Goal: Task Accomplishment & Management: Manage account settings

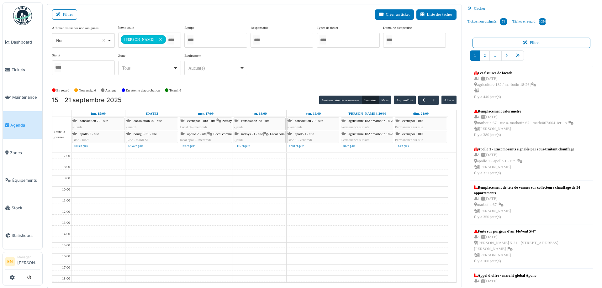
click at [405, 70] on div "**********" at bounding box center [254, 53] width 405 height 56
click at [373, 78] on div "**********" at bounding box center [254, 53] width 405 height 56
click at [292, 72] on div "**********" at bounding box center [254, 53] width 405 height 56
click at [251, 88] on div "En retard Non assigné Assigné En attente d'approbation Terminé" at bounding box center [254, 90] width 405 height 10
click at [309, 71] on div "**********" at bounding box center [254, 53] width 405 height 56
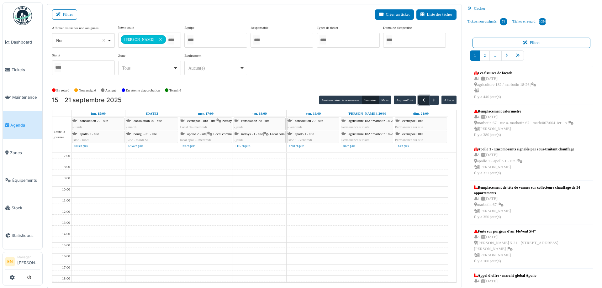
click at [421, 102] on span "button" at bounding box center [423, 100] width 5 height 5
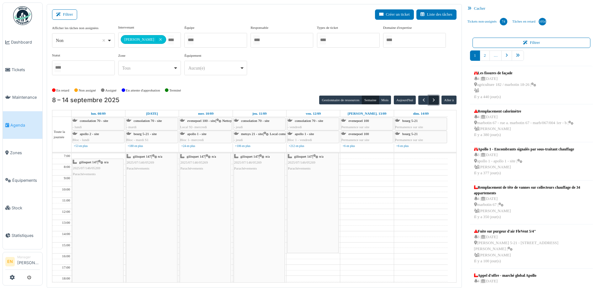
click at [431, 99] on span "button" at bounding box center [433, 100] width 5 height 5
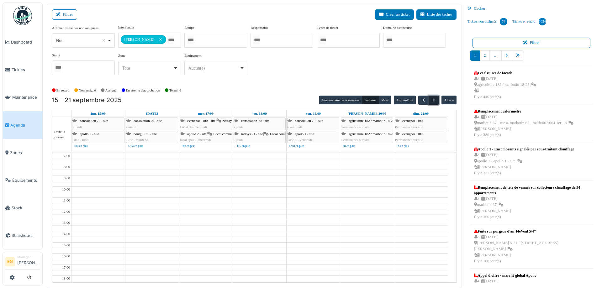
click at [432, 103] on span "button" at bounding box center [433, 100] width 5 height 5
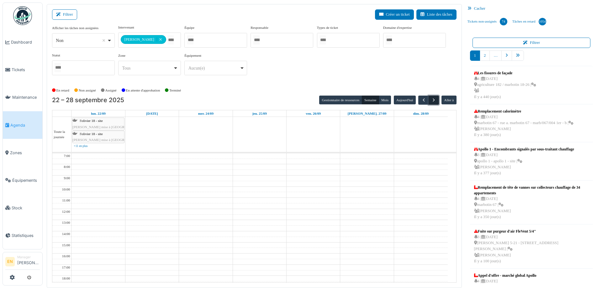
click at [429, 98] on button "button" at bounding box center [434, 100] width 10 height 9
click at [424, 100] on button "button" at bounding box center [423, 100] width 10 height 9
click at [424, 99] on button "button" at bounding box center [423, 100] width 10 height 9
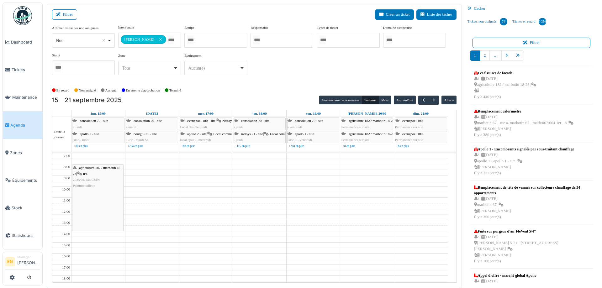
click at [267, 86] on div "En retard Non assigné Assigné En attente d'approbation Terminé" at bounding box center [254, 90] width 405 height 10
click at [103, 212] on div "agriculture 182 / marbotin 18-26 | n/a 2025/04/146/03496 Peinture toilette" at bounding box center [97, 198] width 51 height 66
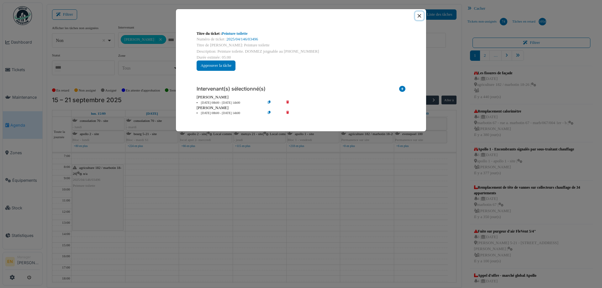
click at [421, 17] on button "Close" at bounding box center [419, 16] width 8 height 8
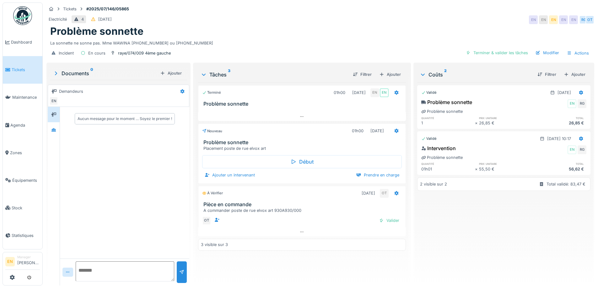
scroll to position [5, 0]
click at [397, 14] on div "Electricité 4 23/07/2025 EN EN EN EN EN RG OT" at bounding box center [319, 19] width 547 height 11
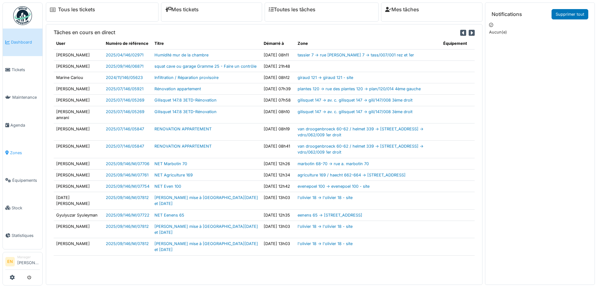
click at [13, 150] on span "Zones" at bounding box center [25, 153] width 30 height 6
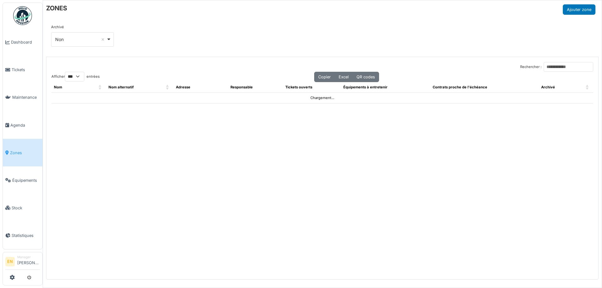
select select "***"
click at [553, 66] on input "Rechercher :" at bounding box center [569, 67] width 50 height 10
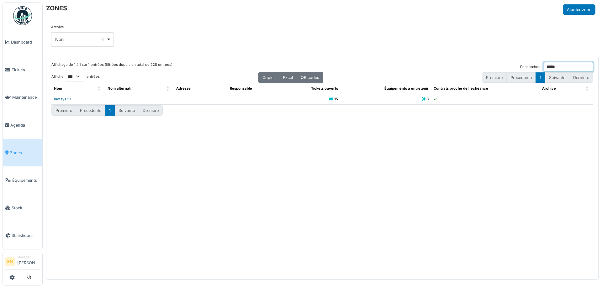
type input "*****"
click at [62, 99] on link "metsys 21" at bounding box center [62, 99] width 17 height 4
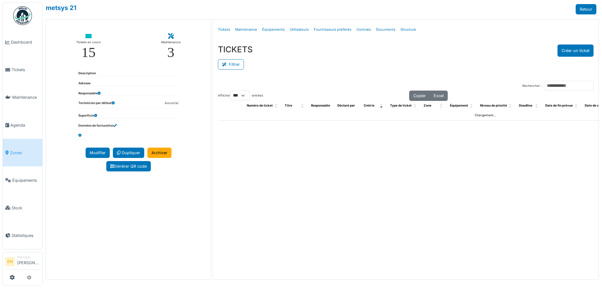
select select "***"
click at [406, 32] on link "Structure" at bounding box center [408, 29] width 21 height 15
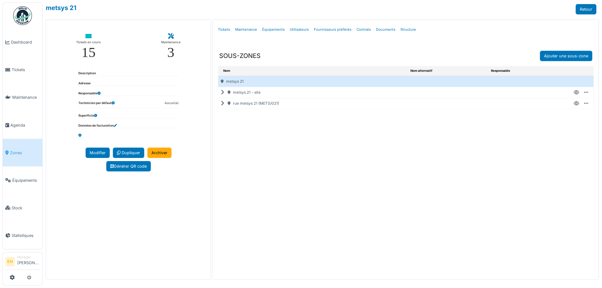
click at [223, 104] on icon at bounding box center [224, 104] width 6 height 0
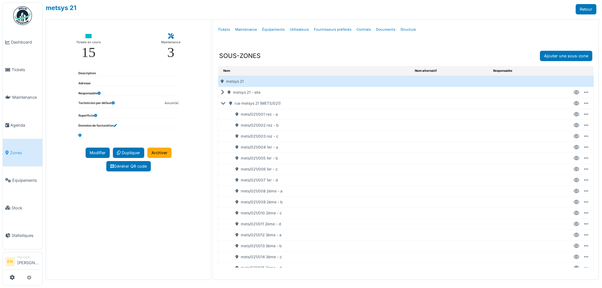
click at [574, 235] on icon at bounding box center [576, 235] width 5 height 0
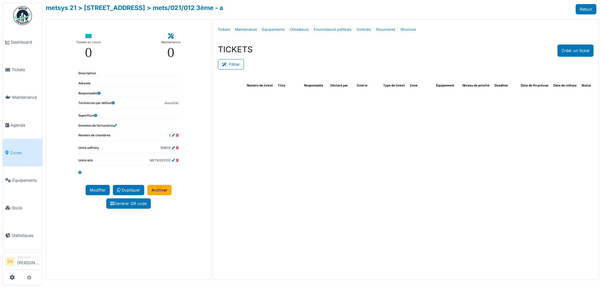
select select "***"
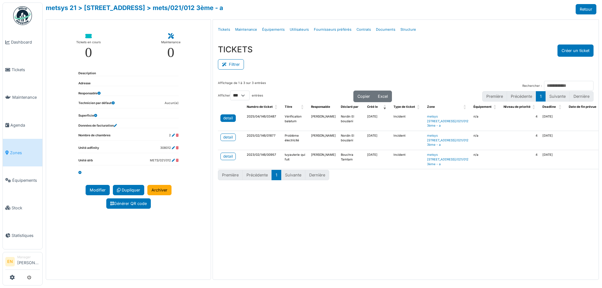
click at [232, 118] on div "detail" at bounding box center [228, 118] width 10 height 6
click at [401, 43] on div "TICKETS Créer un ticket Filtrer Responsable **** Tous Remove item Tous Ahmed Be…" at bounding box center [406, 58] width 386 height 36
click at [13, 151] on span "Zones" at bounding box center [25, 153] width 30 height 6
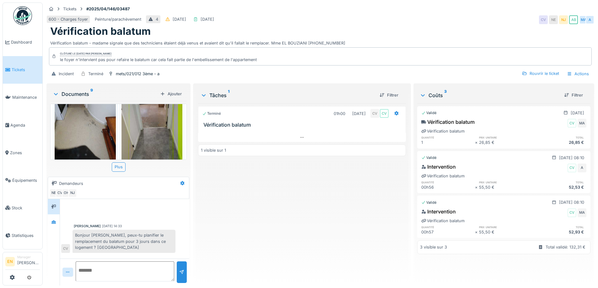
scroll to position [125, 0]
click at [241, 258] on div "Terminé 01h00 24/04/2025 CV CV Vérification balatum 1 visible sur 1" at bounding box center [301, 192] width 207 height 177
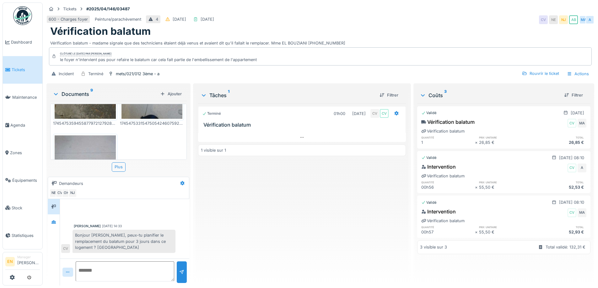
scroll to position [386, 0]
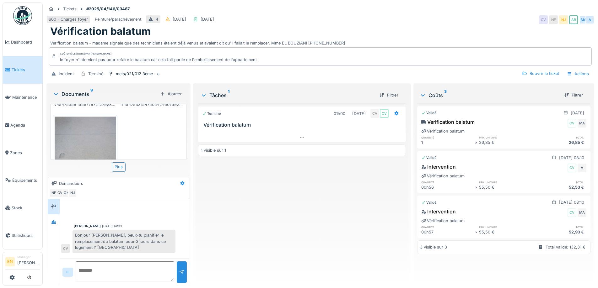
click at [257, 48] on div "Clôturé le mardi 26 août 2025 par Ahmed BELHAJJI le foyer n'intervient pas pour…" at bounding box center [320, 56] width 542 height 18
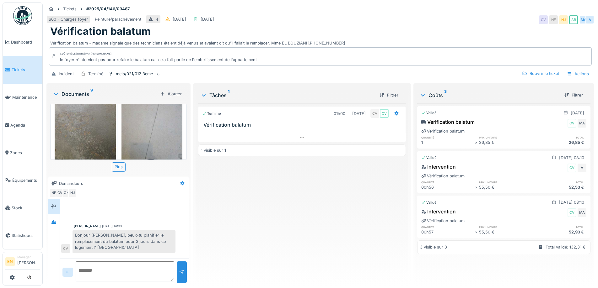
scroll to position [323, 0]
click at [78, 130] on img at bounding box center [85, 121] width 61 height 81
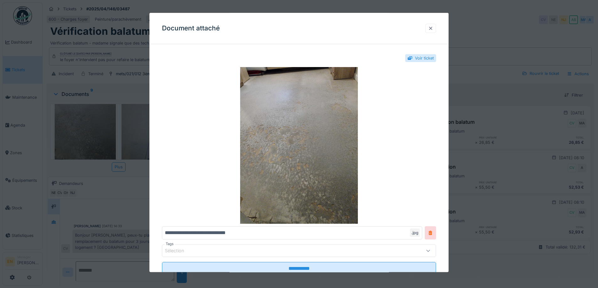
click at [432, 30] on div at bounding box center [430, 28] width 5 height 6
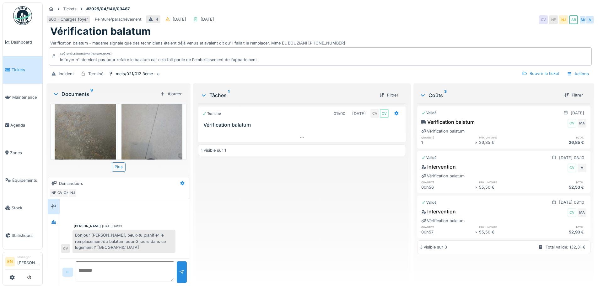
click at [344, 203] on div "Terminé 01h00 24/04/2025 CV CV Vérification balatum 1 visible sur 1" at bounding box center [301, 192] width 207 height 177
click at [333, 180] on div "Terminé 01h00 24/04/2025 CV CV Vérification balatum 1 visible sur 1" at bounding box center [301, 192] width 207 height 177
click at [315, 178] on div "Terminé 01h00 24/04/2025 CV CV Vérification balatum 1 visible sur 1" at bounding box center [301, 192] width 207 height 177
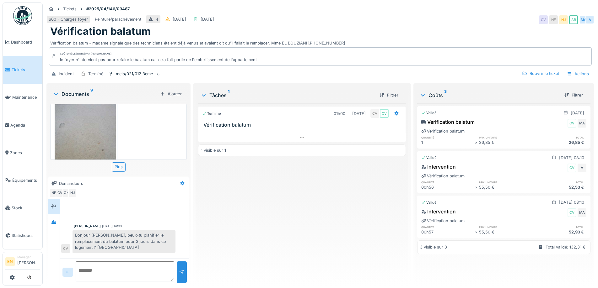
scroll to position [417, 0]
click at [327, 237] on div "Terminé 01h00 24/04/2025 CV CV Vérification balatum 1 visible sur 1" at bounding box center [301, 192] width 207 height 177
click at [297, 209] on div "Terminé 01h00 24/04/2025 CV CV Vérification balatum 1 visible sur 1" at bounding box center [301, 192] width 207 height 177
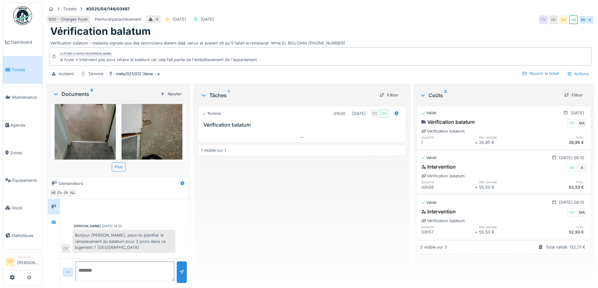
scroll to position [229, 0]
click at [156, 131] on img at bounding box center [151, 118] width 61 height 81
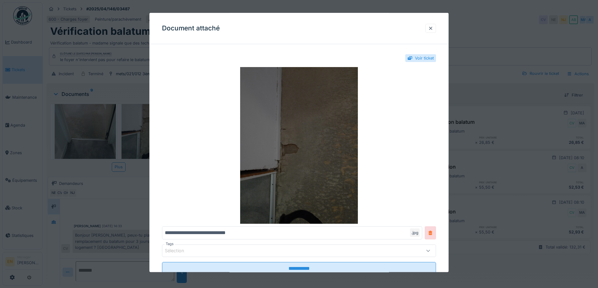
click at [348, 162] on img at bounding box center [299, 145] width 274 height 157
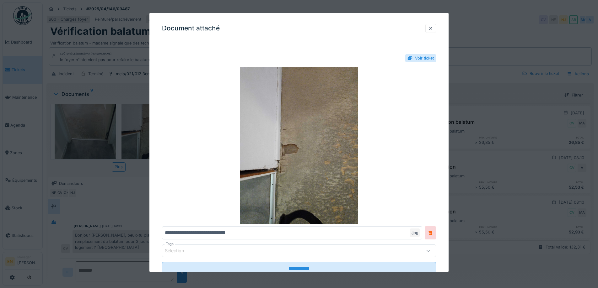
click at [431, 28] on div at bounding box center [430, 28] width 5 height 6
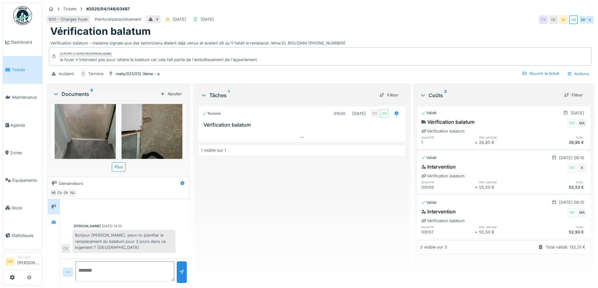
click at [221, 198] on div "Terminé 01h00 24/04/2025 CV CV Vérification balatum 1 visible sur 1" at bounding box center [301, 192] width 207 height 177
click at [147, 134] on img at bounding box center [151, 118] width 61 height 81
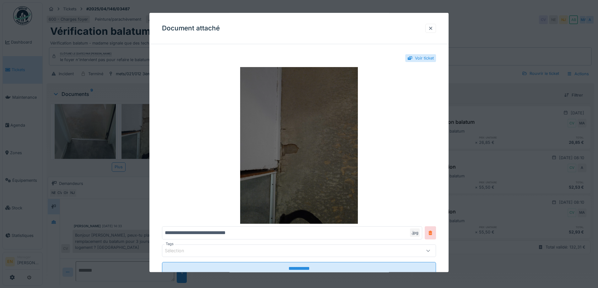
click at [337, 124] on img at bounding box center [299, 145] width 274 height 157
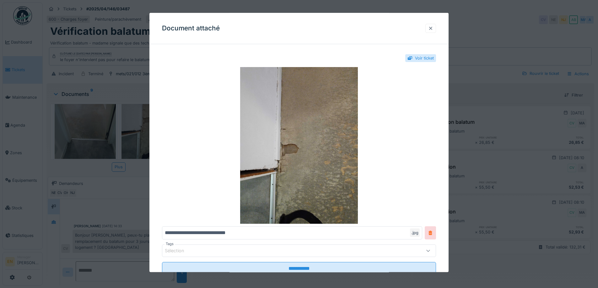
click at [433, 29] on div at bounding box center [430, 28] width 5 height 6
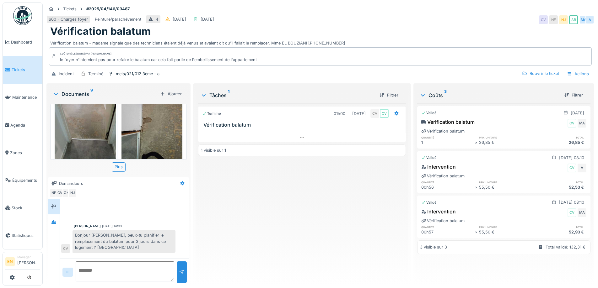
click at [273, 241] on div "Terminé 01h00 24/04/2025 CV CV Vérification balatum 1 visible sur 1" at bounding box center [301, 192] width 207 height 177
click at [457, 10] on div "Tickets #2025/04/146/03487" at bounding box center [319, 9] width 547 height 8
click at [262, 202] on div "Terminé 01h00 24/04/2025 CV CV Vérification balatum 1 visible sur 1" at bounding box center [301, 192] width 207 height 177
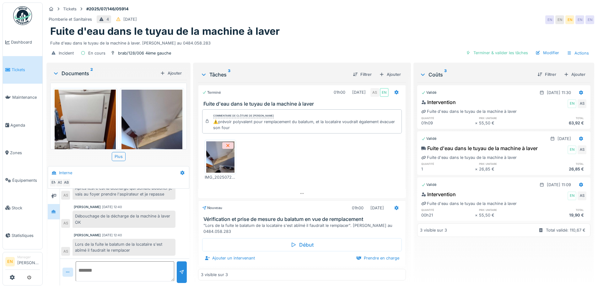
click at [382, 25] on div "Fuite d'eau dans le tuyau de la machine à laver" at bounding box center [320, 31] width 540 height 12
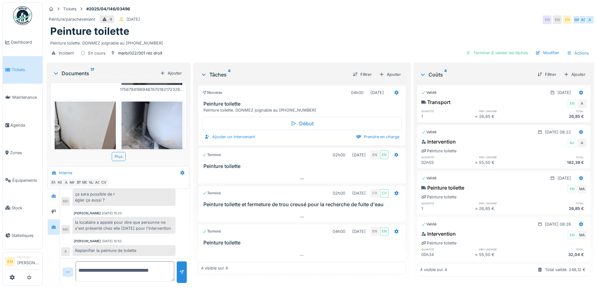
scroll to position [5, 0]
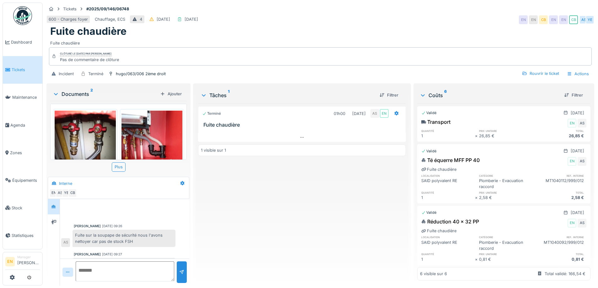
scroll to position [112, 0]
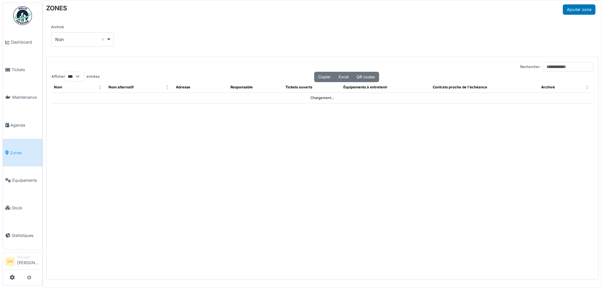
select select "***"
click at [565, 63] on input "Rechercher :" at bounding box center [569, 67] width 50 height 10
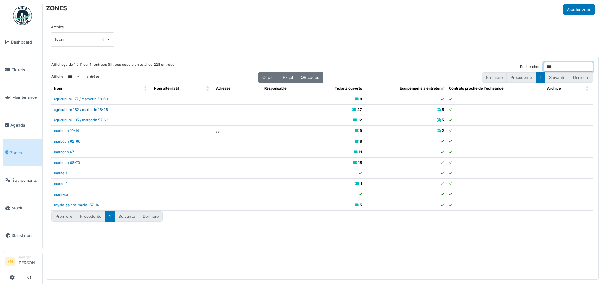
type input "***"
click at [93, 110] on link "agriculture 182 / marbotin 18-26" at bounding box center [81, 110] width 54 height 4
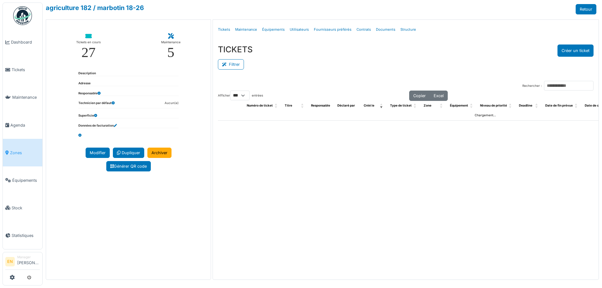
select select "***"
click at [402, 29] on link "Structure" at bounding box center [408, 29] width 21 height 15
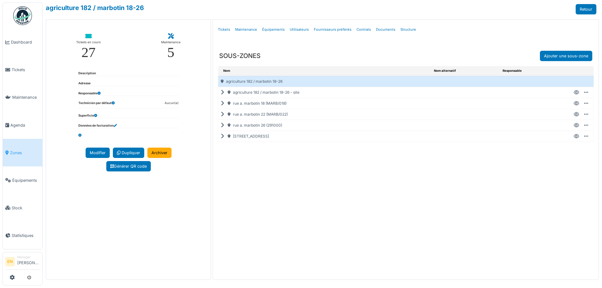
click at [221, 115] on icon at bounding box center [224, 115] width 6 height 0
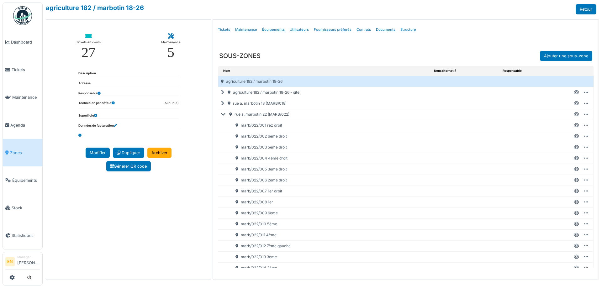
click at [574, 125] on icon at bounding box center [576, 125] width 5 height 0
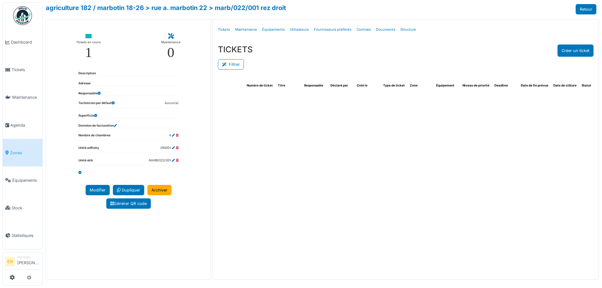
select select "***"
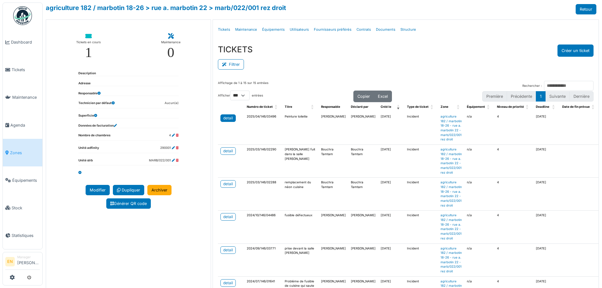
click at [225, 119] on div "detail" at bounding box center [228, 118] width 10 height 6
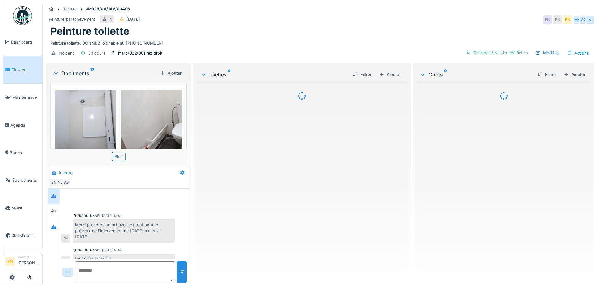
scroll to position [81, 0]
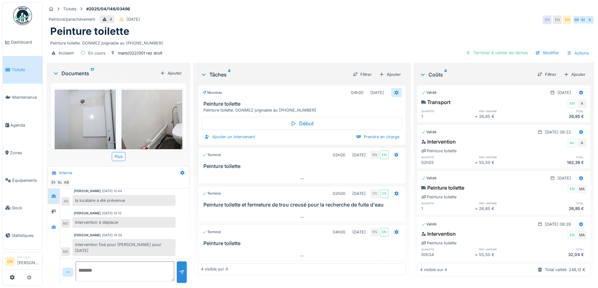
click at [394, 92] on icon at bounding box center [396, 93] width 4 height 4
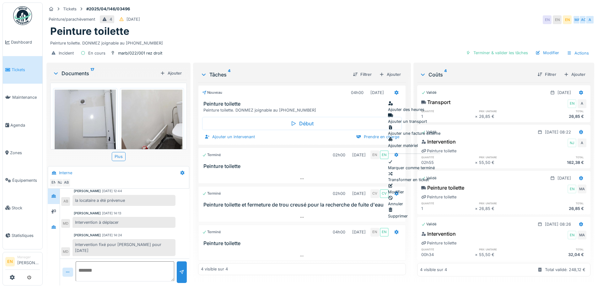
click at [402, 183] on div "Modifier" at bounding box center [414, 189] width 52 height 12
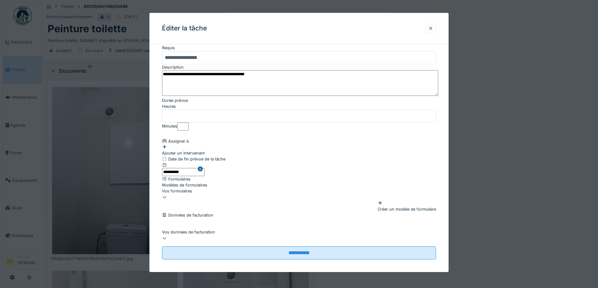
scroll to position [51, 0]
click at [184, 144] on div "Ajouter un intervenant" at bounding box center [299, 150] width 274 height 12
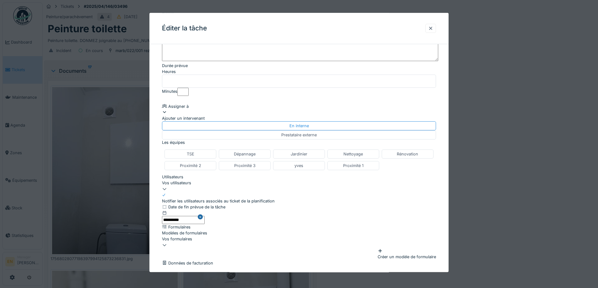
click at [231, 186] on div "Vos utilisateurs" at bounding box center [299, 183] width 274 height 6
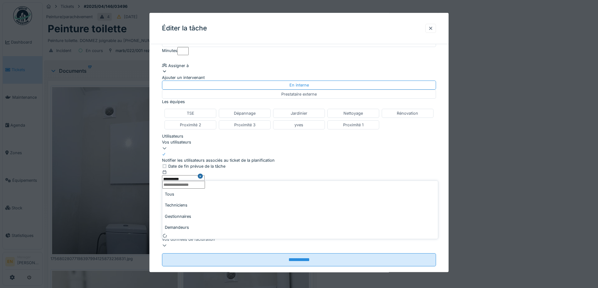
scroll to position [99, 0]
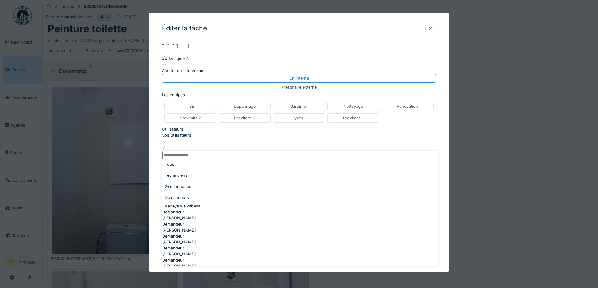
click at [205, 159] on input "Utilisateurs" at bounding box center [183, 155] width 43 height 8
type input "****"
click at [190, 236] on span "Mahfoud Assajeri" at bounding box center [179, 239] width 34 height 6
type input "****"
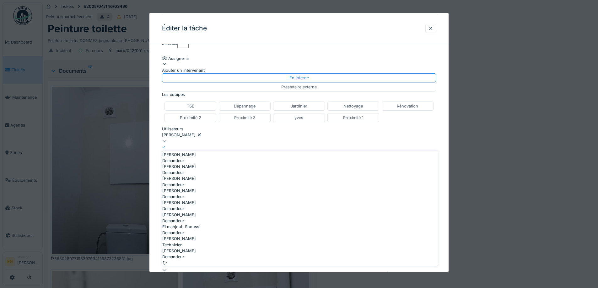
scroll to position [0, 0]
click at [205, 159] on input "Utilisateurs" at bounding box center [183, 155] width 43 height 8
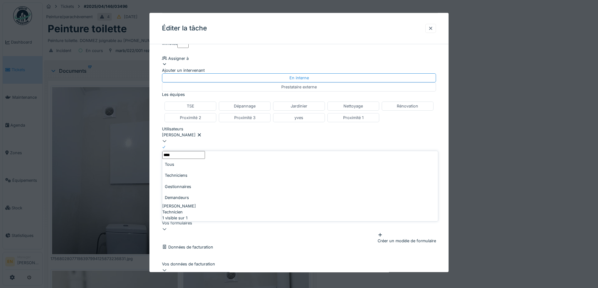
type input "****"
click at [196, 203] on span "[PERSON_NAME]" at bounding box center [179, 206] width 34 height 6
type input "*********"
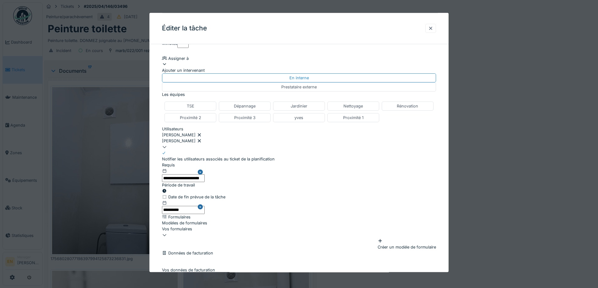
click at [444, 195] on div "**********" at bounding box center [298, 130] width 299 height 360
click at [167, 189] on icon at bounding box center [164, 191] width 4 height 4
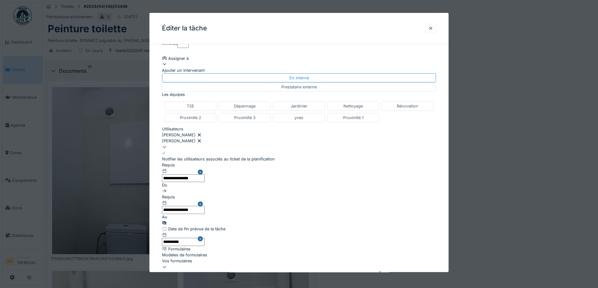
click at [205, 180] on input "**********" at bounding box center [183, 178] width 43 height 8
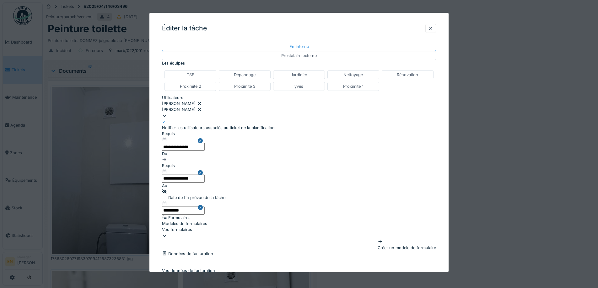
scroll to position [162, 0]
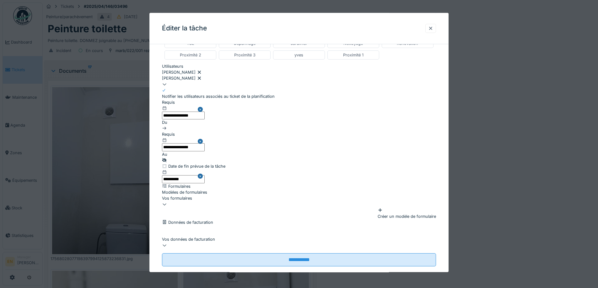
click at [205, 144] on input "text" at bounding box center [183, 148] width 43 height 8
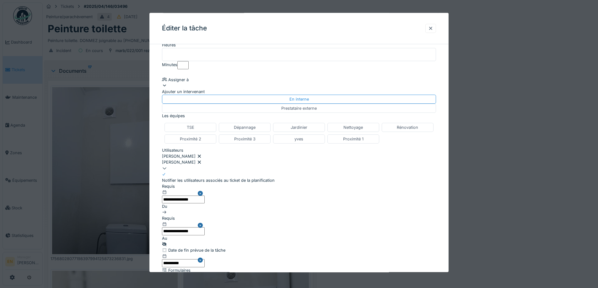
scroll to position [36, 0]
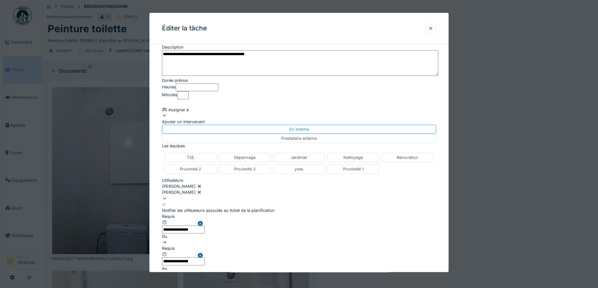
type input "*"
click at [218, 91] on input "*" at bounding box center [197, 87] width 43 height 8
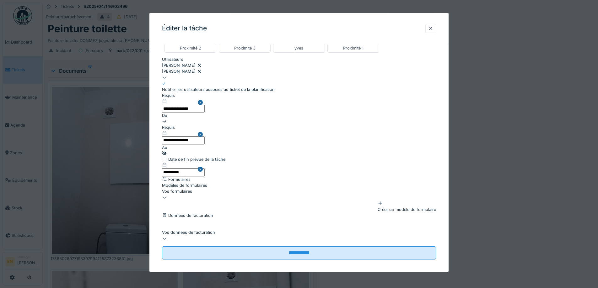
scroll to position [168, 0]
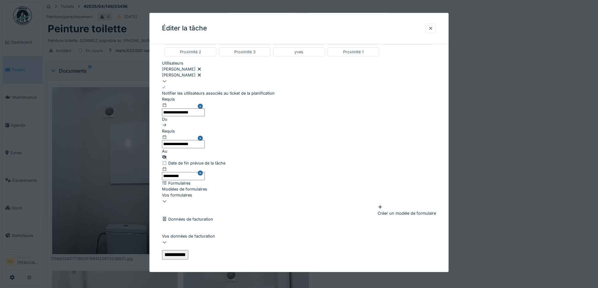
click at [188, 251] on input "**********" at bounding box center [175, 255] width 26 height 9
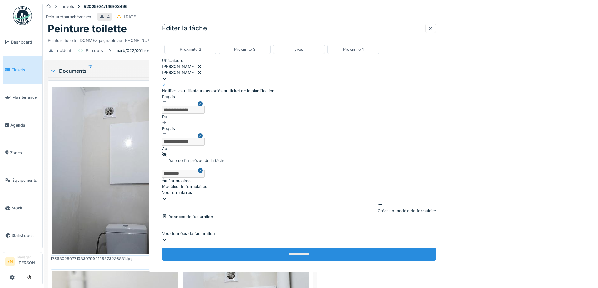
scroll to position [0, 0]
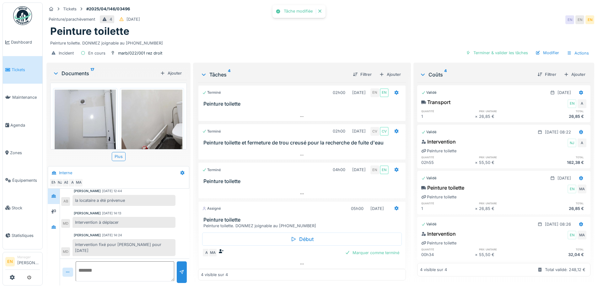
click at [353, 30] on div "Peinture toilette" at bounding box center [320, 31] width 540 height 12
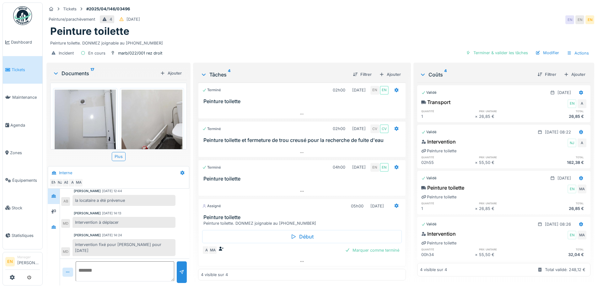
click at [280, 36] on div "Peinture toilette" at bounding box center [320, 31] width 540 height 12
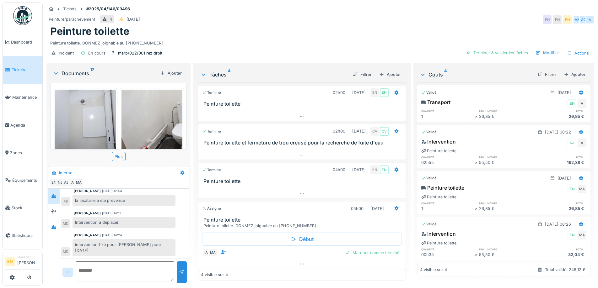
click at [271, 28] on div "Peinture toilette" at bounding box center [320, 31] width 540 height 12
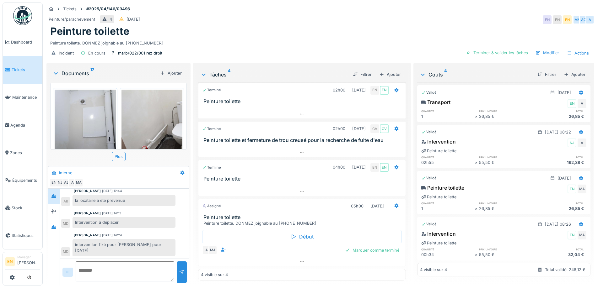
click at [280, 32] on div "Peinture toilette" at bounding box center [320, 31] width 540 height 12
click at [410, 28] on div "Peinture toilette" at bounding box center [320, 31] width 540 height 12
click at [355, 38] on div "Peinture toilette. DONMEZ joignable au 0485.94.75.27" at bounding box center [320, 42] width 540 height 8
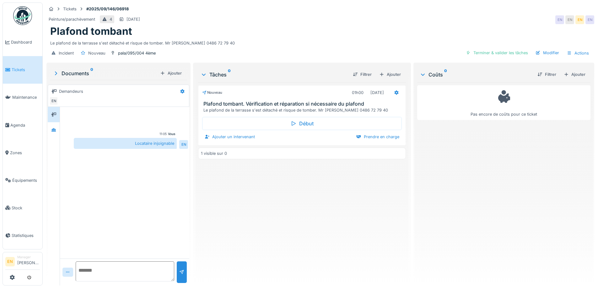
click at [288, 234] on div "Nouveau 01h00 [DATE] Plafond tombant. Vérification et réparation si nécessaire …" at bounding box center [301, 182] width 207 height 198
click at [386, 16] on div "Peinture/parachèvement 4 [DATE] EN EN EN EN" at bounding box center [319, 19] width 547 height 11
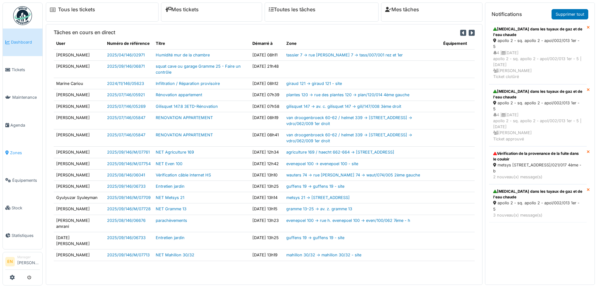
click at [16, 150] on span "Zones" at bounding box center [25, 153] width 30 height 6
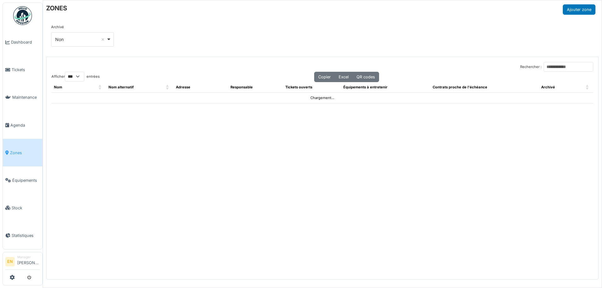
select select "***"
click at [550, 67] on input "Rechercher :" at bounding box center [569, 67] width 50 height 10
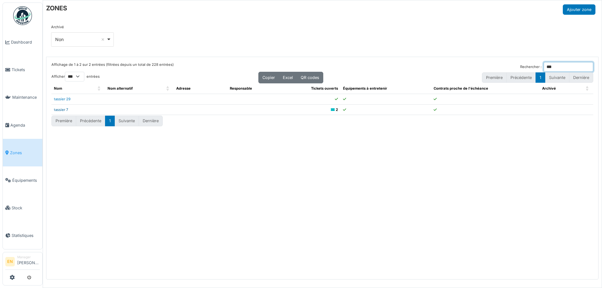
type input "***"
click at [62, 111] on link "tassier 7" at bounding box center [61, 110] width 14 height 4
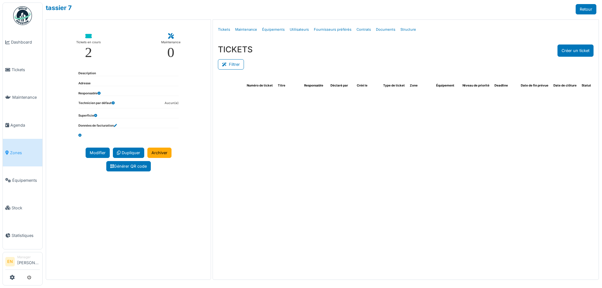
select select "***"
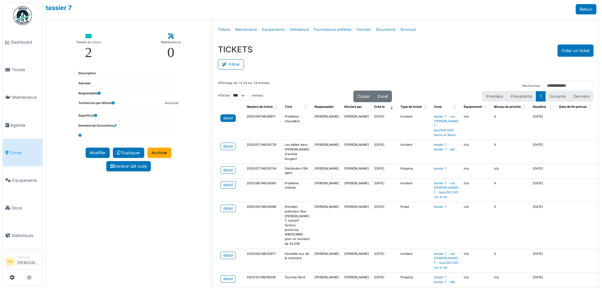
click at [229, 120] on div "detail" at bounding box center [228, 118] width 10 height 6
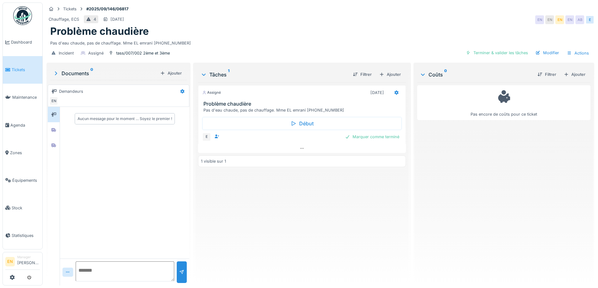
click at [305, 214] on div "Assigné [DATE] Problème chaudière Pas d'eau chaude, pas de chauffage. Mme EL em…" at bounding box center [301, 182] width 207 height 198
click at [304, 199] on div "Assigné [DATE] Problème chaudière Pas d'eau chaude, pas de chauffage. Mme EL em…" at bounding box center [301, 182] width 207 height 198
click at [49, 144] on div at bounding box center [53, 146] width 9 height 8
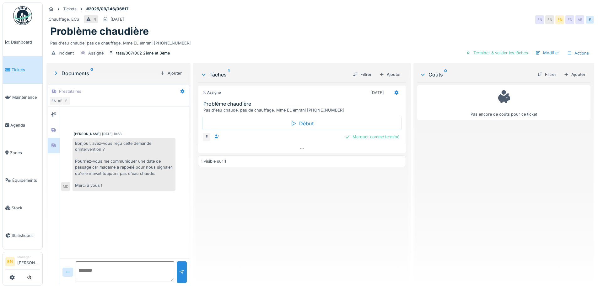
click at [118, 209] on div "Mouad Dakir 03/09/2025 10:53 Bonjour, avez-vous reçu cette demande d'interventi…" at bounding box center [124, 183] width 129 height 152
click at [54, 131] on icon at bounding box center [53, 130] width 4 height 4
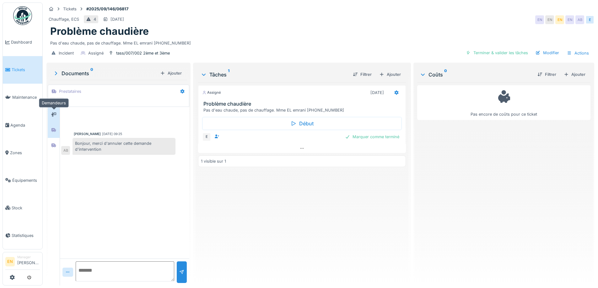
click at [54, 116] on icon at bounding box center [53, 115] width 5 height 4
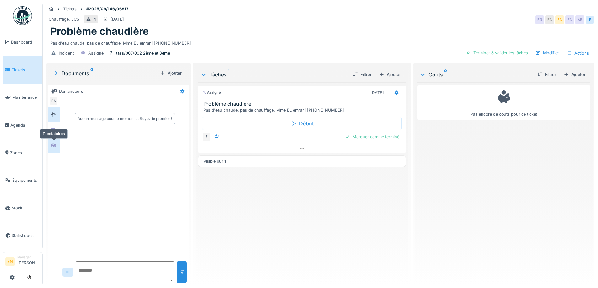
click at [51, 147] on div at bounding box center [53, 146] width 9 height 8
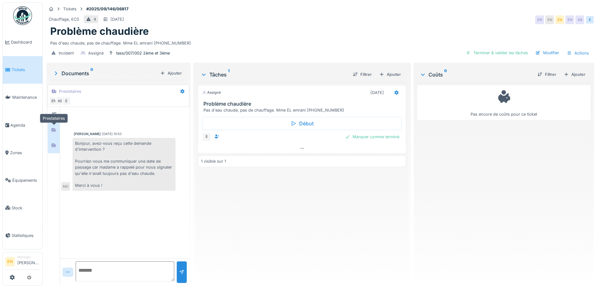
click at [54, 131] on icon at bounding box center [53, 130] width 4 height 4
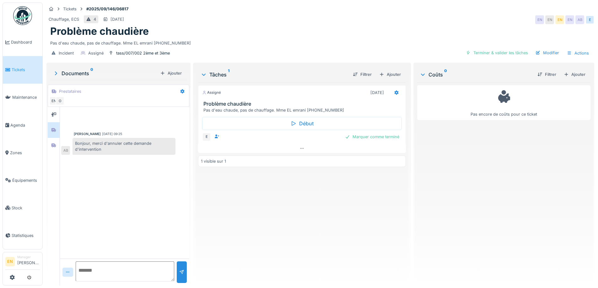
click at [168, 214] on div "Ahmed Belhajji 02/09/2025 09:25 Bonjour, merci d'annuler cette demande d'interv…" at bounding box center [124, 183] width 129 height 152
click at [55, 145] on icon at bounding box center [53, 146] width 4 height 4
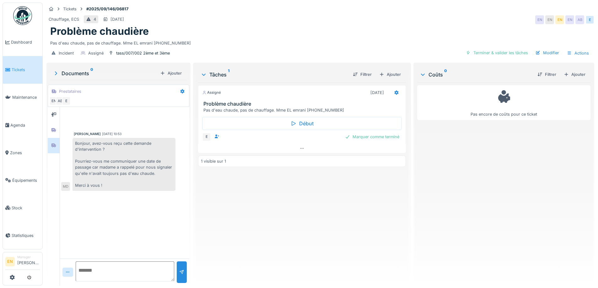
click at [416, 40] on div "Pas d'eau chaude, pas de chauffage. Mme EL emrani 0465.44.05.83" at bounding box center [320, 42] width 540 height 8
click at [462, 194] on div "Pas encore de coûts pour ce ticket" at bounding box center [503, 182] width 173 height 198
click at [312, 232] on div "Assigné 02/09/2025 Problème chaudière Pas d'eau chaude, pas de chauffage. Mme E…" at bounding box center [301, 182] width 207 height 198
click at [278, 29] on div "Problème chaudière" at bounding box center [320, 31] width 540 height 12
click at [309, 32] on div "Problème chaudière" at bounding box center [320, 31] width 540 height 12
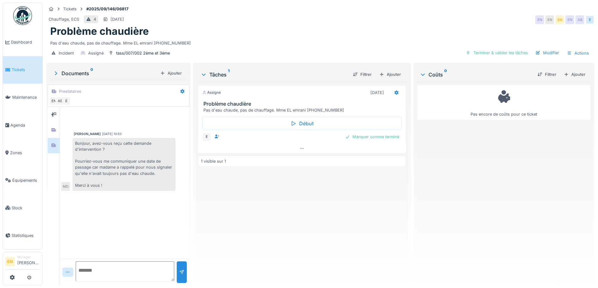
click at [344, 36] on div "Problème chaudière" at bounding box center [320, 31] width 540 height 12
click at [346, 34] on div "Problème chaudière" at bounding box center [320, 31] width 540 height 12
click at [408, 167] on div "Tickets #2025/09/146/06817 Chauffage, ECS 4 06/09/2025 EN EN EN EN AB E Problèm…" at bounding box center [320, 144] width 555 height 288
click at [407, 170] on div "Tâches 1 Filtrer Ajouter Assigné 02/09/2025 Problème chaudière Pas d'eau chaude…" at bounding box center [301, 175] width 217 height 224
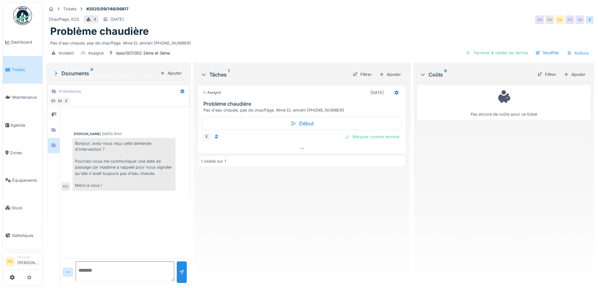
click at [297, 31] on div "Problème chaudière" at bounding box center [320, 31] width 540 height 12
click at [226, 32] on div "Problème chaudière" at bounding box center [320, 31] width 540 height 12
click at [237, 226] on div "Assigné 02/09/2025 Problème chaudière Pas d'eau chaude, pas de chauffage. Mme E…" at bounding box center [301, 182] width 207 height 198
click at [235, 206] on div "Assigné 02/09/2025 Problème chaudière Pas d'eau chaude, pas de chauffage. Mme E…" at bounding box center [301, 182] width 207 height 198
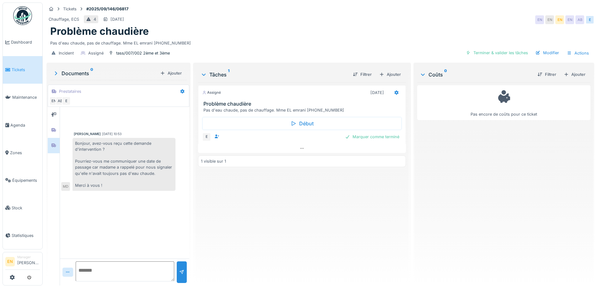
click at [146, 179] on div "Bonjour, avez-vous reçu cette demande d'intervention ? Pourriez-vous me communi…" at bounding box center [123, 164] width 103 height 53
click at [245, 217] on div "Assigné 02/09/2025 Problème chaudière Pas d'eau chaude, pas de chauffage. Mme E…" at bounding box center [301, 182] width 207 height 198
click at [242, 207] on div "Assigné 02/09/2025 Problème chaudière Pas d'eau chaude, pas de chauffage. Mme E…" at bounding box center [301, 182] width 207 height 198
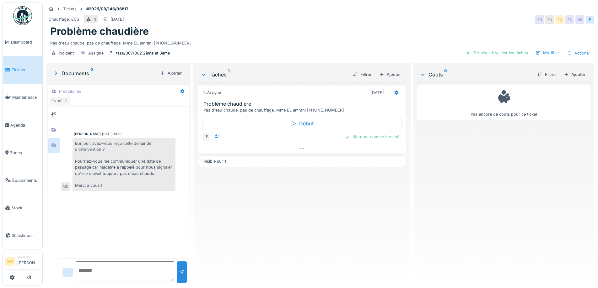
click at [411, 38] on div "Pas d'eau chaude, pas de chauffage. Mme EL emrani 0465.44.05.83" at bounding box center [320, 42] width 540 height 8
click at [143, 50] on div "tass/007/002 2ème et 3ème" at bounding box center [143, 53] width 54 height 6
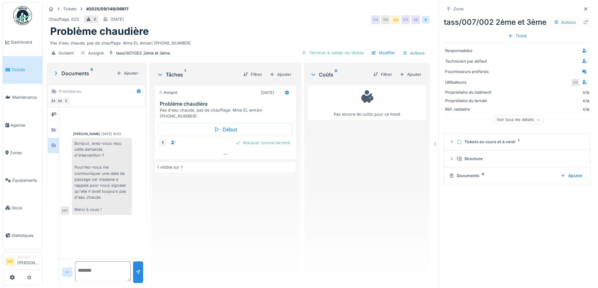
click at [200, 264] on div "Assigné 02/09/2025 Problème chaudière Pas d'eau chaude, pas de chauffage. Mme E…" at bounding box center [225, 182] width 142 height 198
click at [351, 174] on div "Pas encore de coûts pour ce ticket" at bounding box center [366, 182] width 119 height 198
click at [583, 7] on icon at bounding box center [585, 9] width 5 height 4
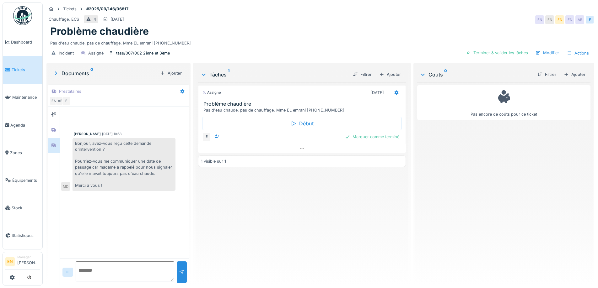
click at [318, 202] on div "Assigné 02/09/2025 Problème chaudière Pas d'eau chaude, pas de chauffage. Mme E…" at bounding box center [301, 182] width 207 height 198
click at [246, 251] on div "Assigné 02/09/2025 Problème chaudière Pas d'eau chaude, pas de chauffage. Mme E…" at bounding box center [301, 182] width 207 height 198
click at [112, 266] on textarea at bounding box center [125, 272] width 99 height 20
type textarea "**********"
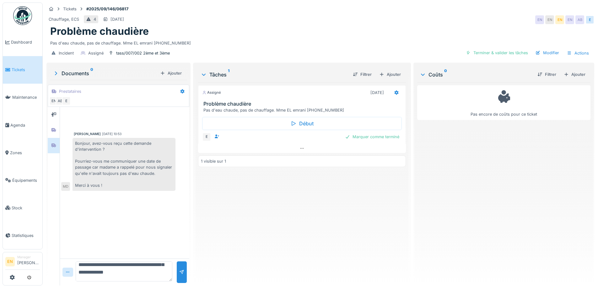
scroll to position [0, 0]
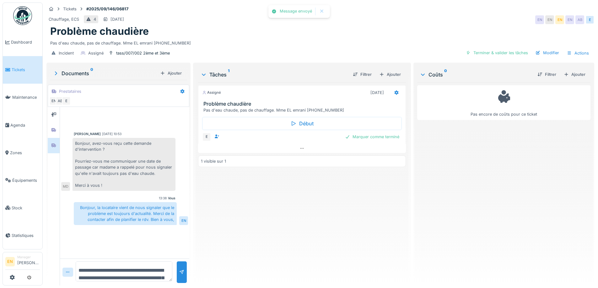
click at [201, 244] on div "Assigné 02/09/2025 Problème chaudière Pas d'eau chaude, pas de chauffage. Mme E…" at bounding box center [301, 182] width 207 height 198
click at [285, 215] on div "Assigné 02/09/2025 Problème chaudière Pas d'eau chaude, pas de chauffage. Mme E…" at bounding box center [301, 182] width 207 height 198
click at [345, 14] on div "Chauffage, ECS 4 06/09/2025 EN EN EN EN AB E" at bounding box center [319, 19] width 547 height 11
click at [148, 51] on div "tass/007/002 2ème et 3ème" at bounding box center [143, 53] width 54 height 6
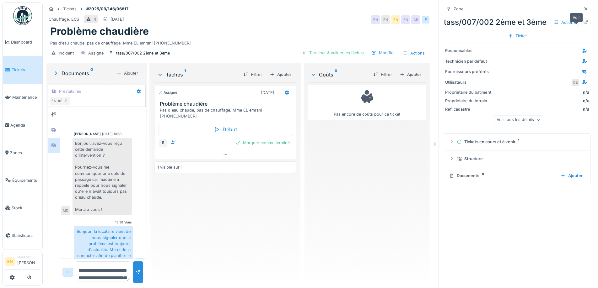
click at [583, 23] on icon at bounding box center [585, 22] width 5 height 4
click at [584, 7] on icon at bounding box center [585, 8] width 3 height 3
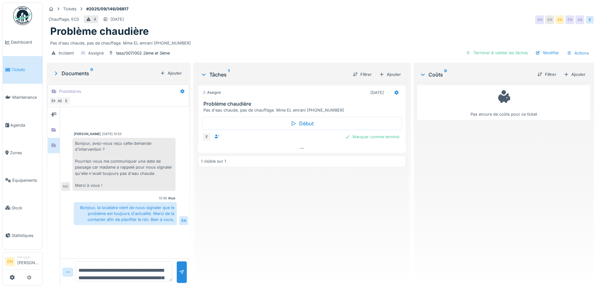
click at [302, 223] on div "Assigné 02/09/2025 Problème chaudière Pas d'eau chaude, pas de chauffage. Mme E…" at bounding box center [301, 182] width 207 height 198
click at [225, 194] on div "Assigné 02/09/2025 Problème chaudière Pas d'eau chaude, pas de chauffage. Mme E…" at bounding box center [301, 182] width 207 height 198
click at [233, 210] on div "Assigné 02/09/2025 Problème chaudière Pas d'eau chaude, pas de chauffage. Mme E…" at bounding box center [301, 182] width 207 height 198
click at [314, 40] on div "Pas d'eau chaude, pas de chauffage. Mme EL emrani 0465.44.05.83" at bounding box center [320, 42] width 540 height 8
click at [271, 199] on div "Assigné 02/09/2025 Problème chaudière Pas d'eau chaude, pas de chauffage. Mme E…" at bounding box center [301, 182] width 207 height 198
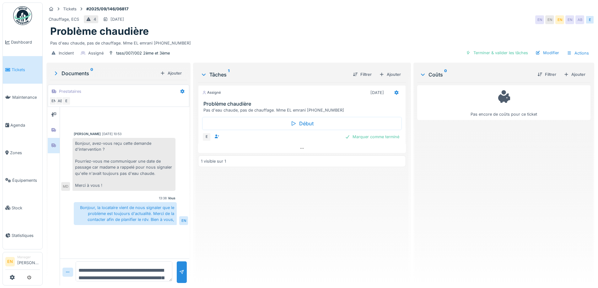
click at [392, 26] on div "Problème chaudière" at bounding box center [320, 31] width 540 height 12
click at [413, 27] on div "Problème chaudière" at bounding box center [320, 31] width 540 height 12
drag, startPoint x: 312, startPoint y: 203, endPoint x: 250, endPoint y: 179, distance: 66.4
click at [311, 205] on div "Assigné 02/09/2025 Problème chaudière Pas d'eau chaude, pas de chauffage. Mme E…" at bounding box center [301, 182] width 207 height 198
click at [394, 93] on icon at bounding box center [396, 93] width 4 height 4
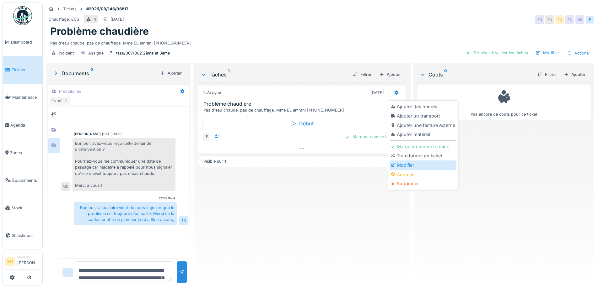
click at [409, 164] on div "Modifier" at bounding box center [422, 165] width 67 height 9
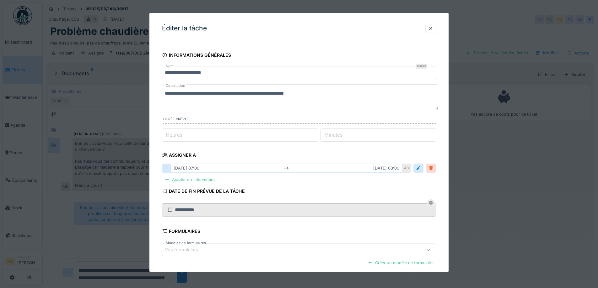
click at [433, 167] on div at bounding box center [430, 169] width 5 height 6
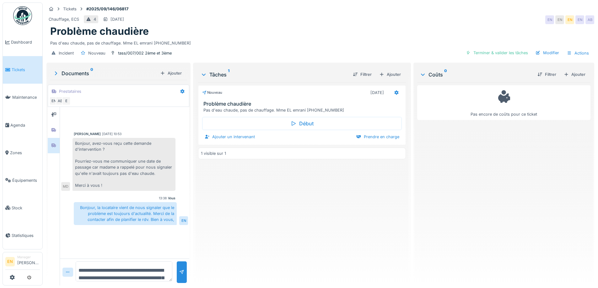
click at [136, 271] on textarea "**********" at bounding box center [124, 272] width 97 height 20
click at [95, 269] on textarea "**********" at bounding box center [124, 272] width 97 height 20
click at [96, 271] on textarea "**********" at bounding box center [124, 272] width 97 height 20
click at [118, 273] on textarea "**********" at bounding box center [124, 272] width 97 height 20
click at [146, 272] on textarea "**********" at bounding box center [124, 272] width 97 height 20
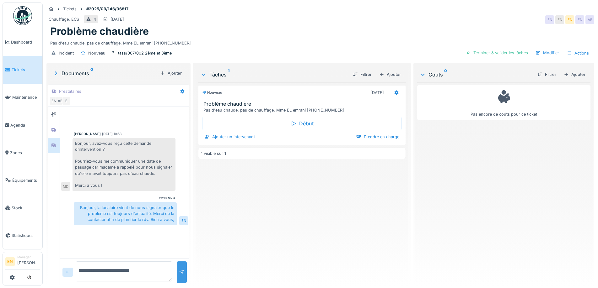
type textarea "**********"
click at [179, 276] on div at bounding box center [182, 273] width 10 height 22
click at [180, 90] on icon at bounding box center [182, 91] width 4 height 4
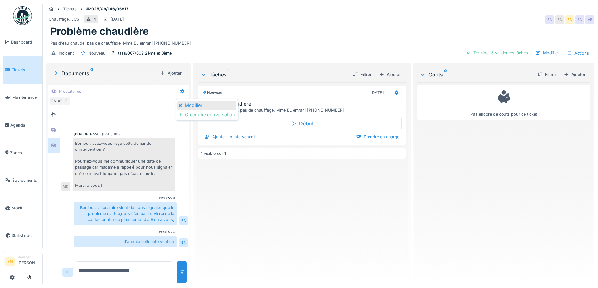
click at [193, 103] on div "Modifier" at bounding box center [206, 105] width 59 height 9
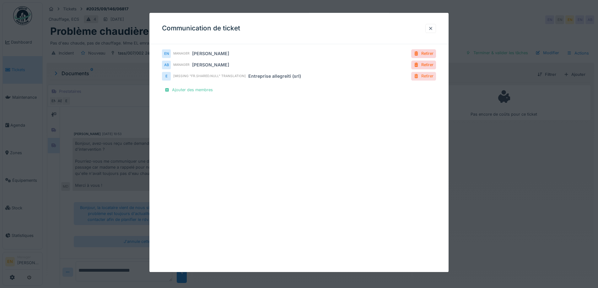
click at [421, 75] on div "Retirer" at bounding box center [423, 76] width 25 height 8
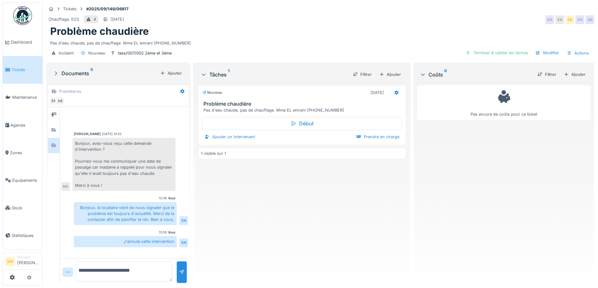
drag, startPoint x: 265, startPoint y: 205, endPoint x: 308, endPoint y: 186, distance: 46.8
click at [265, 205] on div "Nouveau 06/09/2025 Problème chaudière Pas d'eau chaude, pas de chauffage. Mme E…" at bounding box center [301, 182] width 207 height 198
click at [394, 91] on icon at bounding box center [396, 93] width 4 height 4
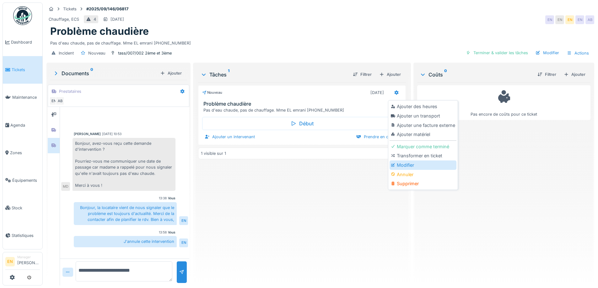
click at [409, 166] on div "Modifier" at bounding box center [422, 165] width 67 height 9
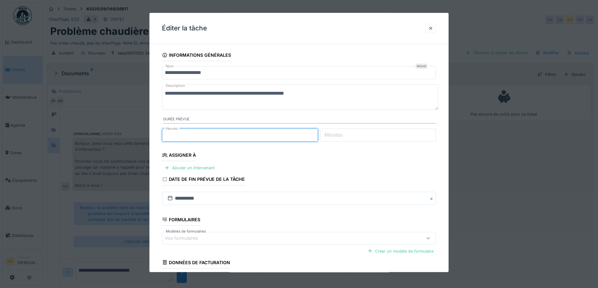
type input "*"
click at [317, 134] on input "*" at bounding box center [240, 135] width 156 height 13
click at [192, 168] on div "Ajouter un intervenant" at bounding box center [189, 168] width 55 height 8
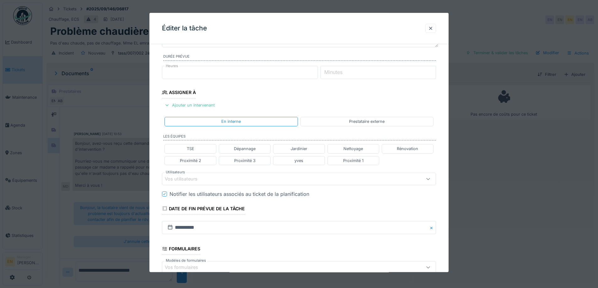
click at [235, 182] on div "Vos utilisateurs" at bounding box center [283, 179] width 236 height 7
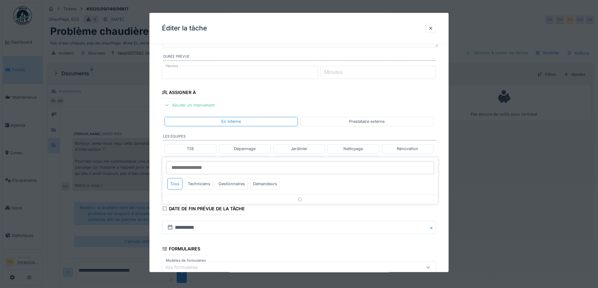
scroll to position [99, 0]
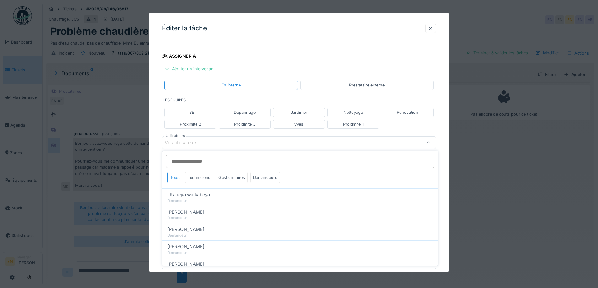
click at [216, 165] on input "Utilisateurs" at bounding box center [300, 161] width 268 height 13
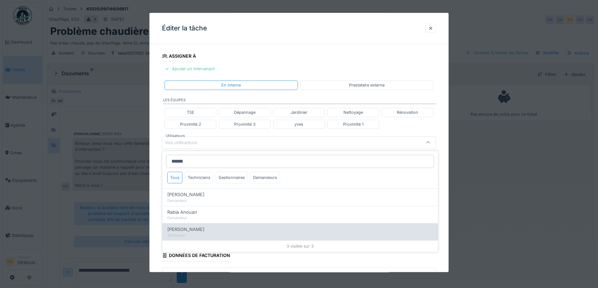
type input "******"
click at [191, 229] on span "[PERSON_NAME]" at bounding box center [185, 229] width 37 height 7
type input "*****"
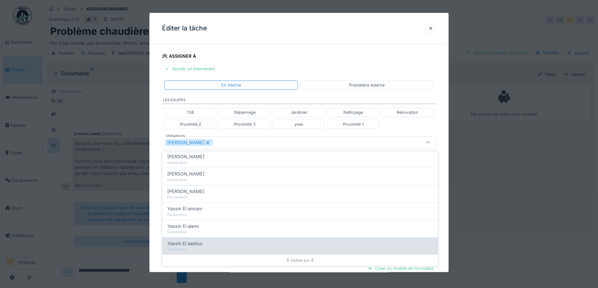
scroll to position [5, 0]
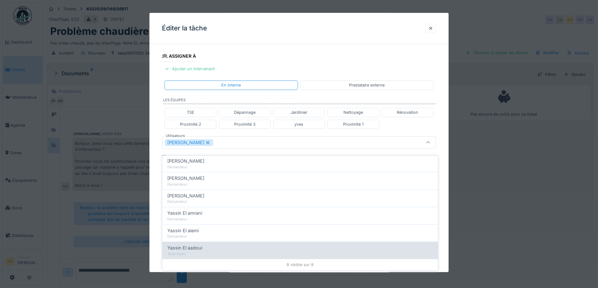
type input "******"
click at [196, 246] on span "Yassin El aadoui" at bounding box center [184, 248] width 35 height 7
type input "**********"
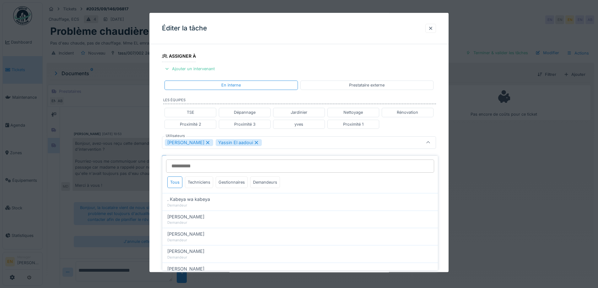
click at [441, 200] on div "**********" at bounding box center [298, 145] width 299 height 391
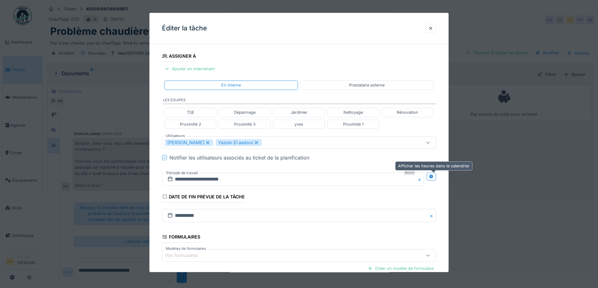
click at [434, 178] on icon at bounding box center [431, 177] width 5 height 4
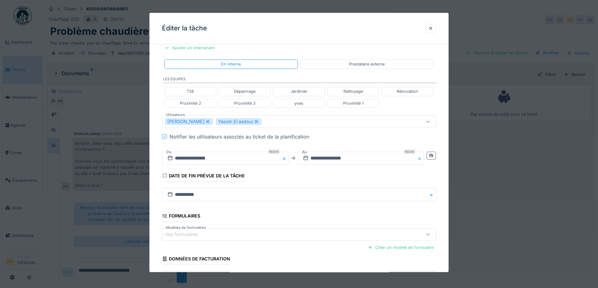
scroll to position [130, 0]
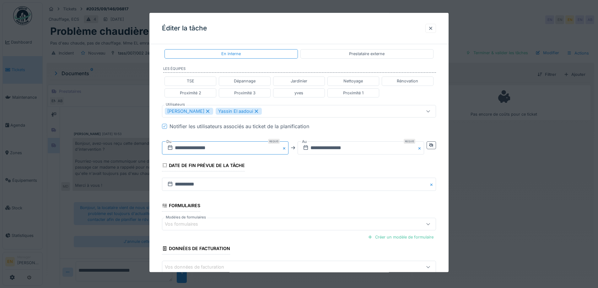
click at [210, 148] on input "**********" at bounding box center [225, 147] width 126 height 13
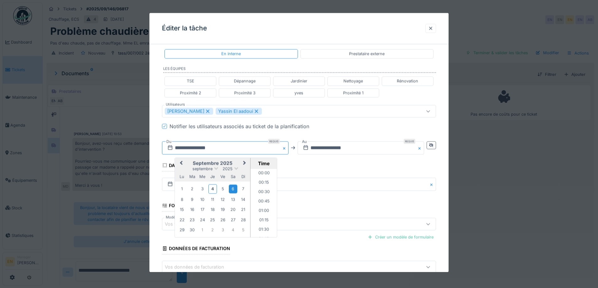
scroll to position [234, 0]
click at [224, 189] on div "5" at bounding box center [222, 189] width 8 height 8
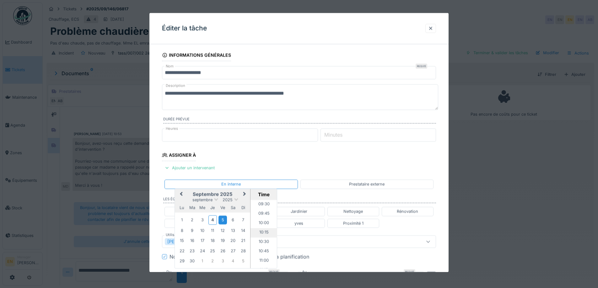
scroll to position [359, 0]
click at [263, 221] on li "10:00" at bounding box center [263, 221] width 27 height 9
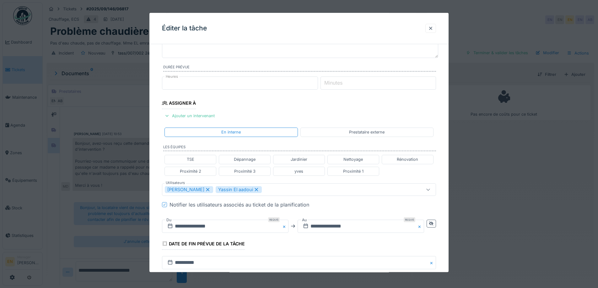
scroll to position [63, 0]
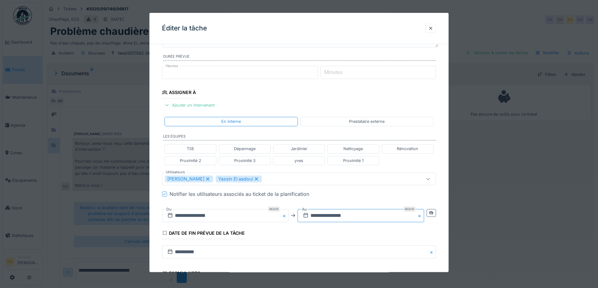
click at [350, 218] on input "**********" at bounding box center [360, 215] width 126 height 13
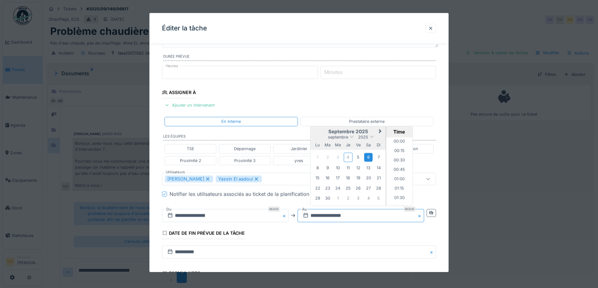
scroll to position [835, 0]
click at [361, 157] on div "5" at bounding box center [358, 157] width 8 height 8
click at [400, 161] on li "11:00" at bounding box center [399, 160] width 27 height 9
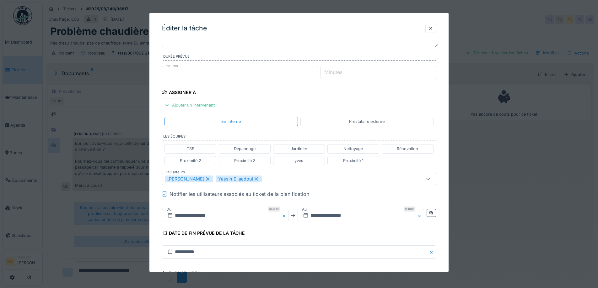
click at [336, 199] on fieldset "**********" at bounding box center [299, 176] width 274 height 378
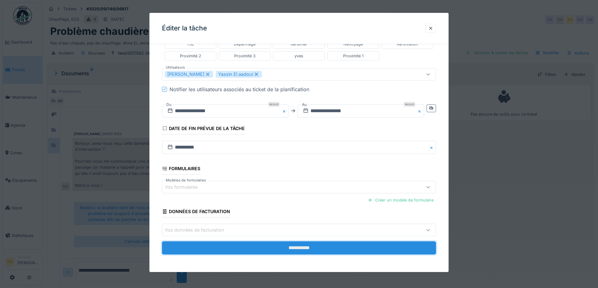
click at [309, 247] on input "**********" at bounding box center [299, 248] width 274 height 13
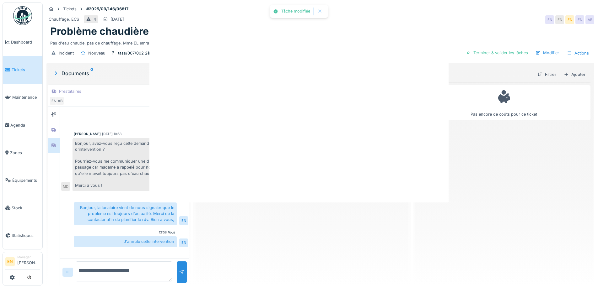
scroll to position [0, 0]
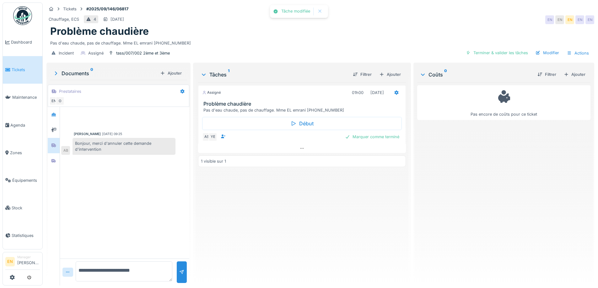
click at [306, 220] on div "Assigné 01h00 05/09/2025 Problème chaudière Pas d'eau chaude, pas de chauffage.…" at bounding box center [301, 182] width 207 height 198
click at [235, 14] on div "Chauffage, ECS 4 06/09/2025 EN EN EN EN EN" at bounding box center [319, 19] width 547 height 11
click at [451, 40] on div "Pas d'eau chaude, pas de chauffage. Mme EL emrani 0465.44.05.83" at bounding box center [320, 42] width 540 height 8
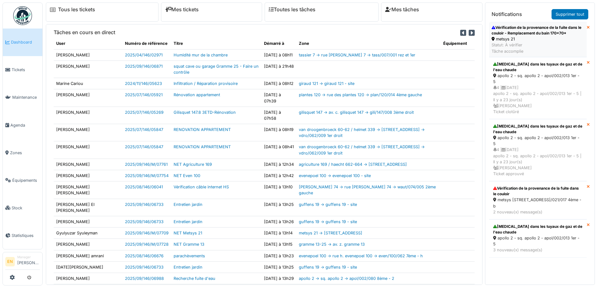
click at [525, 39] on div "metsys 21" at bounding box center [537, 39] width 93 height 6
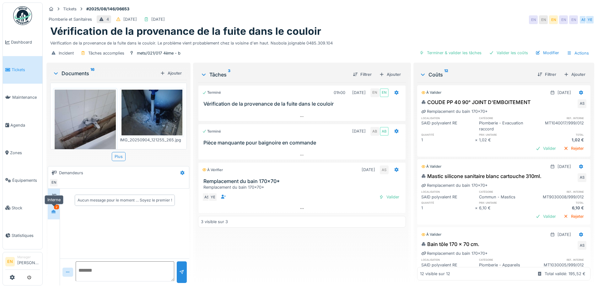
click at [56, 214] on div at bounding box center [53, 212] width 5 height 6
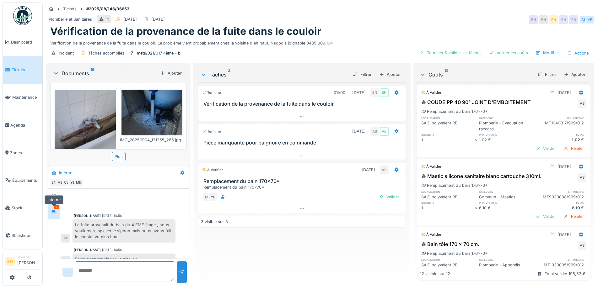
scroll to position [234, 0]
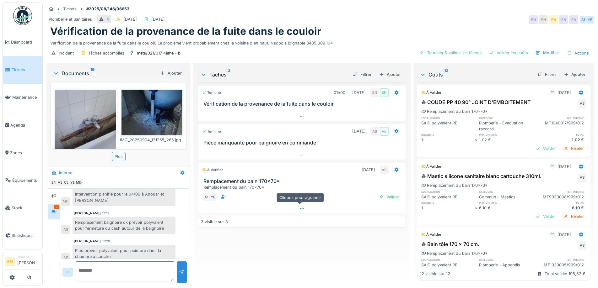
click at [300, 210] on icon at bounding box center [301, 209] width 5 height 4
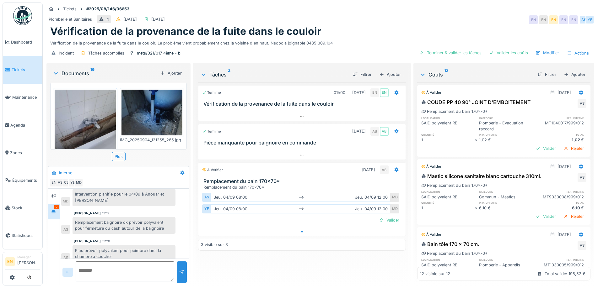
scroll to position [5, 0]
click at [397, 20] on div "Plomberie et Sanitaires 4 [DATE] [DATE] EN EN EN EN EN AS YE" at bounding box center [319, 19] width 547 height 11
click at [359, 14] on div "Plomberie et Sanitaires 4 30/08/2025 04/09/2025 EN EN EN EN EN AS YE" at bounding box center [319, 19] width 547 height 11
click at [412, 14] on div "Plomberie et Sanitaires 4 30/08/2025 04/09/2025 EN EN EN EN EN AS YE" at bounding box center [319, 19] width 547 height 11
click at [302, 252] on div "Terminé 01h00 26/08/2025 EN EN Vérification de la provenance de la fuite dans l…" at bounding box center [301, 182] width 207 height 198
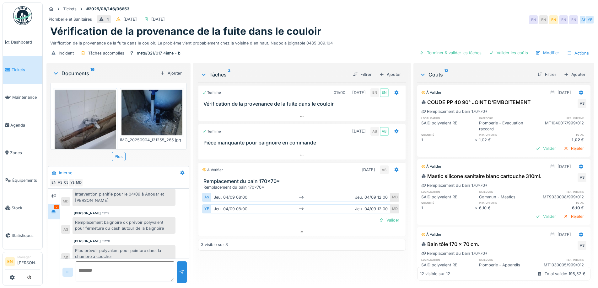
click at [241, 264] on div "Terminé 01h00 26/08/2025 EN EN Vérification de la provenance de la fuite dans l…" at bounding box center [301, 182] width 207 height 198
click at [277, 267] on div "Terminé 01h00 26/08/2025 EN EN Vérification de la provenance de la fuite dans l…" at bounding box center [301, 182] width 207 height 198
click at [339, 46] on div "Incident Tâches accomplies mets/021/017 4ème - b Terminer & valider les tâches …" at bounding box center [319, 53] width 547 height 14
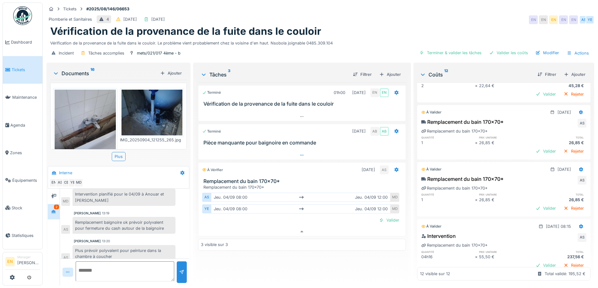
scroll to position [345, 0]
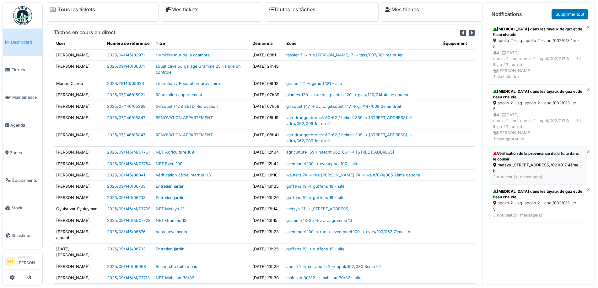
click at [509, 164] on div "metsys [STREET_ADDRESS]/021/017 4ème - b" at bounding box center [537, 168] width 89 height 12
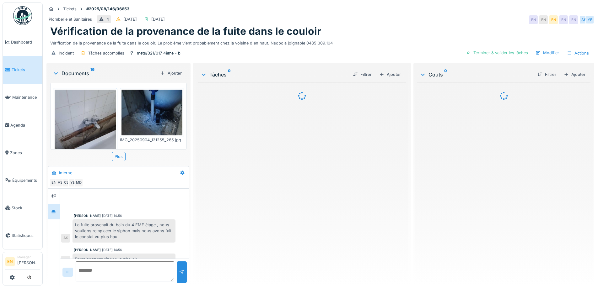
scroll to position [234, 0]
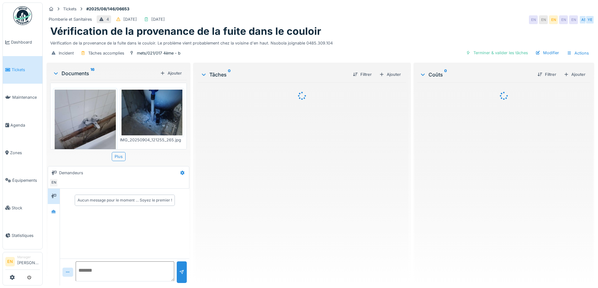
scroll to position [5, 0]
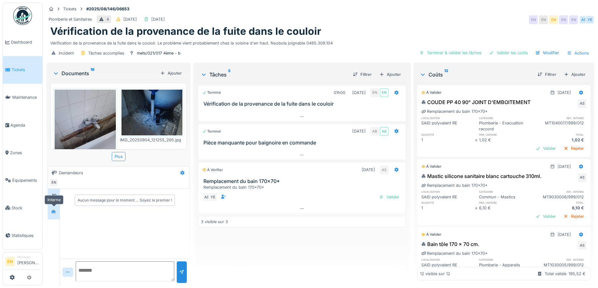
click at [51, 208] on div at bounding box center [53, 212] width 9 height 8
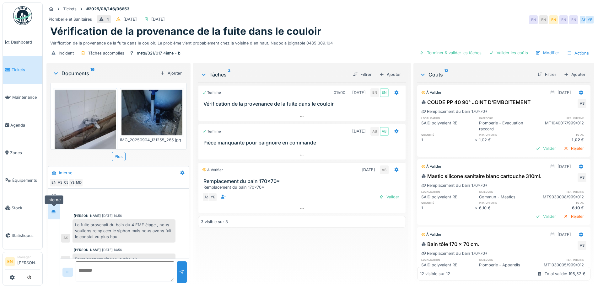
scroll to position [234, 0]
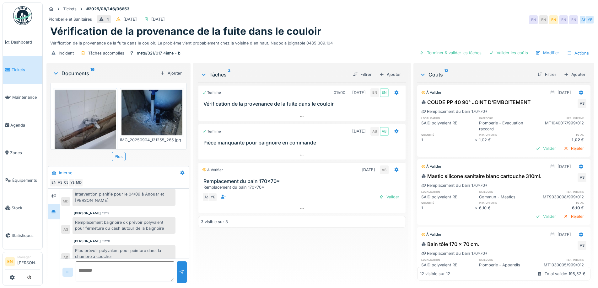
click at [250, 268] on div "Terminé 01h00 [DATE] EN EN Vérification de la provenance de la fuite dans le co…" at bounding box center [301, 182] width 207 height 198
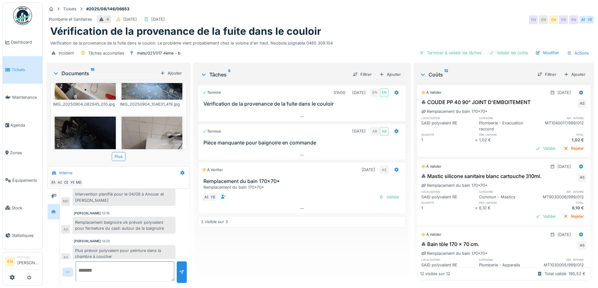
scroll to position [216, 0]
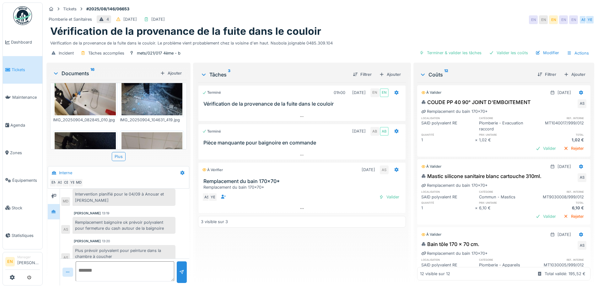
click at [365, 18] on div "Plomberie et Sanitaires 4 30/08/2025 04/09/2025 EN EN EN EN EN AS YE" at bounding box center [319, 19] width 547 height 11
click at [158, 87] on img at bounding box center [151, 93] width 61 height 46
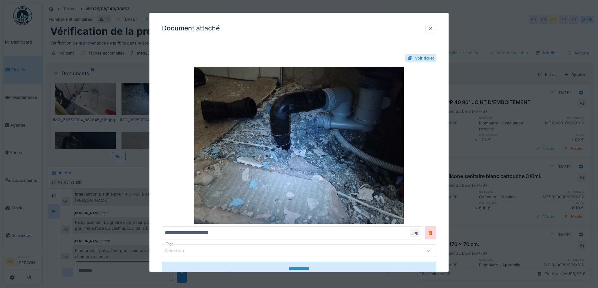
click at [436, 28] on div at bounding box center [430, 28] width 11 height 9
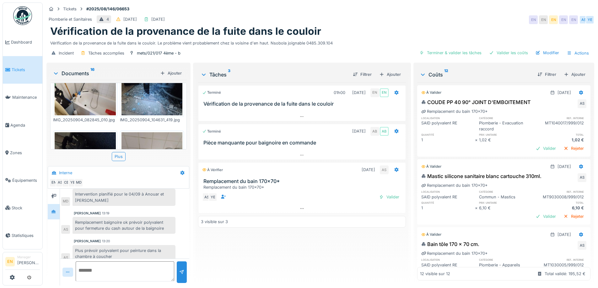
click at [289, 244] on div "Terminé 01h00 26/08/2025 EN EN Vérification de la provenance de la fuite dans l…" at bounding box center [301, 182] width 207 height 198
drag, startPoint x: 342, startPoint y: 21, endPoint x: 471, endPoint y: 0, distance: 130.9
click at [342, 25] on div "Vérification de la provenance de la fuite dans le couloir" at bounding box center [320, 31] width 540 height 12
click at [340, 27] on div "Vérification de la provenance de la fuite dans le couloir" at bounding box center [320, 31] width 540 height 12
click at [422, 14] on div "Plomberie et Sanitaires 4 30/08/2025 04/09/2025 EN EN EN EN EN AS YE" at bounding box center [319, 19] width 547 height 11
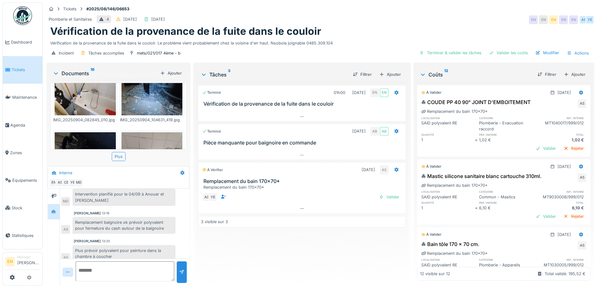
click at [349, 38] on div "Vérification de la provenance de la fuite dans le couloir. Le problème vient pr…" at bounding box center [320, 42] width 540 height 8
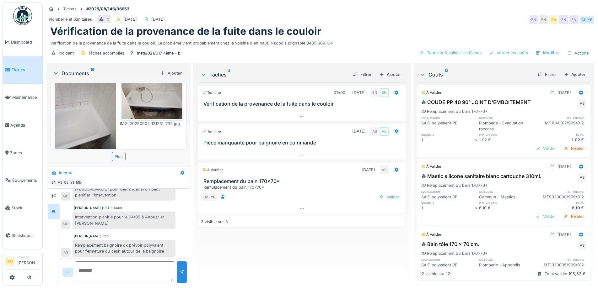
scroll to position [234, 0]
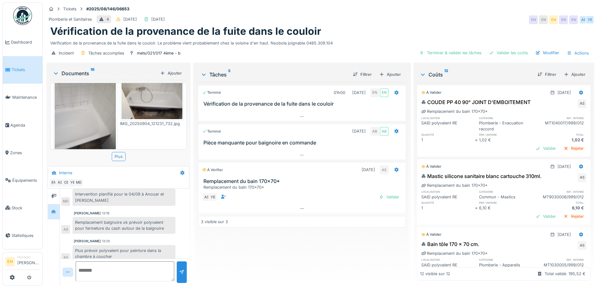
click at [224, 248] on div "Terminé 01h00 26/08/2025 EN EN Vérification de la provenance de la fuite dans l…" at bounding box center [301, 182] width 207 height 198
drag, startPoint x: 388, startPoint y: 19, endPoint x: 395, endPoint y: 13, distance: 9.2
click at [388, 19] on div "Plomberie et Sanitaires 4 30/08/2025 04/09/2025 EN EN EN EN EN AS YE" at bounding box center [319, 19] width 547 height 11
click at [384, 32] on div "Vérification de la provenance de la fuite dans le couloir" at bounding box center [320, 31] width 540 height 12
click at [393, 18] on div "Plomberie et Sanitaires 4 30/08/2025 04/09/2025 EN EN EN EN EN AS YE" at bounding box center [319, 19] width 547 height 11
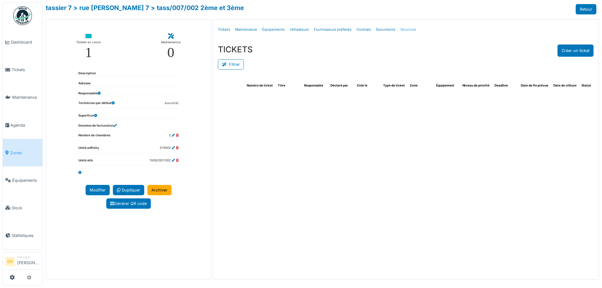
click at [405, 28] on link "Structure" at bounding box center [408, 29] width 21 height 15
select select "***"
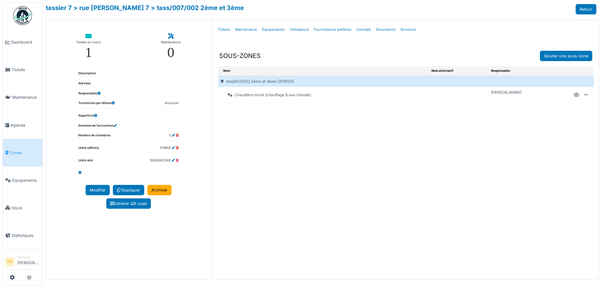
select select "***"
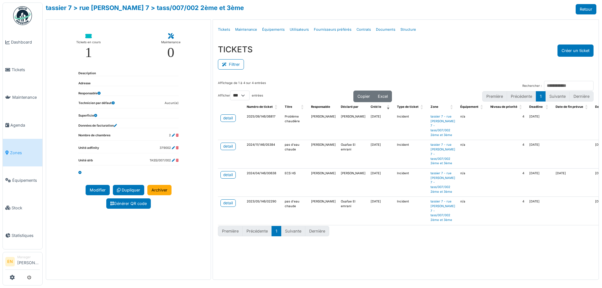
select select "***"
click at [230, 149] on div "detail" at bounding box center [228, 147] width 10 height 6
click at [231, 178] on div "detail" at bounding box center [228, 175] width 10 height 6
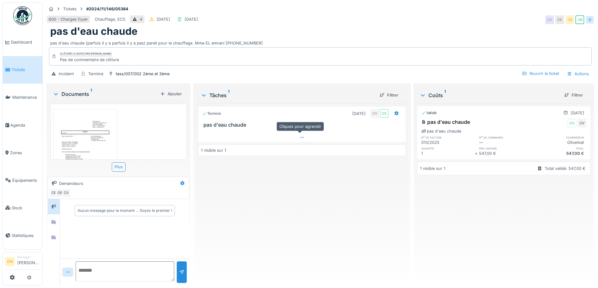
click at [301, 137] on icon at bounding box center [301, 137] width 3 height 1
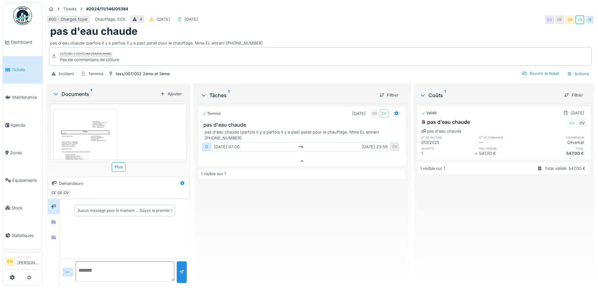
click at [402, 25] on div "pas d'eau chaude" at bounding box center [320, 31] width 540 height 12
click at [82, 126] on img at bounding box center [85, 154] width 61 height 86
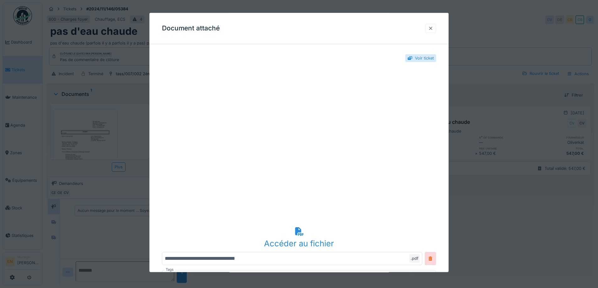
click at [433, 29] on div at bounding box center [430, 28] width 5 height 6
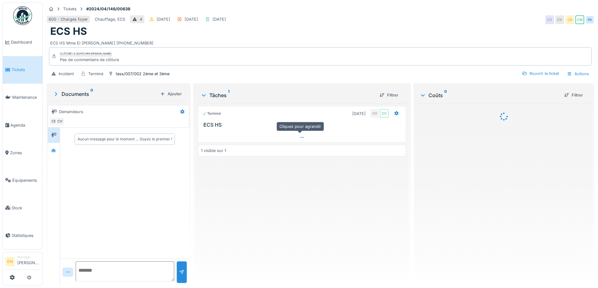
click at [302, 137] on div at bounding box center [301, 137] width 207 height 9
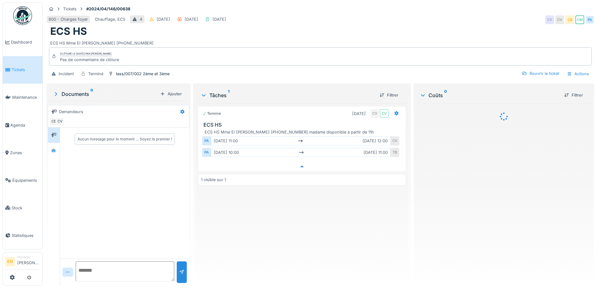
scroll to position [5, 0]
click at [402, 14] on div "600 - Charges foyer Chauffage, ECS 4 [DATE] [DATE] [DATE] CV CV CB CM [GEOGRAPH…" at bounding box center [319, 19] width 547 height 11
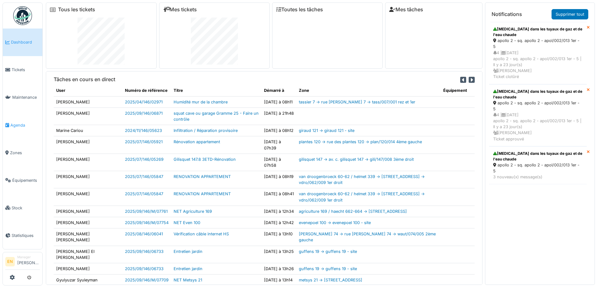
click at [17, 123] on span "Agenda" at bounding box center [24, 125] width 29 height 6
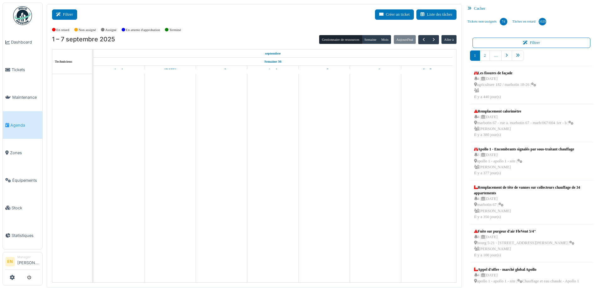
click at [70, 14] on button "Filtrer" at bounding box center [64, 14] width 25 height 10
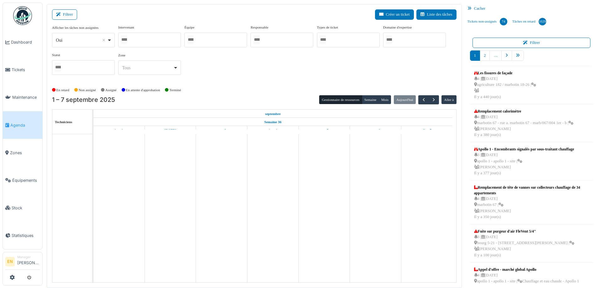
click at [108, 43] on div "Oui Remove item" at bounding box center [83, 40] width 57 height 9
select select "**"
click at [143, 45] on div at bounding box center [149, 40] width 63 height 15
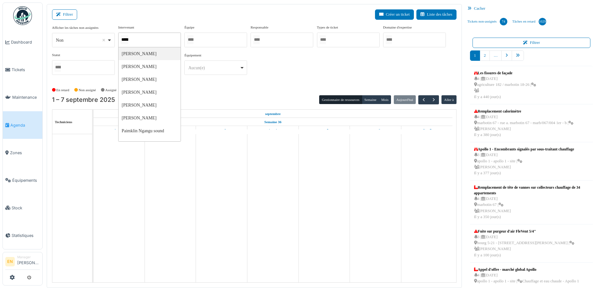
type input "******"
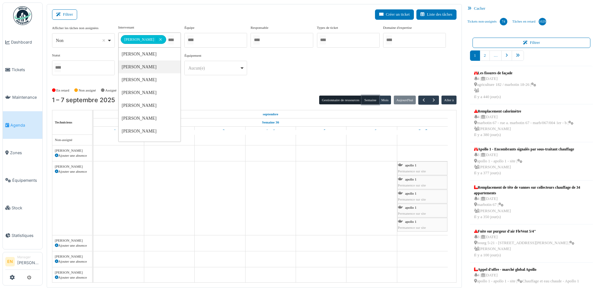
click at [365, 101] on button "Semaine" at bounding box center [370, 100] width 17 height 9
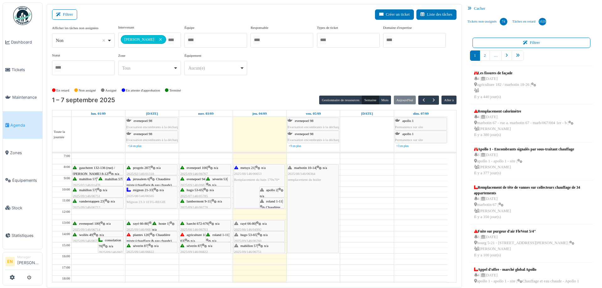
click at [275, 78] on div "**********" at bounding box center [254, 53] width 405 height 56
click at [431, 102] on span "button" at bounding box center [433, 100] width 5 height 5
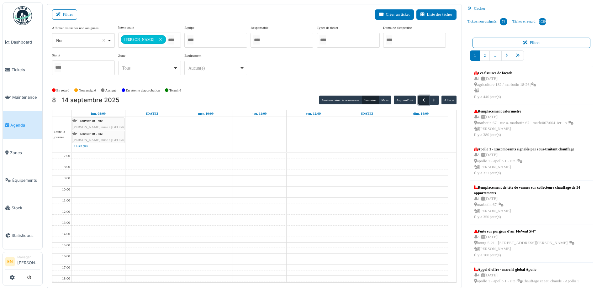
click at [421, 102] on span "button" at bounding box center [423, 100] width 5 height 5
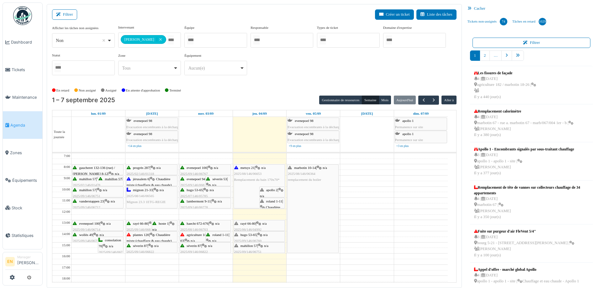
click at [331, 67] on div "**********" at bounding box center [254, 53] width 405 height 56
drag, startPoint x: 431, startPoint y: 100, endPoint x: 384, endPoint y: 171, distance: 85.6
click at [388, 166] on div "1 – 7 septembre 2025 Gestionnaire de ressources Semaine Mois Aujourd'hui Aller …" at bounding box center [254, 189] width 405 height 187
click at [422, 99] on span "button" at bounding box center [423, 100] width 5 height 5
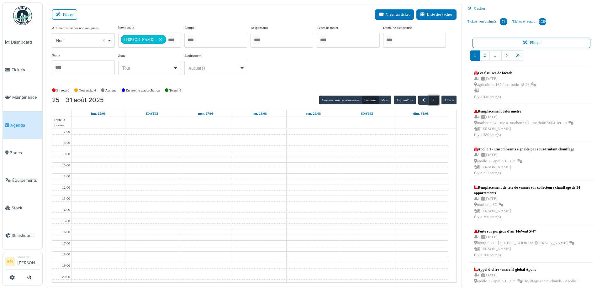
click at [431, 101] on span "button" at bounding box center [433, 100] width 5 height 5
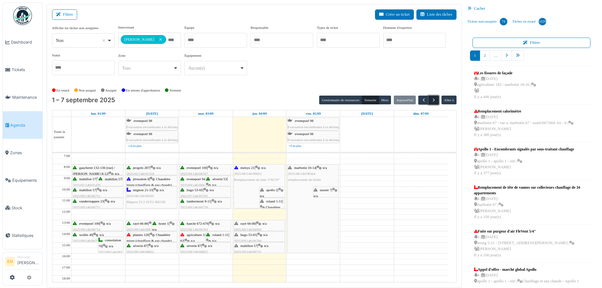
click at [432, 100] on span "button" at bounding box center [433, 100] width 5 height 5
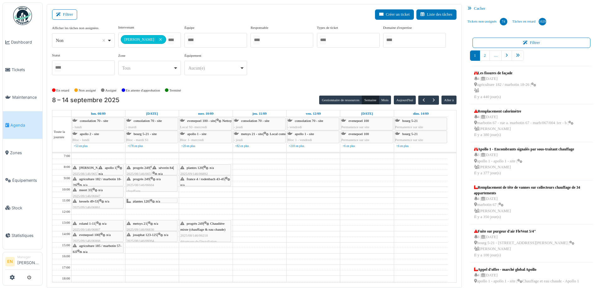
click at [402, 63] on div "**********" at bounding box center [254, 53] width 405 height 56
click at [280, 90] on div "En retard Non assigné Assigné En attente d'approbation Terminé" at bounding box center [254, 90] width 405 height 10
click at [431, 99] on span "button" at bounding box center [433, 100] width 5 height 5
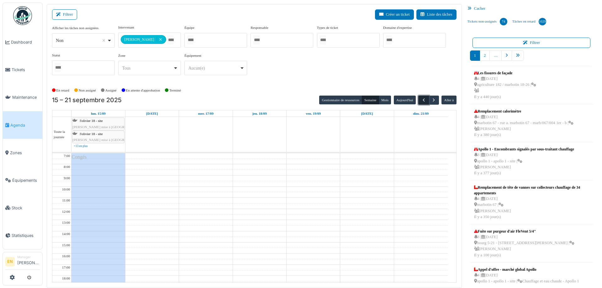
click at [421, 102] on span "button" at bounding box center [423, 100] width 5 height 5
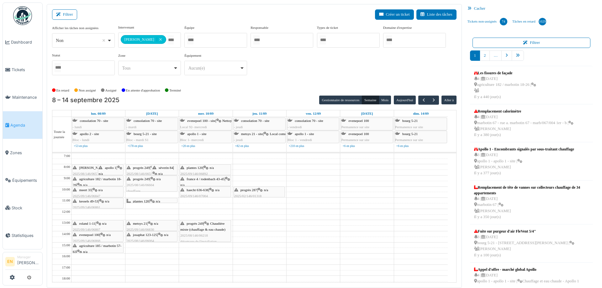
click at [280, 85] on div "En retard Non assigné Assigné En attente d'approbation Terminé" at bounding box center [254, 90] width 405 height 10
click at [309, 72] on div "**********" at bounding box center [254, 53] width 405 height 56
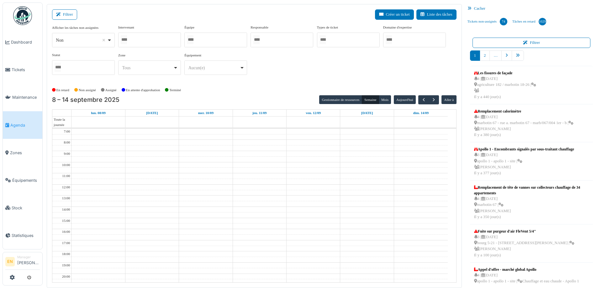
click at [150, 39] on div at bounding box center [149, 40] width 63 height 15
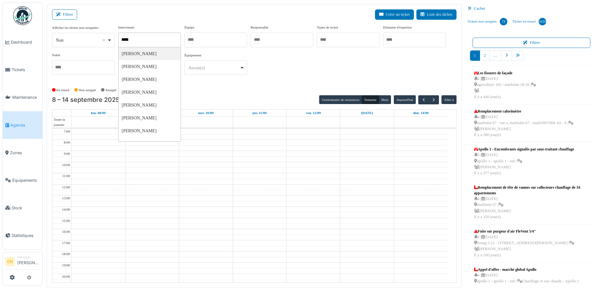
type input "******"
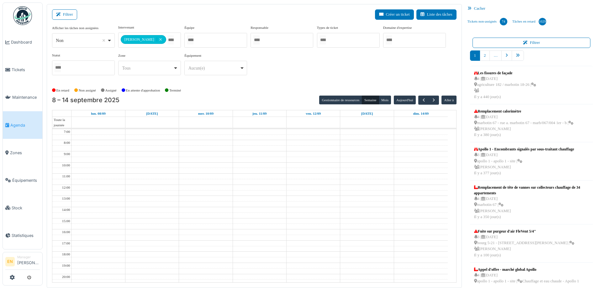
click at [285, 74] on div "**********" at bounding box center [254, 53] width 405 height 56
click at [368, 98] on button "Semaine" at bounding box center [370, 100] width 17 height 9
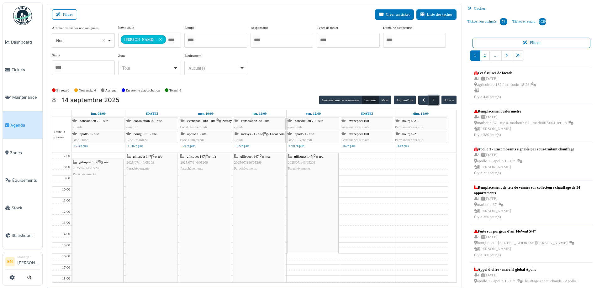
click at [431, 99] on span "button" at bounding box center [433, 100] width 5 height 5
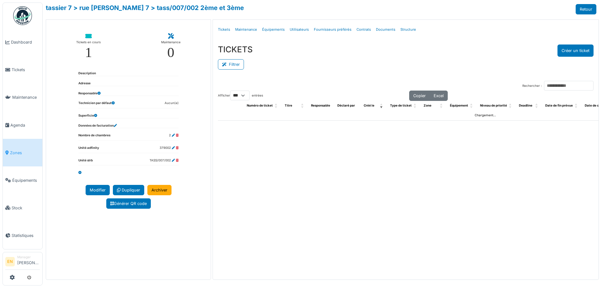
select select "***"
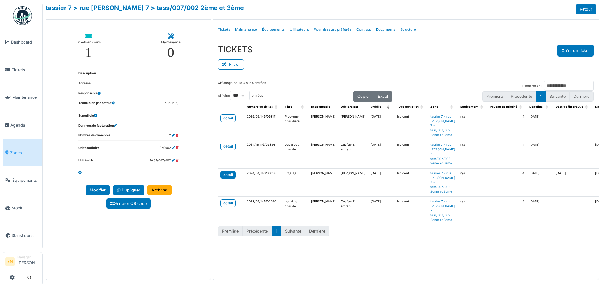
click at [230, 178] on div "detail" at bounding box center [228, 175] width 10 height 6
click at [439, 45] on div "TICKETS Créer un ticket" at bounding box center [406, 51] width 376 height 12
click at [178, 241] on div "Tickets en cours 1 Maintenance 0 Description Adresse Responsable Technicien par…" at bounding box center [128, 149] width 165 height 261
drag, startPoint x: 183, startPoint y: 234, endPoint x: 183, endPoint y: 231, distance: 3.8
click at [183, 233] on div "Tickets en cours 1 Maintenance 0 Description Adresse Responsable Technicien par…" at bounding box center [128, 149] width 165 height 261
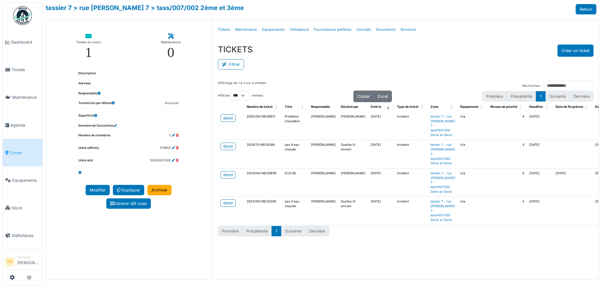
click at [466, 79] on div "Affichage de 1 à 4 sur 4 entrées Rechercher : Afficher ** ** *** *** entrées Co…" at bounding box center [406, 176] width 386 height 200
click at [16, 150] on span "Zones" at bounding box center [25, 153] width 30 height 6
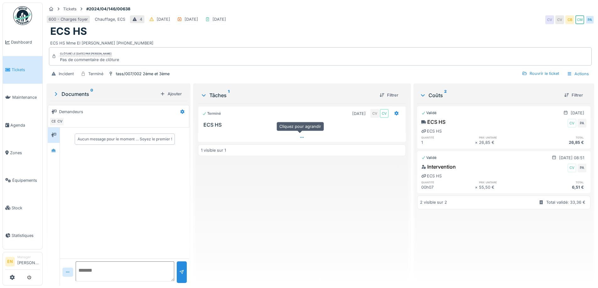
click at [301, 140] on div at bounding box center [301, 137] width 207 height 9
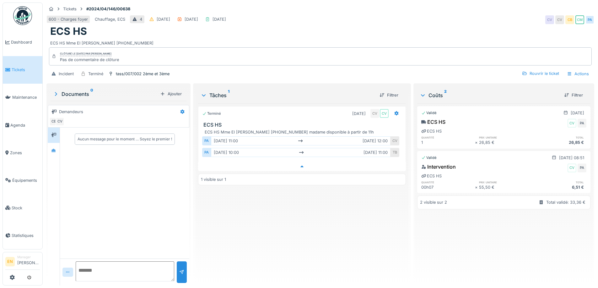
scroll to position [5, 0]
click at [52, 149] on icon at bounding box center [53, 151] width 5 height 4
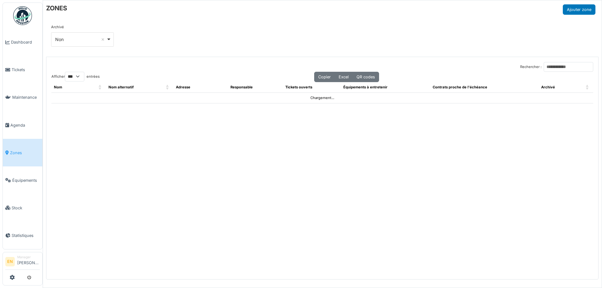
select select "***"
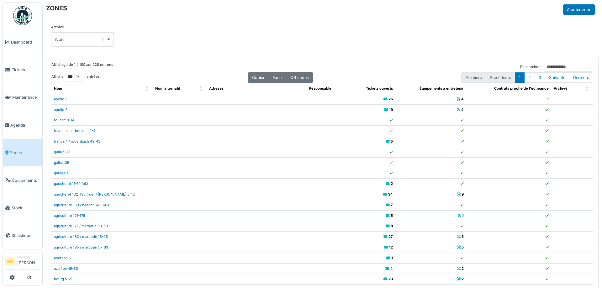
click at [191, 30] on div "Archivé *** Non Remove item Tous Oui Non" at bounding box center [322, 37] width 543 height 27
click at [546, 66] on input "Rechercher :" at bounding box center [569, 67] width 50 height 10
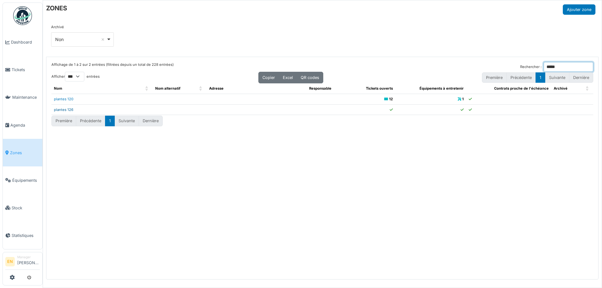
type input "*****"
click at [61, 109] on link "plantes 126" at bounding box center [63, 110] width 19 height 4
click at [25, 20] on img at bounding box center [22, 15] width 19 height 19
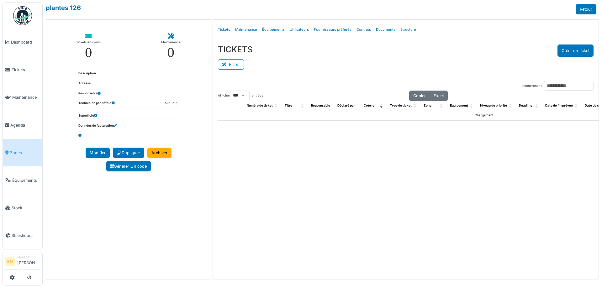
select select "***"
click at [406, 30] on link "Structure" at bounding box center [408, 29] width 21 height 15
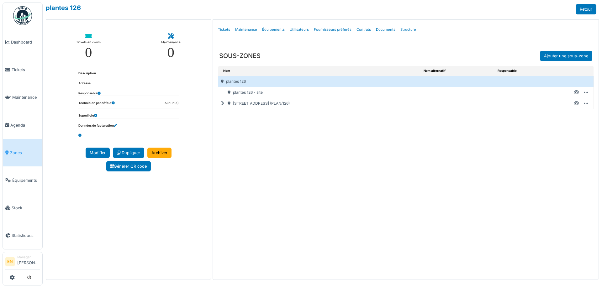
click at [222, 104] on icon at bounding box center [224, 104] width 6 height 0
click at [578, 115] on icon at bounding box center [576, 115] width 5 height 0
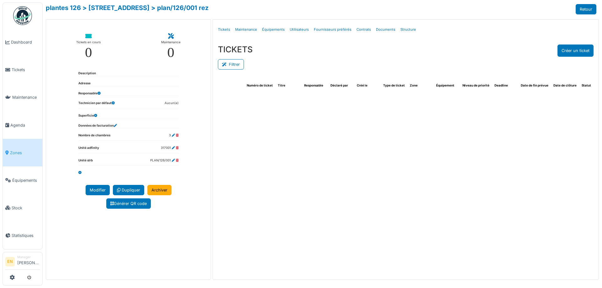
select select "***"
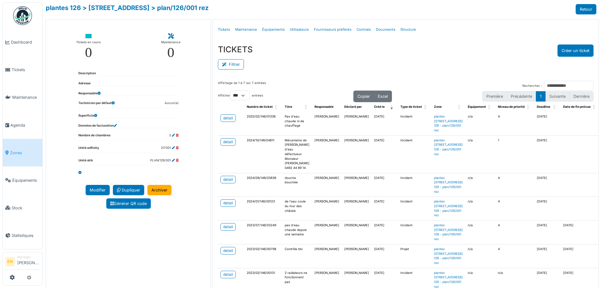
click at [297, 78] on div "Affichage de 1 à 7 sur 7 entrées Rechercher : Afficher ** ** *** *** entrées Co…" at bounding box center [406, 192] width 386 height 233
click at [295, 81] on div "Affichage de 1 à 7 sur 7 entrées Rechercher :" at bounding box center [406, 86] width 376 height 10
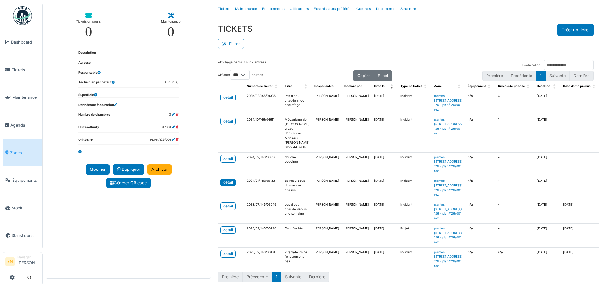
click at [228, 180] on div "detail" at bounding box center [228, 183] width 10 height 6
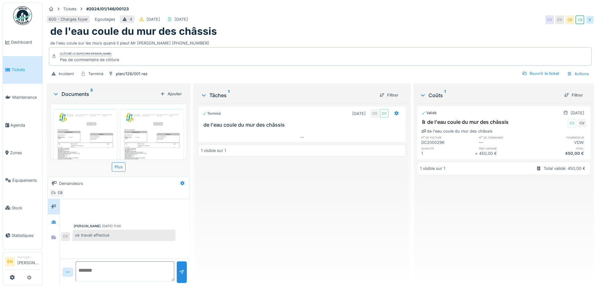
click at [90, 238] on div "ok travail effectué" at bounding box center [123, 235] width 103 height 11
drag, startPoint x: 129, startPoint y: 38, endPoint x: 180, endPoint y: 37, distance: 51.1
click at [180, 38] on div "de l'eau coule sur les murs quand il pleut Mr BAJATI 0492.44.89.14" at bounding box center [320, 42] width 540 height 8
copy div "Mr BAJATI 0492.44.89.14"
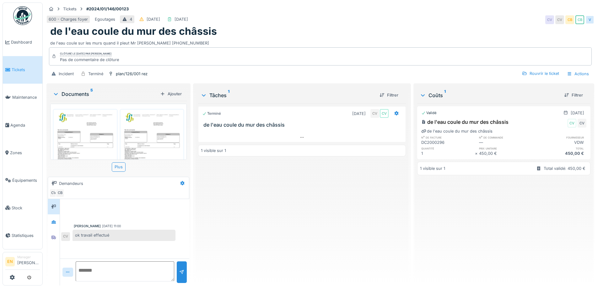
drag, startPoint x: 246, startPoint y: 232, endPoint x: 242, endPoint y: 226, distance: 7.4
click at [245, 229] on div "Terminé 05/01/2024 CV CV de l'eau coule du mur des châssis 1 visible sur 1" at bounding box center [301, 192] width 207 height 177
click at [140, 71] on div "plan/126/001 rez" at bounding box center [132, 74] width 32 height 6
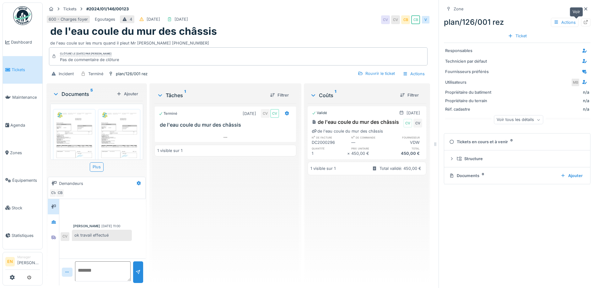
click at [583, 20] on icon at bounding box center [585, 22] width 5 height 4
drag, startPoint x: 500, startPoint y: 16, endPoint x: 439, endPoint y: 22, distance: 61.5
click at [439, 22] on div "Zone plan/126/001 rez Actions Ticket Responsables Technicien par défaut Fournis…" at bounding box center [516, 144] width 157 height 288
copy div "plan/126/001 rez"
drag, startPoint x: 129, startPoint y: 43, endPoint x: 178, endPoint y: 44, distance: 48.6
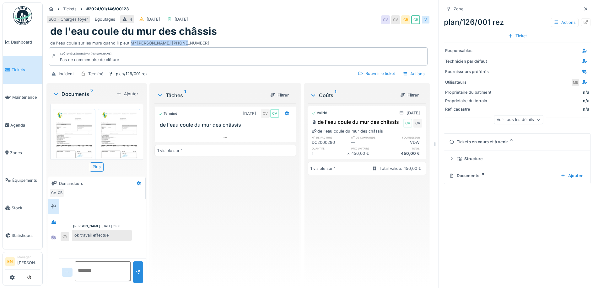
click at [178, 44] on div "de l'eau coule sur les murs quand il pleut Mr BAJATI 0492.44.89.14" at bounding box center [238, 42] width 376 height 8
copy div "Mr BAJATI 0492.44.89.14"
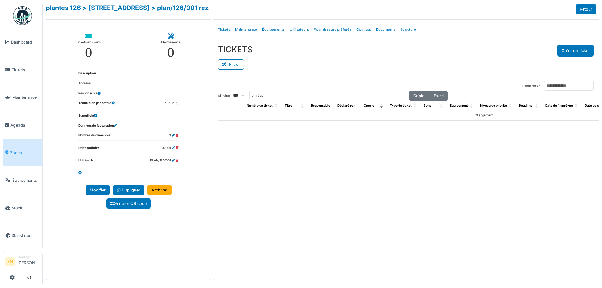
select select "***"
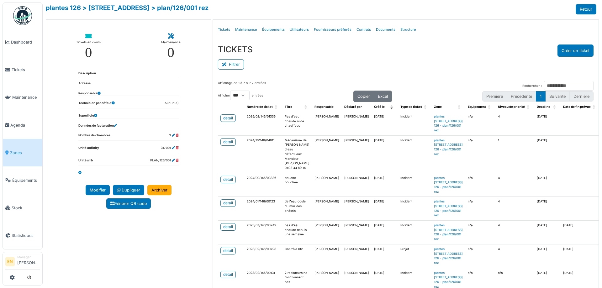
drag, startPoint x: 213, startPoint y: 6, endPoint x: 157, endPoint y: 12, distance: 56.8
click at [157, 12] on div "plantes 126 > [STREET_ADDRESS] > plan/126/001 rez Retour" at bounding box center [321, 9] width 551 height 10
click at [448, 61] on div "Filtrer" at bounding box center [406, 64] width 376 height 14
click at [307, 64] on div "Filtrer" at bounding box center [406, 64] width 376 height 14
click at [311, 69] on div "Filtrer" at bounding box center [406, 64] width 376 height 14
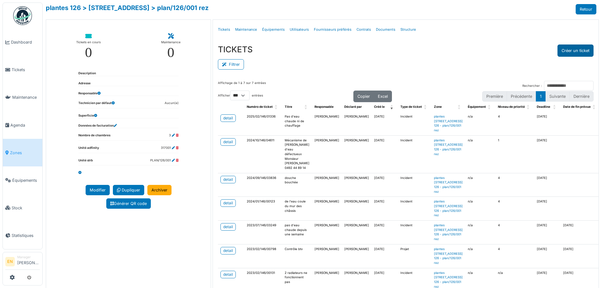
click at [568, 51] on button "Créer un ticket" at bounding box center [576, 51] width 36 height 12
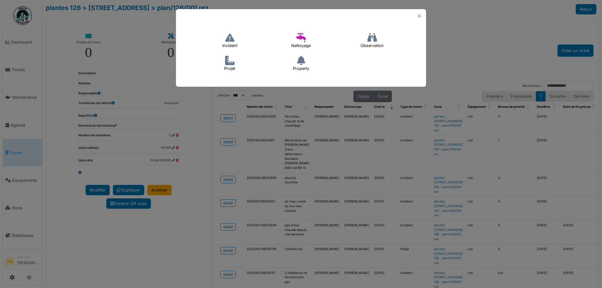
click at [229, 45] on h4 "Incident" at bounding box center [229, 41] width 23 height 20
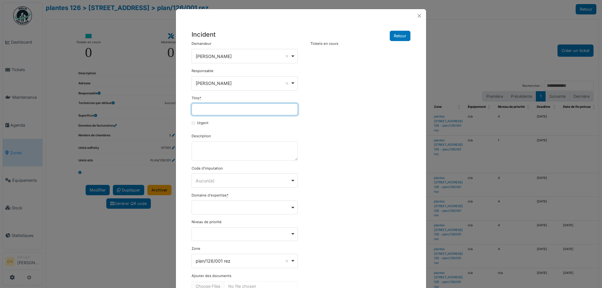
click at [221, 110] on input "Titre *" at bounding box center [245, 110] width 106 height 12
click at [232, 110] on input "**********" at bounding box center [245, 110] width 106 height 12
click at [235, 108] on input "**********" at bounding box center [245, 110] width 106 height 12
click at [276, 109] on input "**********" at bounding box center [245, 110] width 106 height 12
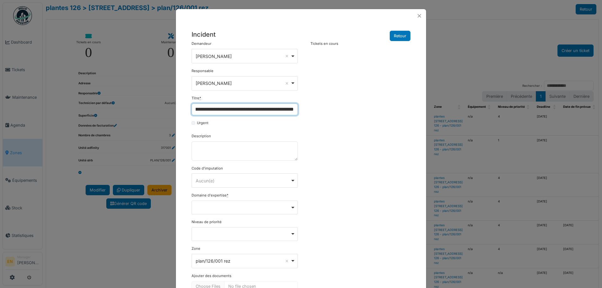
type input "**********"
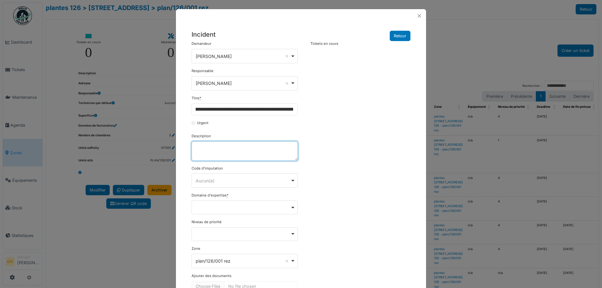
scroll to position [0, 0]
click at [246, 150] on textarea "Description" at bounding box center [245, 150] width 106 height 19
paste textarea "**********"
click at [195, 147] on textarea "**********" at bounding box center [245, 150] width 106 height 19
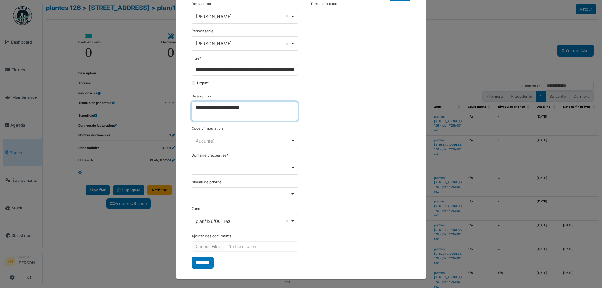
scroll to position [40, 0]
click at [289, 167] on div "Remove item" at bounding box center [244, 167] width 101 height 3
type textarea "**********"
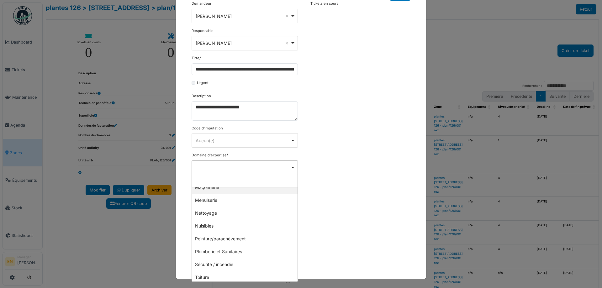
scroll to position [182, 0]
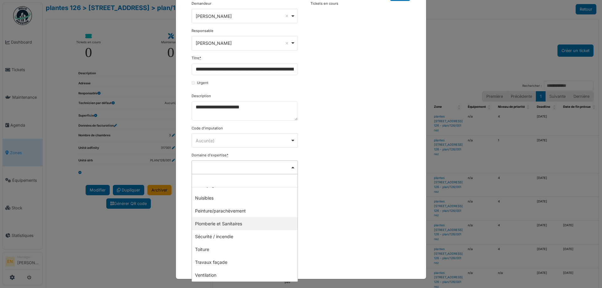
select select "***"
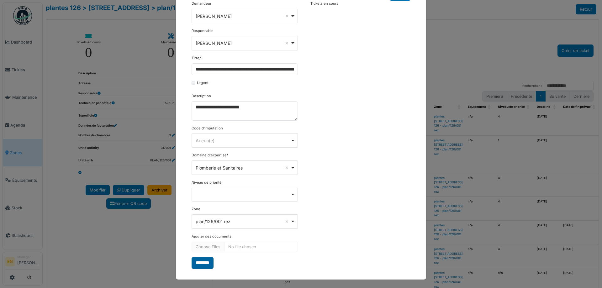
click at [207, 263] on input "*******" at bounding box center [203, 263] width 22 height 12
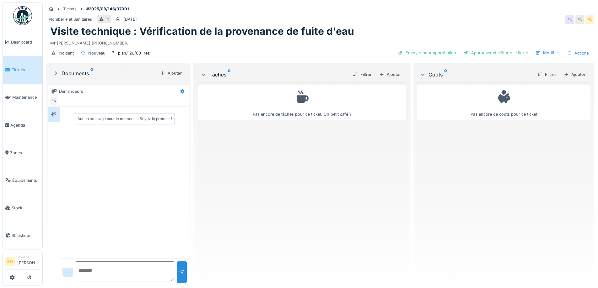
click at [293, 199] on div "Pas encore de tâches pour ce ticket. Un petit café ?" at bounding box center [301, 182] width 207 height 198
click at [388, 75] on div "Ajouter" at bounding box center [389, 74] width 27 height 8
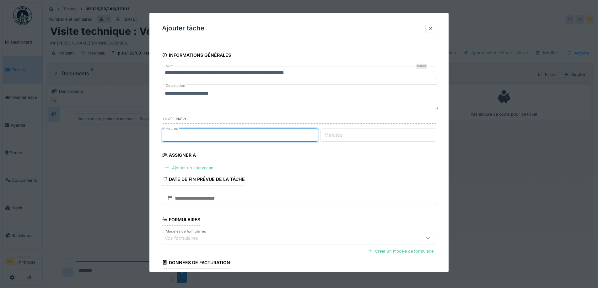
type input "*"
click at [316, 133] on input "*" at bounding box center [240, 135] width 156 height 13
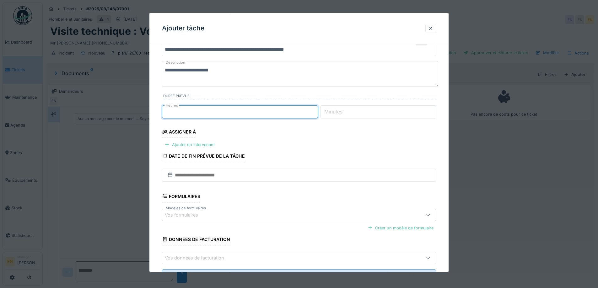
scroll to position [51, 0]
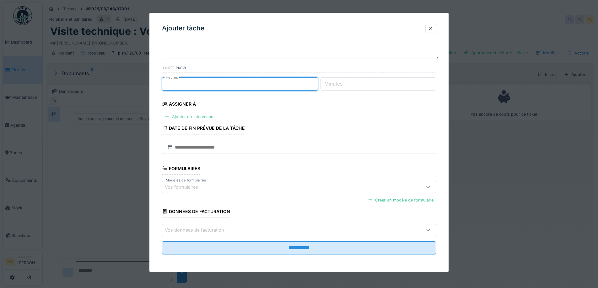
click at [204, 116] on div "Ajouter un intervenant" at bounding box center [189, 117] width 55 height 8
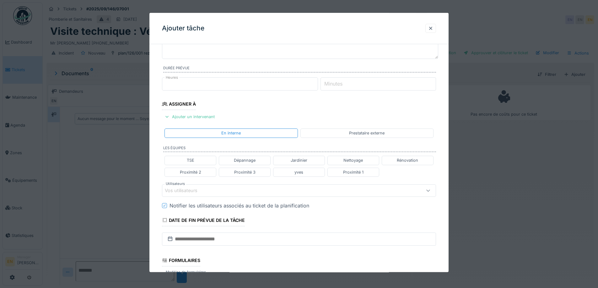
click at [222, 191] on div "Vos utilisateurs" at bounding box center [283, 190] width 236 height 7
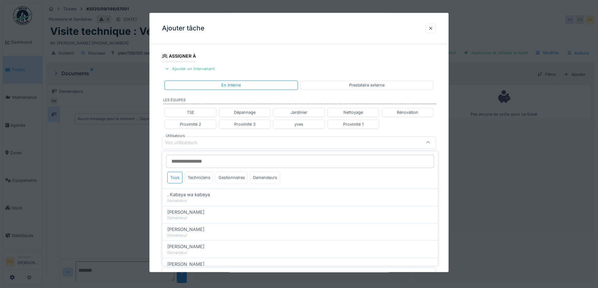
click at [223, 160] on input "Utilisateurs" at bounding box center [300, 161] width 268 height 13
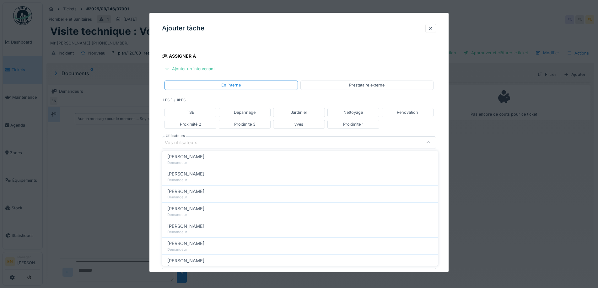
scroll to position [125, 0]
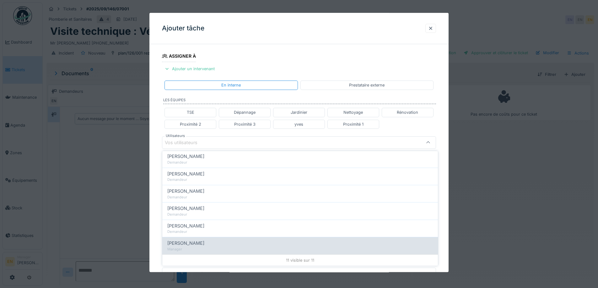
type input "*****"
click at [179, 244] on span "[PERSON_NAME]" at bounding box center [185, 243] width 37 height 7
type input "*****"
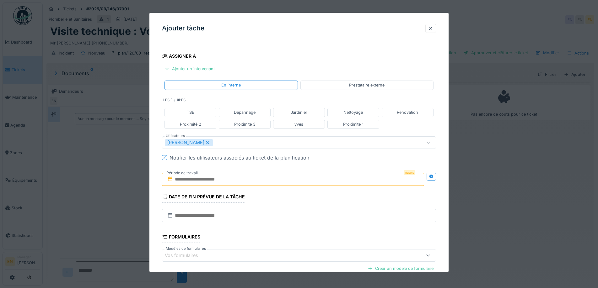
click at [445, 175] on div "**********" at bounding box center [298, 145] width 299 height 391
click at [433, 179] on div at bounding box center [431, 177] width 5 height 6
click at [221, 180] on input "text" at bounding box center [225, 179] width 126 height 13
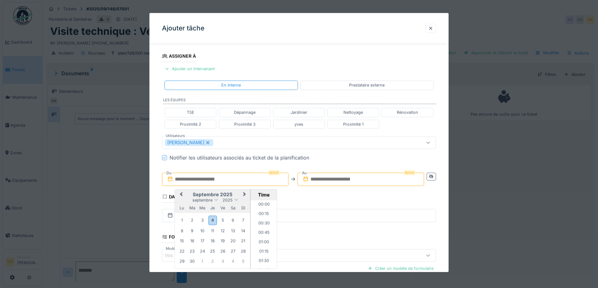
scroll to position [488, 0]
click at [193, 233] on div "9" at bounding box center [192, 231] width 8 height 8
click at [263, 218] on li "10:00" at bounding box center [263, 218] width 27 height 9
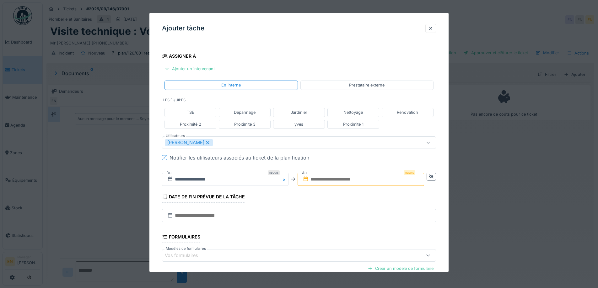
click at [347, 178] on input "text" at bounding box center [360, 179] width 126 height 13
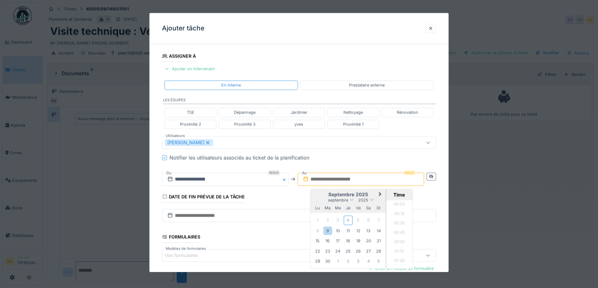
scroll to position [488, 0]
click at [328, 230] on div "9" at bounding box center [327, 231] width 8 height 8
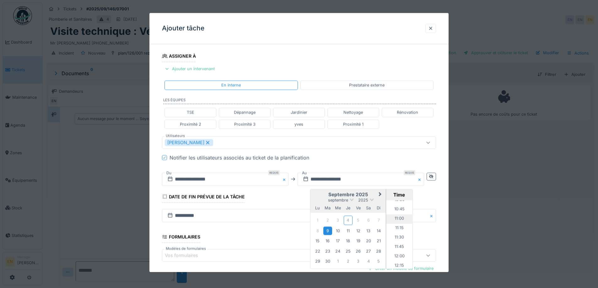
scroll to position [394, 0]
click at [398, 225] on li "11:00" at bounding box center [399, 225] width 27 height 9
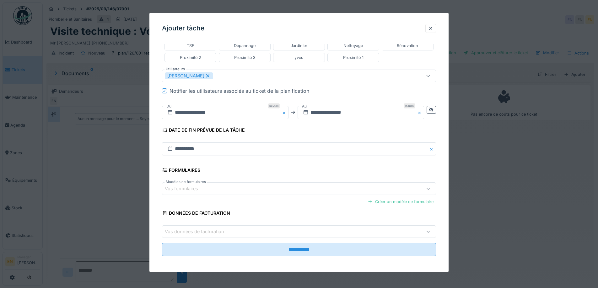
scroll to position [168, 0]
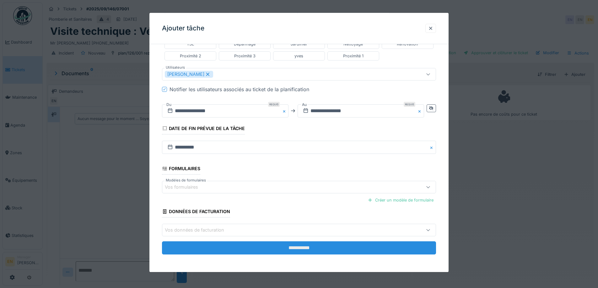
click at [292, 248] on input "**********" at bounding box center [299, 248] width 274 height 13
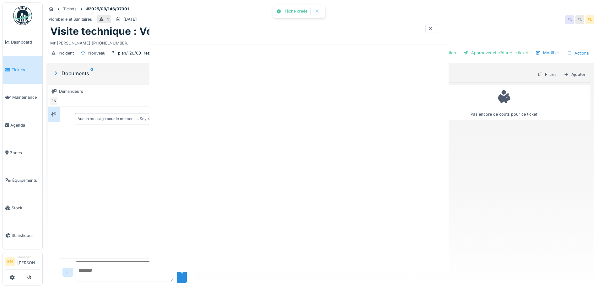
scroll to position [0, 0]
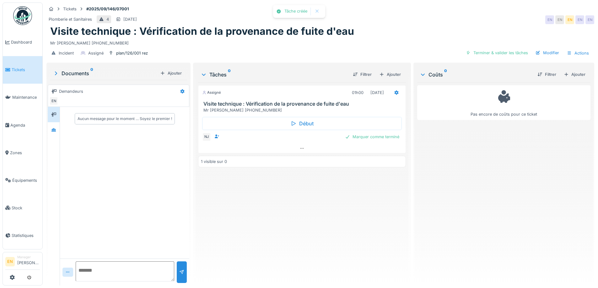
click at [294, 244] on div "Assigné 01h00 09/09/2025 Visite technique : Vérification de la provenance de fu…" at bounding box center [301, 182] width 207 height 198
click at [286, 242] on div "Assigné 01h00 09/09/2025 Visite technique : Vérification de la provenance de fu…" at bounding box center [301, 182] width 207 height 198
click at [280, 216] on div "Assigné 01h00 09/09/2025 Visite technique : Vérification de la provenance de fu…" at bounding box center [301, 182] width 207 height 198
click at [356, 16] on div "Plomberie et Sanitaires 4 09/09/2025 EN EN EN EN EN" at bounding box center [319, 19] width 547 height 11
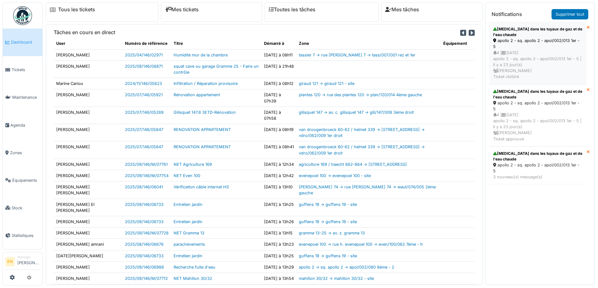
click at [525, 50] on div "4 | [DATE] apollo 2 - sq. apollo 2 - apol/002/013 1er - 5 | Il y a 23 jour(s) […" at bounding box center [537, 65] width 89 height 30
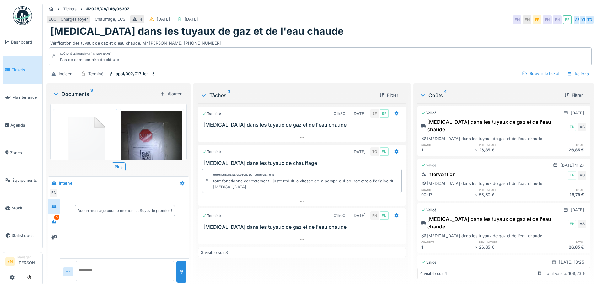
click at [438, 16] on div "600 - Charges foyer Chauffage, ECS 4 [DATE] [DATE] EN EN EF EN EN EF AS YE TO" at bounding box center [319, 19] width 547 height 11
click at [57, 220] on div "3" at bounding box center [56, 217] width 5 height 5
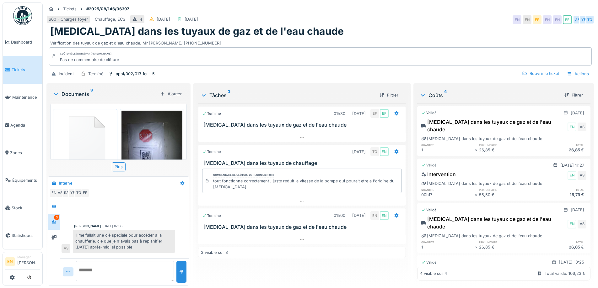
scroll to position [148, 0]
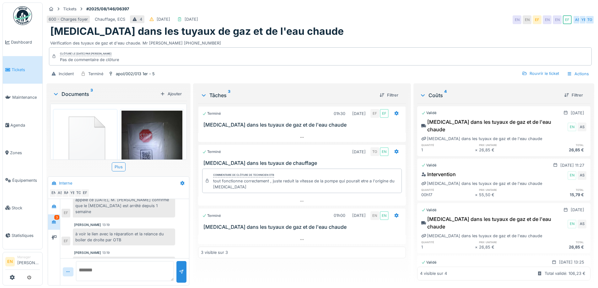
click at [340, 23] on div "600 - Charges foyer Chauffage, ECS 4 [DATE] [DATE] EN EN EF EN EN EF AS YE TO" at bounding box center [319, 19] width 547 height 11
click at [21, 16] on img at bounding box center [22, 15] width 19 height 19
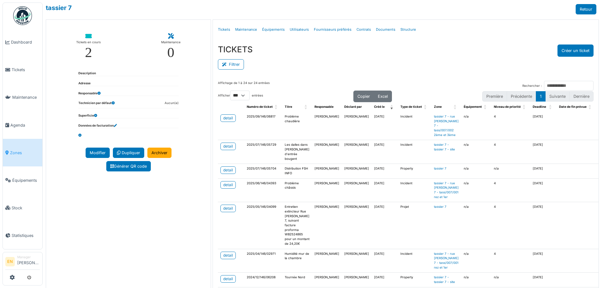
select select "***"
click at [19, 151] on span "Zones" at bounding box center [25, 153] width 30 height 6
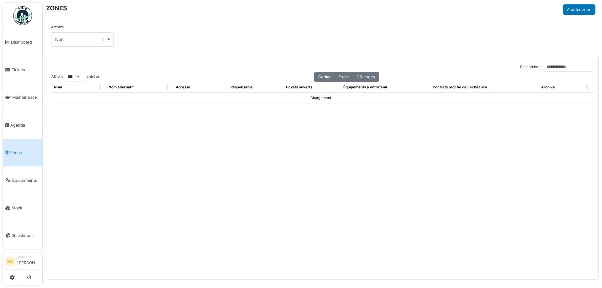
select select "***"
click at [557, 68] on input "Rechercher :" at bounding box center [569, 67] width 50 height 10
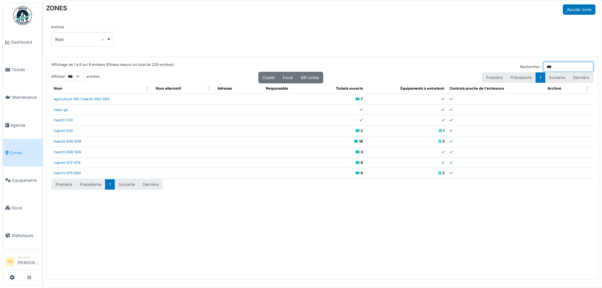
type input "***"
click at [72, 143] on link "haecht 636-638" at bounding box center [67, 141] width 27 height 4
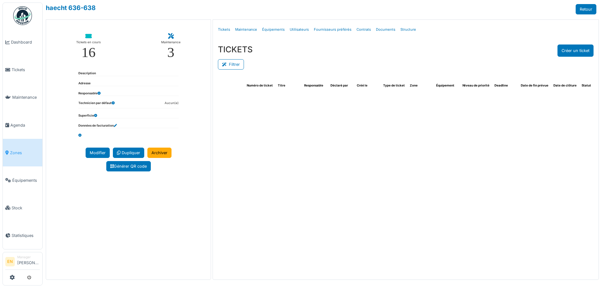
select select "***"
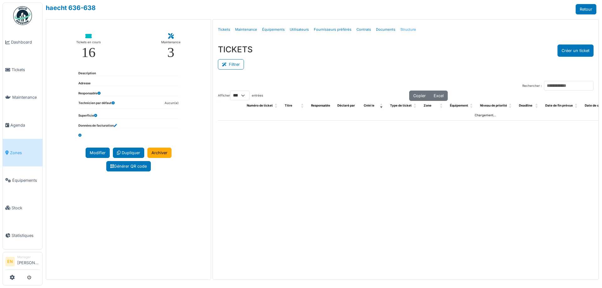
click at [402, 29] on link "Structure" at bounding box center [408, 29] width 21 height 15
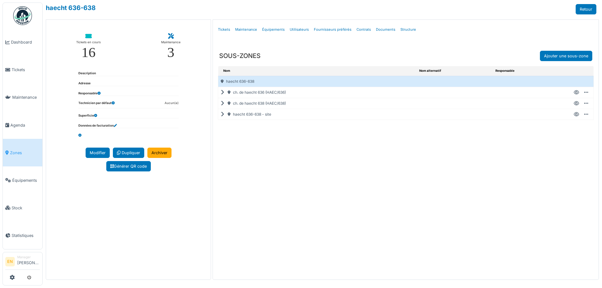
click at [222, 104] on icon at bounding box center [224, 104] width 6 height 0
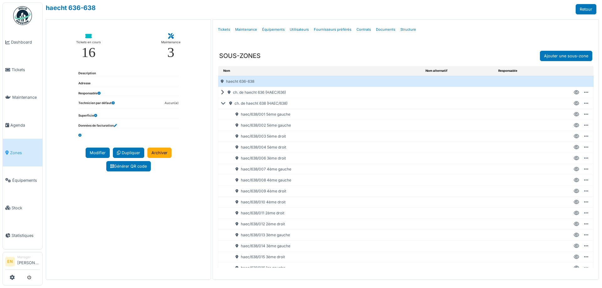
click at [574, 136] on icon at bounding box center [576, 136] width 5 height 0
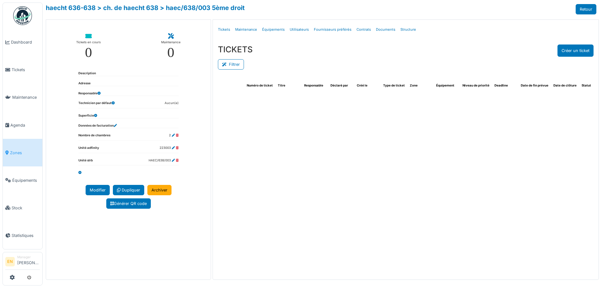
select select "***"
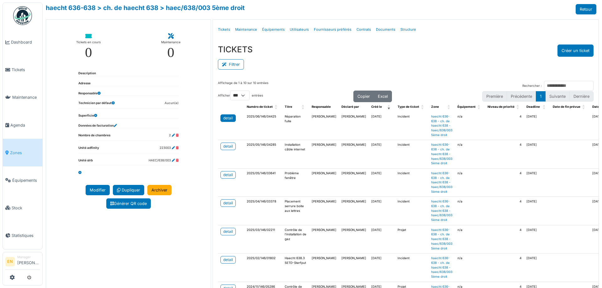
click at [230, 119] on div "detail" at bounding box center [228, 118] width 10 height 6
click at [429, 57] on div "Filtrer" at bounding box center [406, 64] width 376 height 14
click at [361, 67] on div "Filtrer" at bounding box center [406, 64] width 376 height 14
click at [420, 69] on div "Filtrer" at bounding box center [406, 64] width 376 height 14
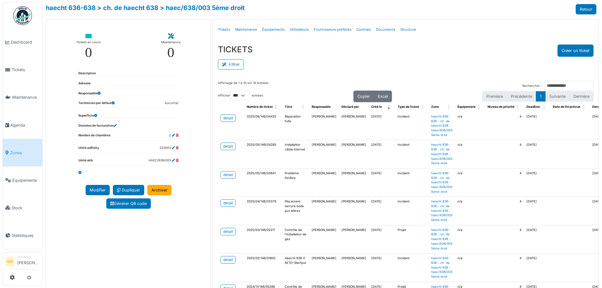
click at [417, 70] on div "Filtrer" at bounding box center [406, 64] width 376 height 14
click at [418, 75] on div "Menu [GEOGRAPHIC_DATA] Tickets Maintenance Équipements Utilisateurs Fournisseur…" at bounding box center [406, 159] width 386 height 280
click at [397, 65] on div "Filtrer" at bounding box center [406, 64] width 376 height 14
click at [422, 72] on div "TICKETS Créer un ticket Filtrer Responsable **** Tous Remove item Tous [PERSON_…" at bounding box center [406, 58] width 386 height 36
click at [570, 46] on button "Créer un ticket" at bounding box center [576, 51] width 36 height 12
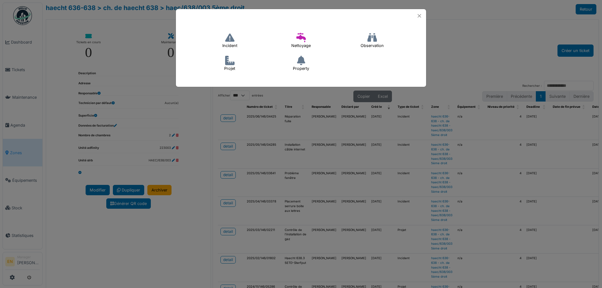
click at [234, 44] on h4 "Incident" at bounding box center [229, 41] width 23 height 20
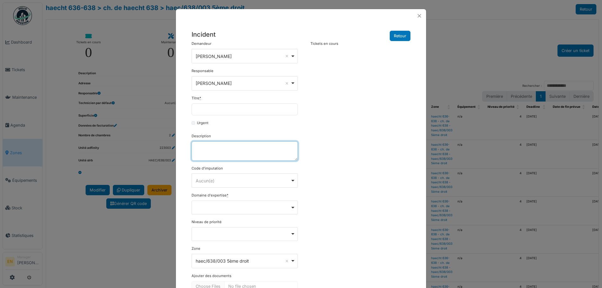
click at [225, 155] on textarea "Description" at bounding box center [245, 150] width 106 height 19
paste textarea "**********"
type textarea "**********"
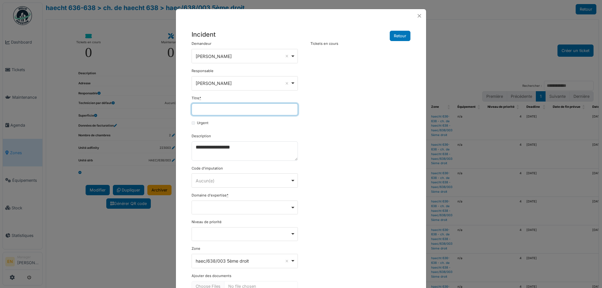
click at [230, 109] on input "Titre *" at bounding box center [245, 110] width 106 height 12
type input "**********"
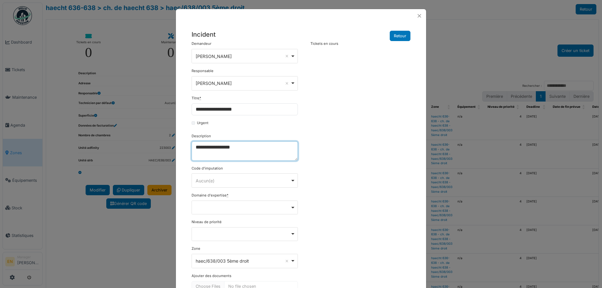
click at [194, 149] on textarea "**********" at bounding box center [245, 150] width 106 height 19
click at [291, 207] on div "Remove item" at bounding box center [244, 207] width 101 height 3
type textarea "**********"
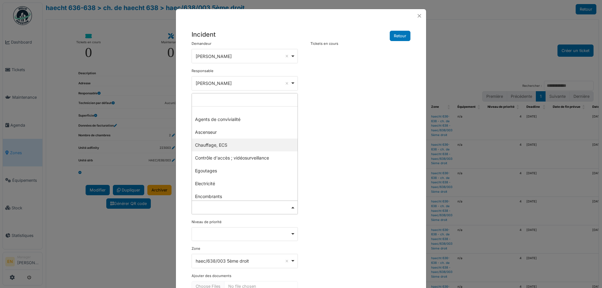
select select "***"
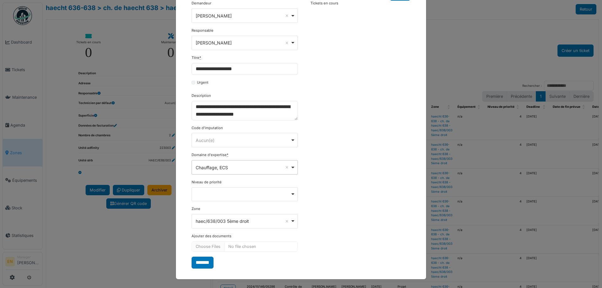
scroll to position [41, 0]
click at [203, 262] on input "*******" at bounding box center [203, 263] width 22 height 12
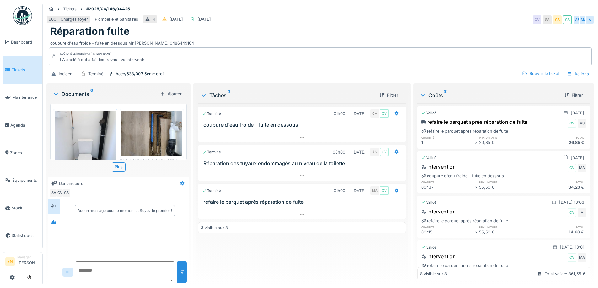
click at [316, 39] on div "coupure d'eau froide - fuite en dessous Mr [PERSON_NAME] 0486449104" at bounding box center [320, 42] width 540 height 8
drag, startPoint x: 126, startPoint y: 44, endPoint x: 173, endPoint y: 45, distance: 46.4
click at [173, 45] on div "coupure d'eau froide - fuite en dessous Mr [PERSON_NAME] 0486449104" at bounding box center [320, 42] width 540 height 8
copy div "Mr [PERSON_NAME] 0486449104"
click at [297, 38] on div "coupure d'eau froide - fuite en dessous Mr [PERSON_NAME] 0486449104" at bounding box center [320, 42] width 540 height 8
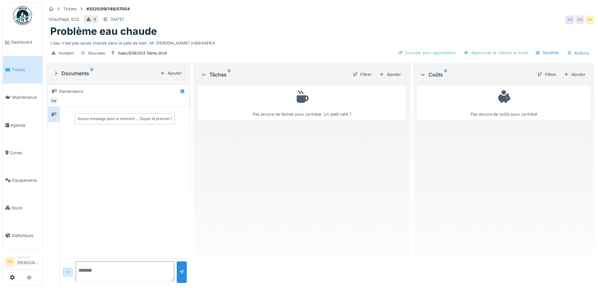
click at [270, 191] on div "Pas encore de tâches pour ce ticket. Un petit café ?" at bounding box center [301, 182] width 207 height 198
click at [369, 38] on div "L'eau n'est pas assez chaude dans la salle de bain. Mr AVCI 0486449104" at bounding box center [320, 42] width 540 height 8
click at [390, 74] on div "Ajouter" at bounding box center [389, 74] width 27 height 8
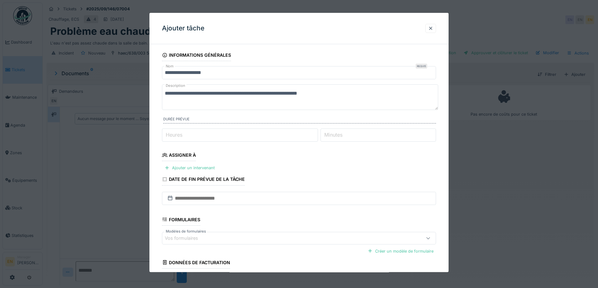
click at [350, 93] on textarea "**********" at bounding box center [300, 97] width 276 height 26
click at [317, 137] on input "**" at bounding box center [240, 135] width 156 height 13
click at [317, 133] on input "*" at bounding box center [240, 135] width 156 height 13
type input "*"
click at [317, 132] on input "*" at bounding box center [240, 135] width 156 height 13
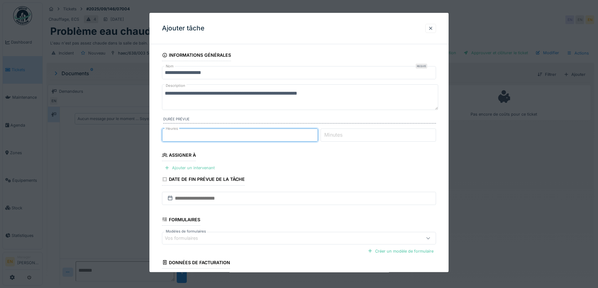
click at [195, 169] on div "Ajouter un intervenant" at bounding box center [189, 168] width 55 height 8
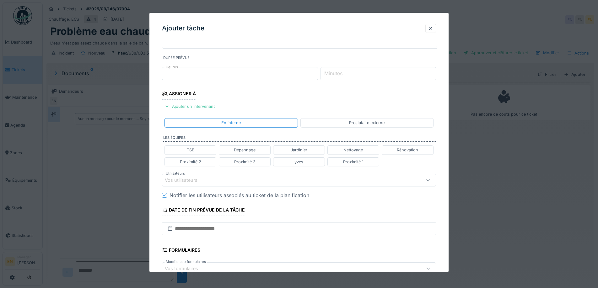
scroll to position [63, 0]
click at [210, 183] on div "Vos utilisateurs" at bounding box center [299, 179] width 274 height 13
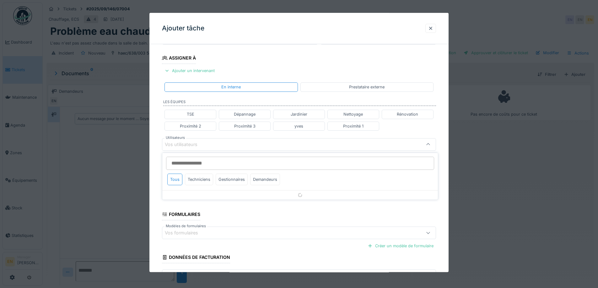
scroll to position [99, 0]
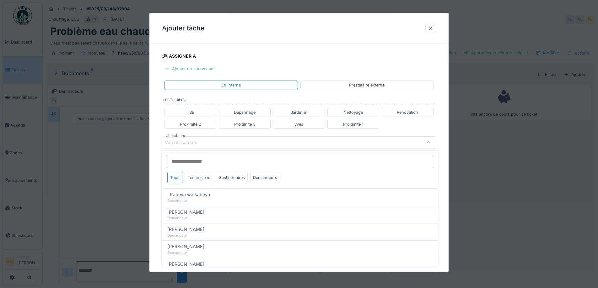
click at [224, 160] on input "Utilisateurs" at bounding box center [300, 161] width 268 height 13
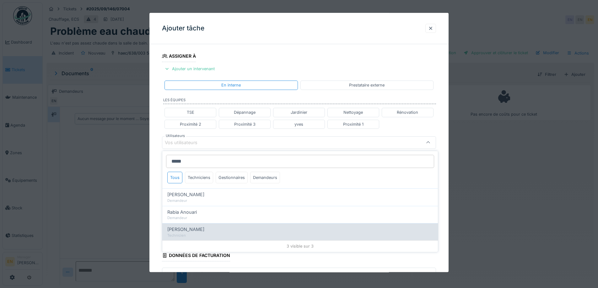
type input "*****"
click at [185, 232] on span "[PERSON_NAME]" at bounding box center [185, 229] width 37 height 7
type input "*****"
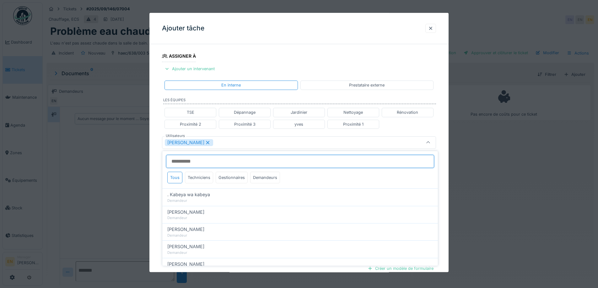
click at [197, 160] on input "Utilisateurs" at bounding box center [300, 161] width 268 height 13
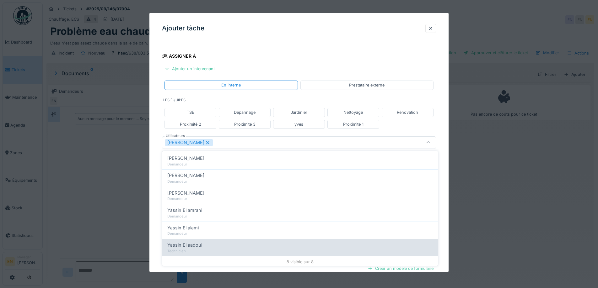
scroll to position [73, 0]
type input "*****"
click at [197, 242] on span "Yassin El aadoui" at bounding box center [184, 243] width 35 height 7
type input "**********"
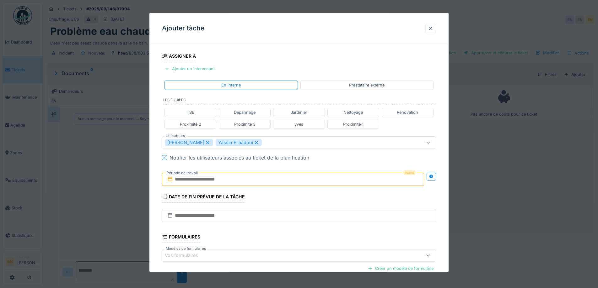
click at [440, 171] on div "**********" at bounding box center [298, 145] width 299 height 391
click at [433, 177] on icon at bounding box center [431, 177] width 4 height 4
click at [221, 178] on input "text" at bounding box center [225, 179] width 126 height 13
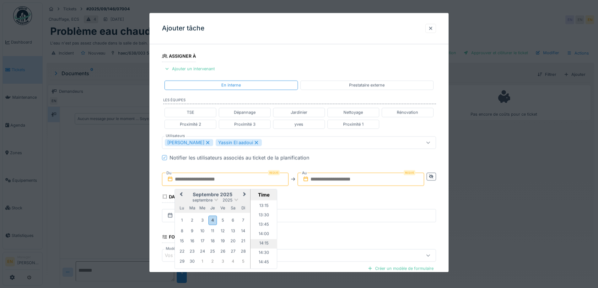
scroll to position [508, 0]
click at [204, 231] on div "10" at bounding box center [202, 231] width 8 height 8
click at [263, 222] on li "09:00" at bounding box center [263, 224] width 27 height 9
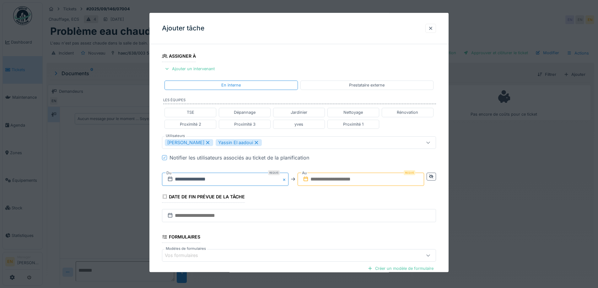
click at [205, 178] on input "**********" at bounding box center [225, 179] width 126 height 13
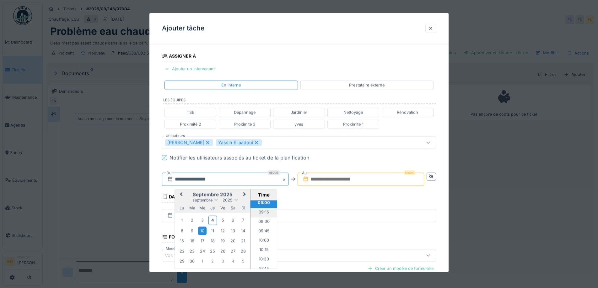
scroll to position [341, 0]
click at [262, 241] on li "10:00" at bounding box center [263, 240] width 27 height 9
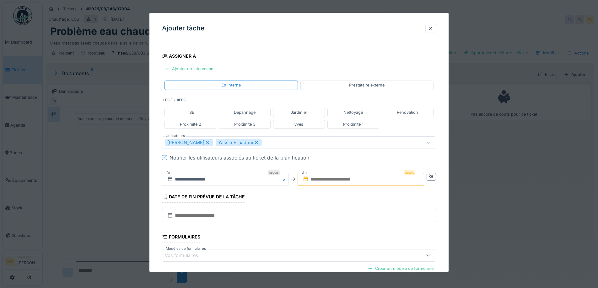
click at [345, 182] on input "text" at bounding box center [360, 179] width 126 height 13
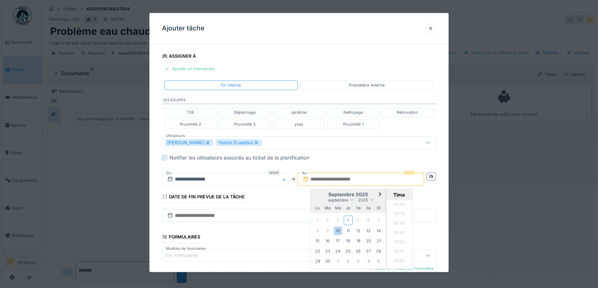
scroll to position [498, 0]
click at [337, 231] on div "10" at bounding box center [337, 231] width 8 height 8
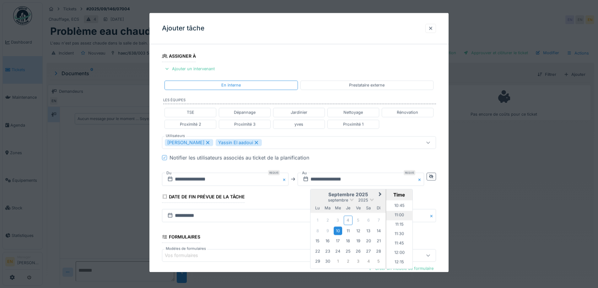
click at [399, 213] on li "11:00" at bounding box center [399, 215] width 27 height 9
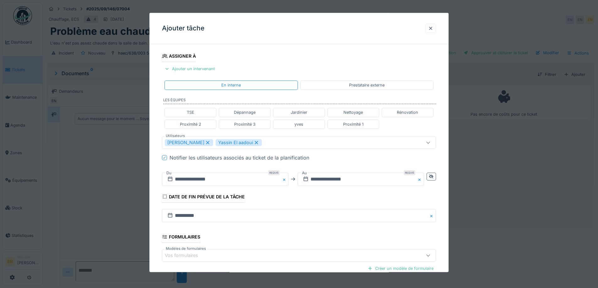
click at [324, 200] on fieldset "**********" at bounding box center [299, 139] width 274 height 378
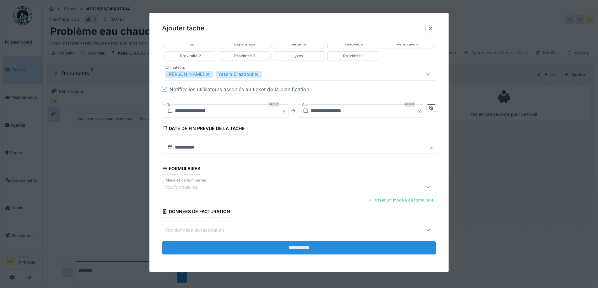
click at [298, 248] on input "**********" at bounding box center [299, 248] width 274 height 13
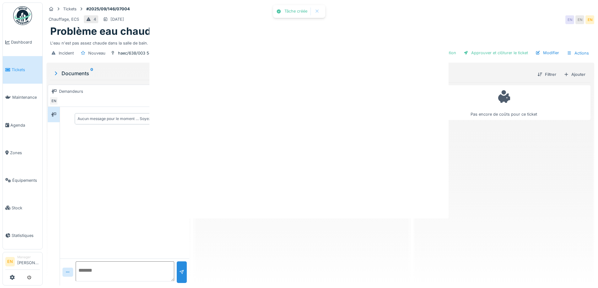
scroll to position [0, 0]
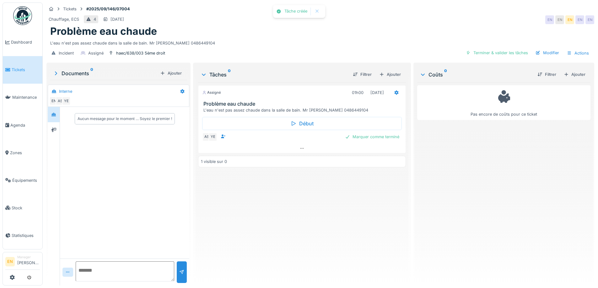
click at [290, 241] on div "Assigné 01h00 10/09/2025 Problème eau chaude L'eau n'est pas assez chaude dans …" at bounding box center [301, 182] width 207 height 198
click at [436, 199] on div "Pas encore de coûts pour ce ticket" at bounding box center [503, 182] width 173 height 198
click at [432, 198] on div "Pas encore de coûts pour ce ticket" at bounding box center [503, 182] width 173 height 198
click at [419, 205] on div "Pas encore de coûts pour ce ticket" at bounding box center [503, 182] width 173 height 198
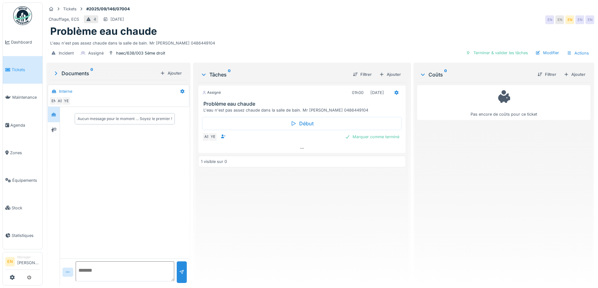
click at [419, 205] on div "Pas encore de coûts pour ce ticket" at bounding box center [503, 182] width 173 height 198
click at [291, 30] on div "Problème eau chaude" at bounding box center [320, 31] width 540 height 12
click at [462, 11] on div "Tickets #2025/09/146/07004" at bounding box center [319, 9] width 547 height 8
click at [384, 33] on div "Problème eau chaude" at bounding box center [320, 31] width 540 height 12
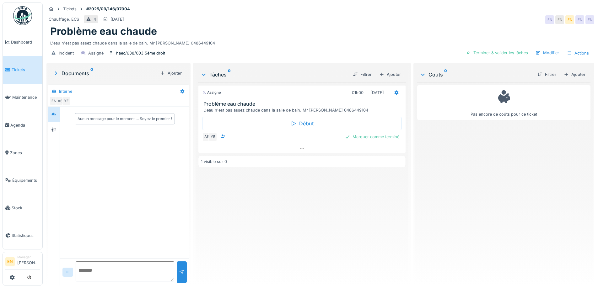
click at [278, 33] on div "Problème eau chaude" at bounding box center [320, 31] width 540 height 12
drag, startPoint x: 293, startPoint y: 245, endPoint x: 293, endPoint y: 239, distance: 6.0
click at [293, 245] on div "Assigné 01h00 10/09/2025 Problème eau chaude L'eau n'est pas assez chaude dans …" at bounding box center [301, 182] width 207 height 198
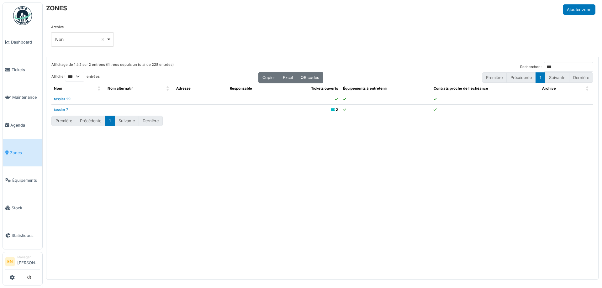
select select "***"
click at [19, 150] on span "Zones" at bounding box center [25, 153] width 30 height 6
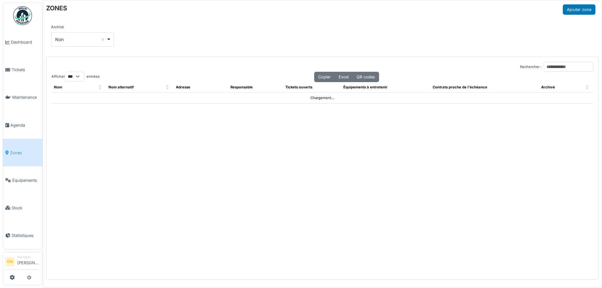
select select "***"
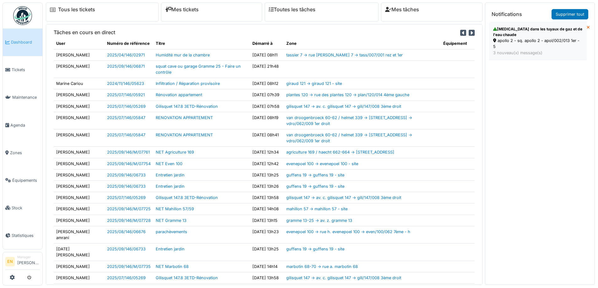
click at [519, 40] on div "apollo 2 - sq. apollo 2 - apol/002/013 1er - 5" at bounding box center [537, 44] width 89 height 12
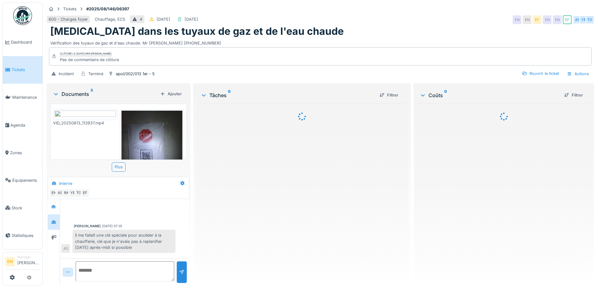
scroll to position [148, 0]
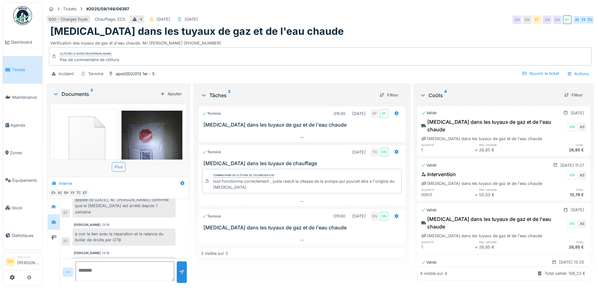
click at [376, 27] on div "[MEDICAL_DATA] dans les tuyaux de gaz et de l'eau chaude" at bounding box center [320, 31] width 540 height 12
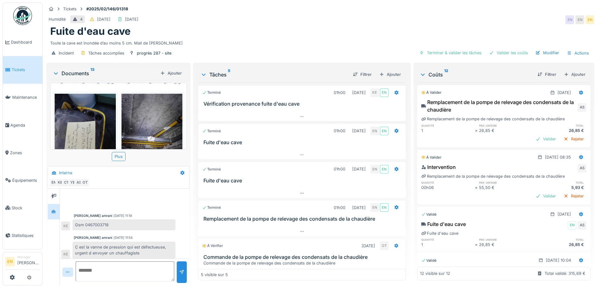
scroll to position [24, 0]
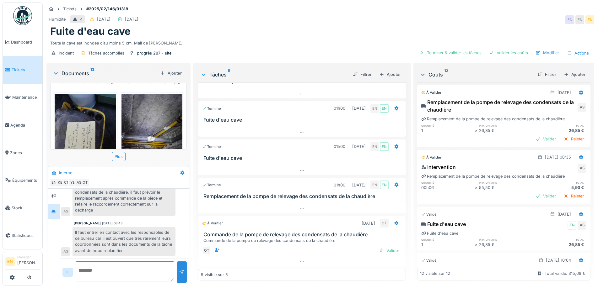
click at [299, 46] on div "Incident Tâches accomplies progrès 287 - site Terminer & valider les tâches Val…" at bounding box center [319, 53] width 547 height 14
click at [86, 126] on img at bounding box center [85, 134] width 61 height 81
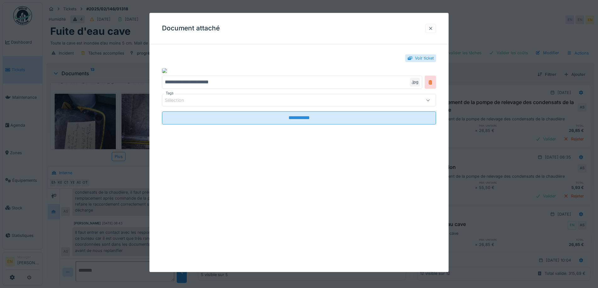
click at [432, 29] on div at bounding box center [430, 28] width 5 height 6
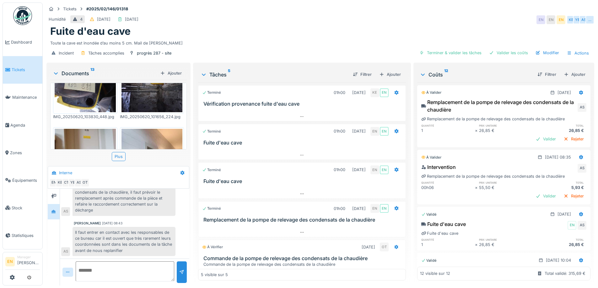
scroll to position [125, 0]
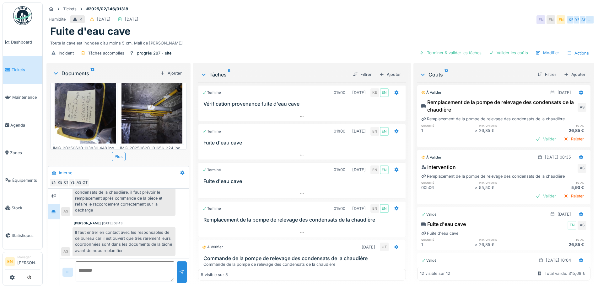
click at [84, 106] on img at bounding box center [85, 102] width 61 height 81
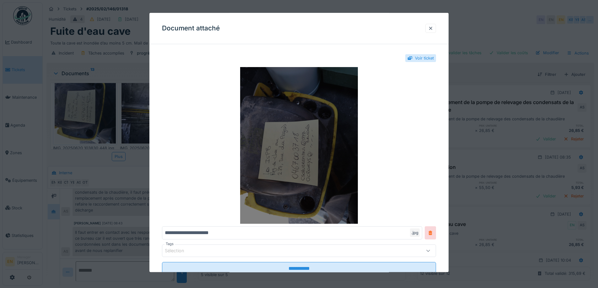
click at [312, 131] on img at bounding box center [299, 145] width 274 height 157
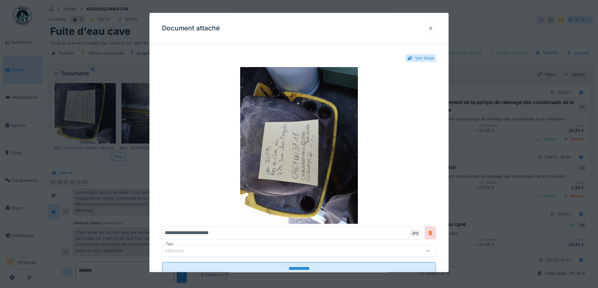
click at [433, 29] on div at bounding box center [430, 28] width 5 height 6
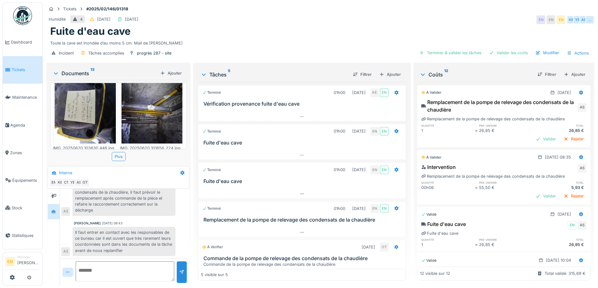
click at [354, 44] on div "Toute la cave est inondée d’au moins 5 cm. Mail de [PERSON_NAME]" at bounding box center [320, 42] width 540 height 8
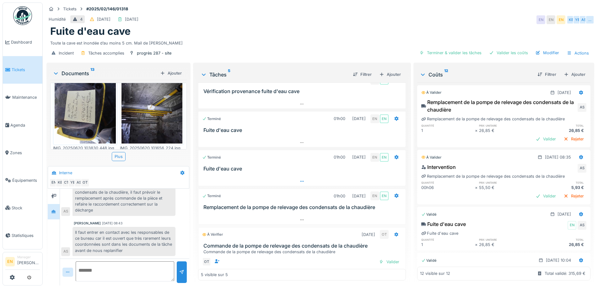
scroll to position [24, 0]
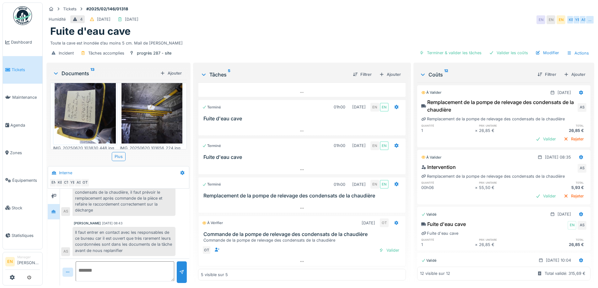
click at [135, 266] on textarea at bounding box center [125, 272] width 99 height 20
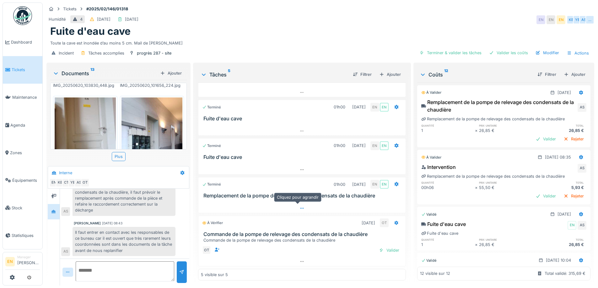
click at [299, 206] on icon at bounding box center [301, 208] width 5 height 4
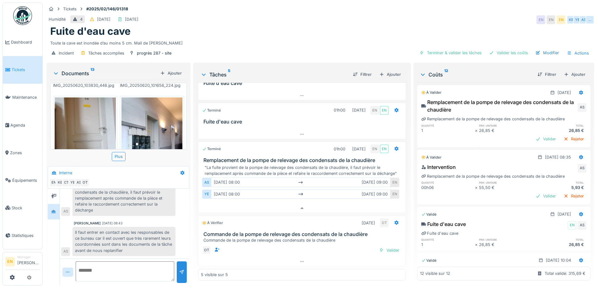
scroll to position [66, 0]
click at [394, 146] on div at bounding box center [396, 149] width 5 height 6
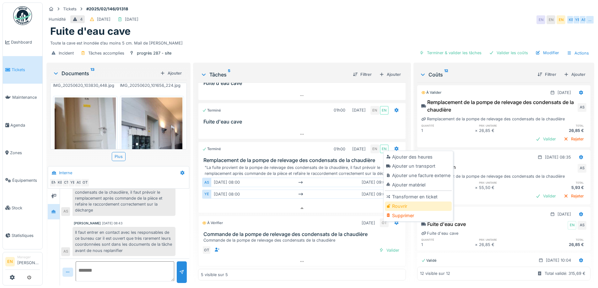
click at [400, 202] on div "Rouvrir" at bounding box center [418, 206] width 67 height 9
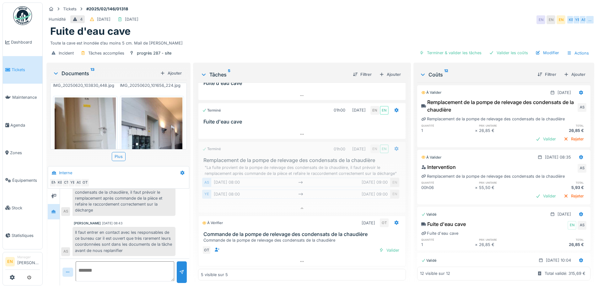
click at [273, 38] on div "Toute la cave est inondée d’au moins 5 cm. Mail de [PERSON_NAME]" at bounding box center [320, 42] width 540 height 8
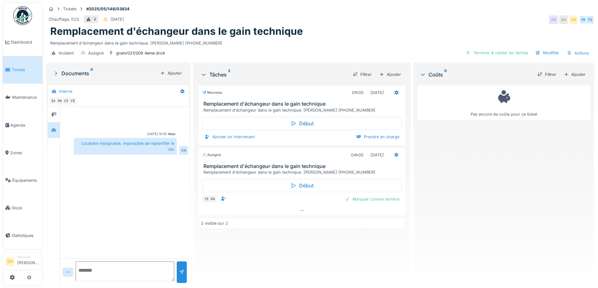
click at [333, 31] on div "Remplacement d'échangeur dans le gain technique" at bounding box center [320, 31] width 540 height 12
click at [342, 31] on div "Remplacement d'échangeur dans le gain technique" at bounding box center [320, 31] width 540 height 12
click at [142, 226] on div "Vous [DATE] 15:55 Locataire injoignable, impossible de replanifier le rdv EN" at bounding box center [124, 183] width 129 height 152
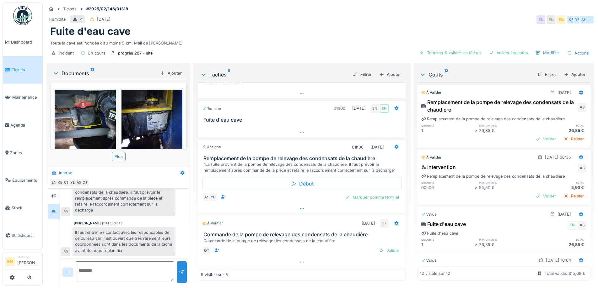
scroll to position [62, 0]
click at [391, 147] on div at bounding box center [396, 146] width 11 height 9
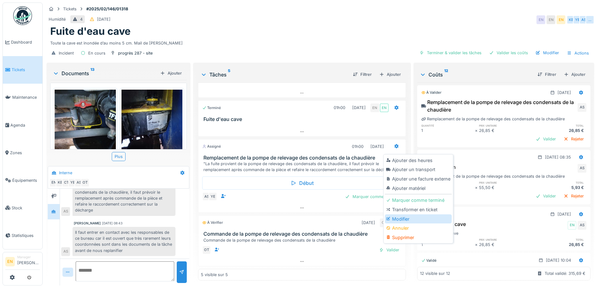
click at [400, 220] on div "Modifier" at bounding box center [418, 219] width 67 height 9
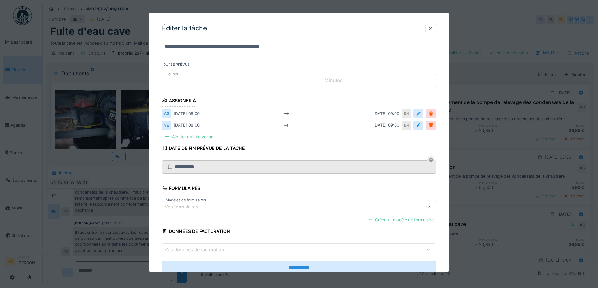
scroll to position [63, 0]
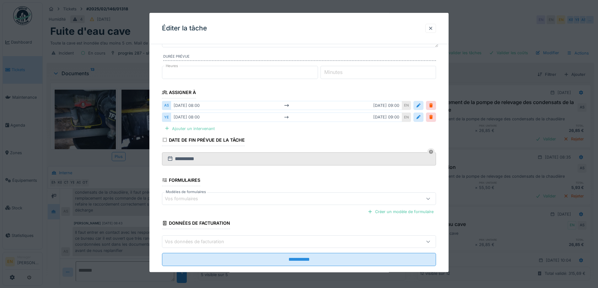
click at [188, 128] on div "Ajouter un intervenant" at bounding box center [189, 129] width 55 height 8
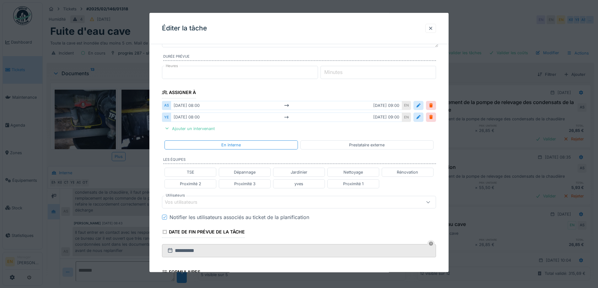
click at [234, 200] on div "Vos utilisateurs" at bounding box center [283, 202] width 236 height 7
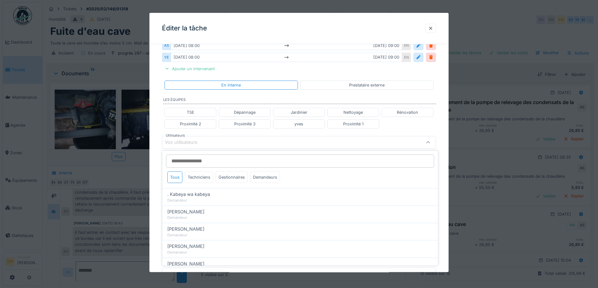
click at [212, 162] on input "Utilisateurs" at bounding box center [300, 161] width 268 height 13
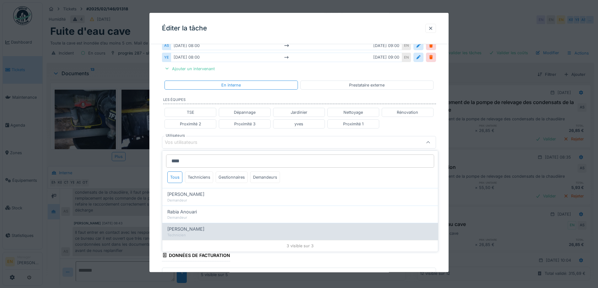
type input "****"
click at [194, 233] on div "Technicien" at bounding box center [299, 235] width 265 height 5
type input "*****"
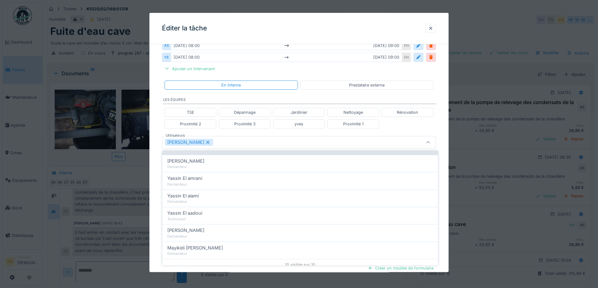
scroll to position [108, 0]
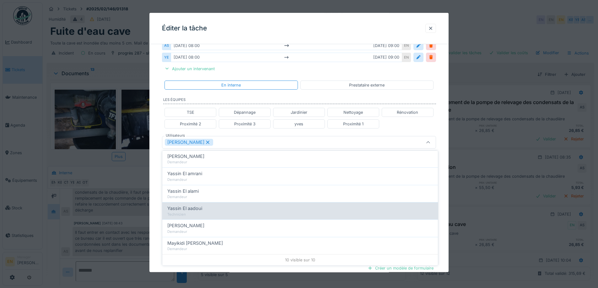
type input "******"
click at [186, 208] on span "Yassin El aadoui" at bounding box center [184, 208] width 35 height 7
type input "**********"
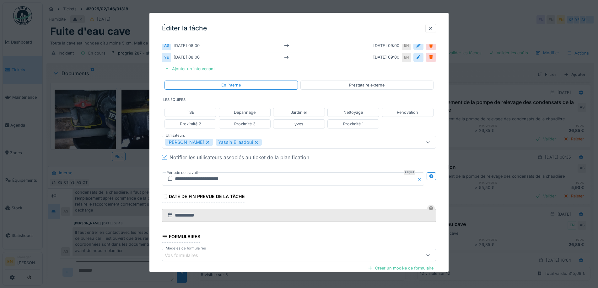
click at [444, 199] on div "**********" at bounding box center [298, 134] width 299 height 414
click at [433, 176] on icon at bounding box center [431, 176] width 4 height 4
click at [211, 180] on input "**********" at bounding box center [225, 179] width 126 height 13
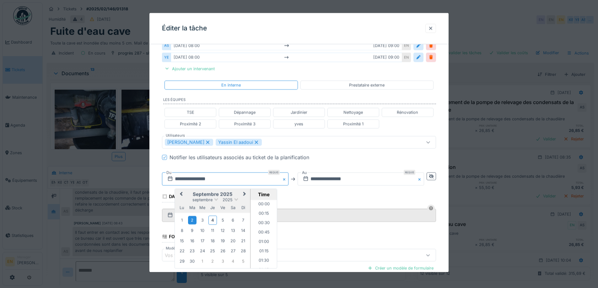
scroll to position [272, 0]
click at [214, 232] on div "11" at bounding box center [212, 231] width 8 height 8
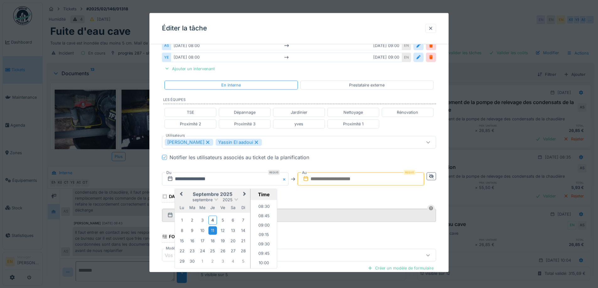
scroll to position [334, 0]
click at [259, 244] on li "10:00" at bounding box center [263, 246] width 27 height 9
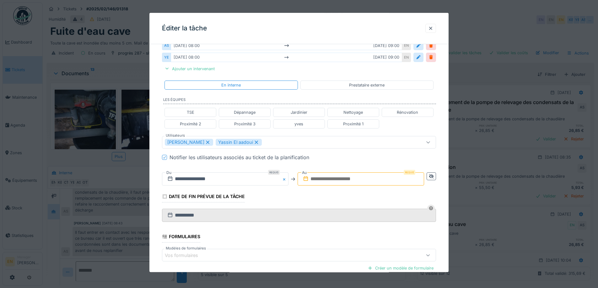
click at [362, 180] on input "text" at bounding box center [360, 179] width 126 height 13
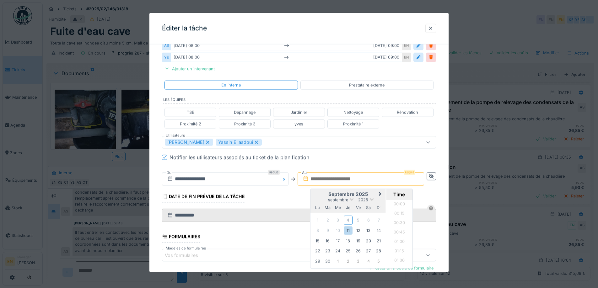
scroll to position [507, 0]
click at [349, 232] on div "11" at bounding box center [348, 231] width 8 height 8
click at [398, 205] on li "11:00" at bounding box center [399, 205] width 27 height 9
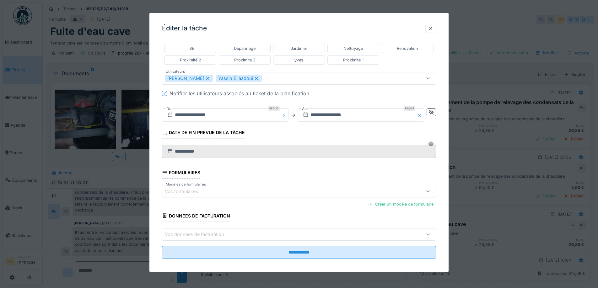
scroll to position [191, 0]
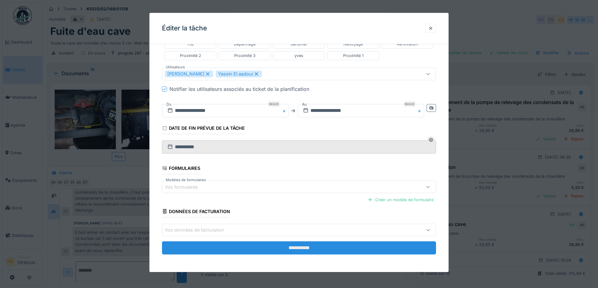
click at [312, 248] on input "**********" at bounding box center [299, 248] width 274 height 13
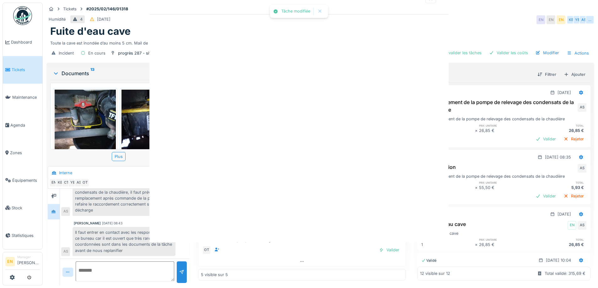
click at [299, 251] on div "Tâche modifiée Annuler Tickets #2025/02/146/01318 Humidité 4 11/02/2025 EN EN E…" at bounding box center [320, 144] width 555 height 288
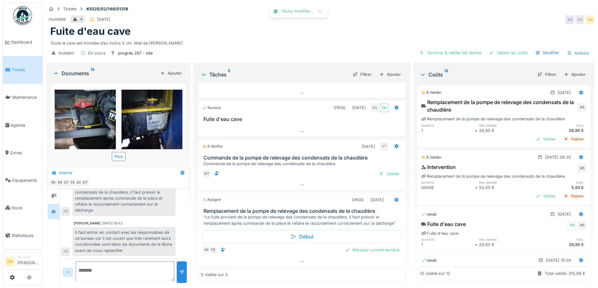
click at [121, 265] on textarea at bounding box center [125, 272] width 99 height 20
type textarea "**********"
click at [181, 273] on div at bounding box center [181, 272] width 5 height 6
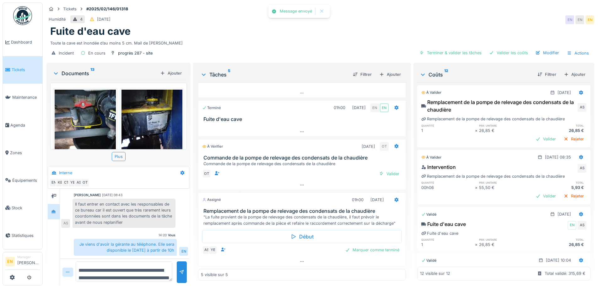
scroll to position [5, 0]
click at [299, 260] on icon at bounding box center [301, 262] width 5 height 4
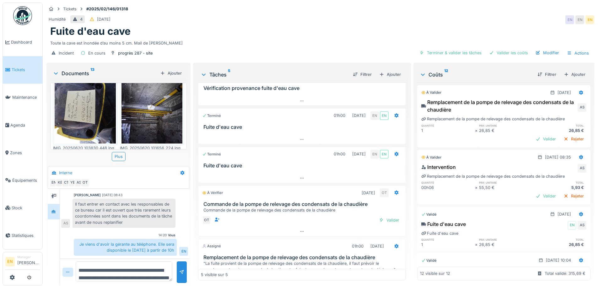
scroll to position [157, 0]
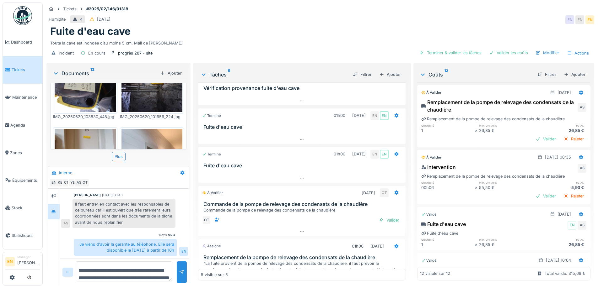
click at [85, 83] on img at bounding box center [85, 71] width 61 height 81
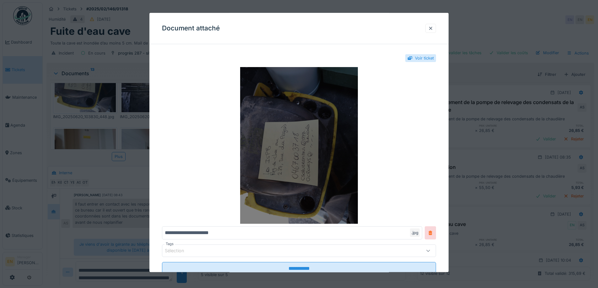
click at [309, 124] on img at bounding box center [299, 145] width 274 height 157
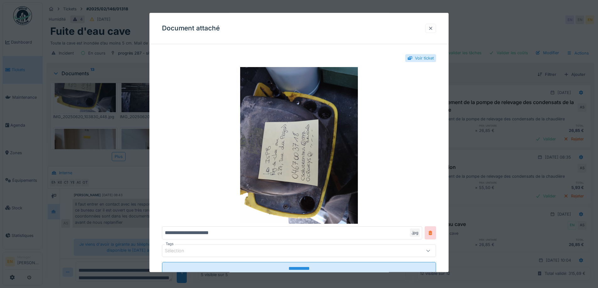
click at [433, 30] on div at bounding box center [430, 28] width 5 height 6
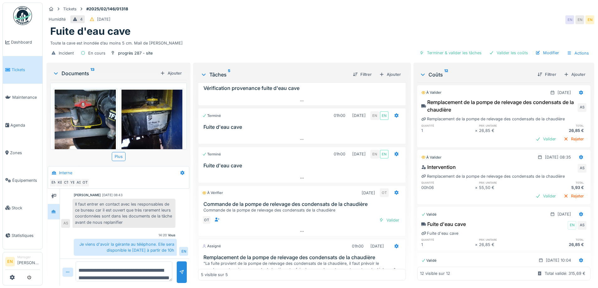
scroll to position [0, 0]
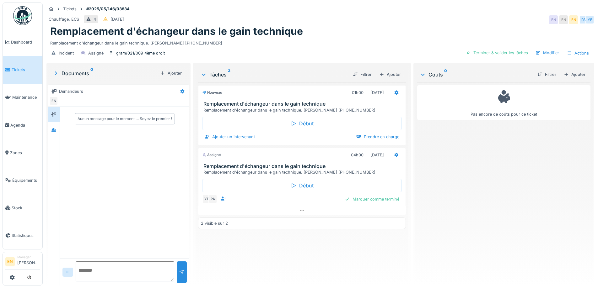
click at [135, 223] on div "Aucun message pour le moment … Soyez le premier !" at bounding box center [124, 183] width 129 height 152
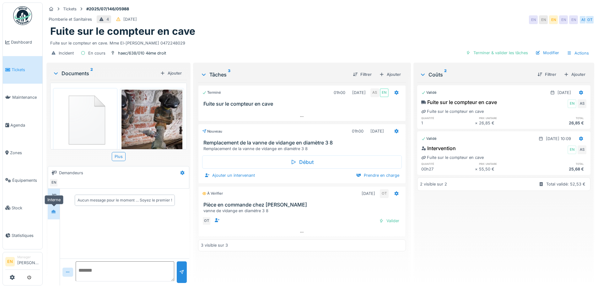
click at [55, 211] on icon at bounding box center [53, 211] width 4 height 3
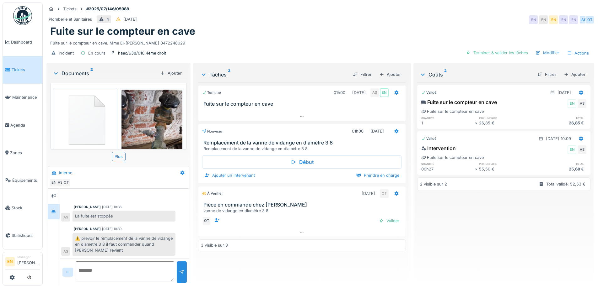
scroll to position [30, 0]
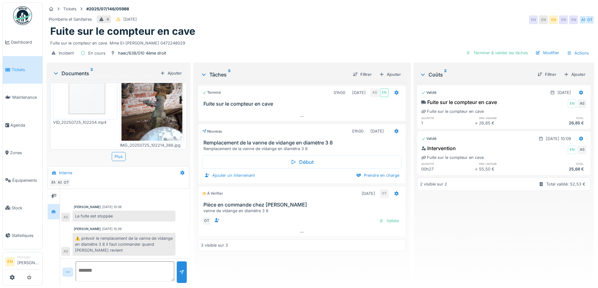
click at [141, 235] on div "⚠️ prévoir le remplacement de la vanne de vidange en diamètre 3 8 il faut comma…" at bounding box center [123, 244] width 103 height 23
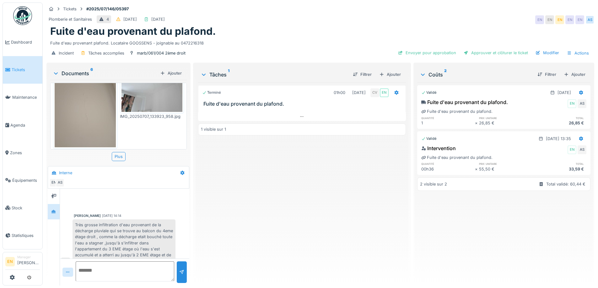
scroll to position [216, 0]
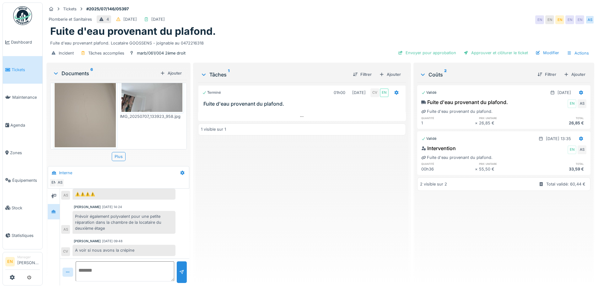
click at [303, 210] on div "Terminé 01h00 [DATE] CV EN Fuite d'eau provenant du plafond. 1 visible sur 1" at bounding box center [301, 182] width 207 height 198
click at [298, 202] on div "Terminé 01h00 [DATE] CV EN Fuite d'eau provenant du plafond. 1 visible sur 1" at bounding box center [301, 182] width 207 height 198
